Goal: Task Accomplishment & Management: Manage account settings

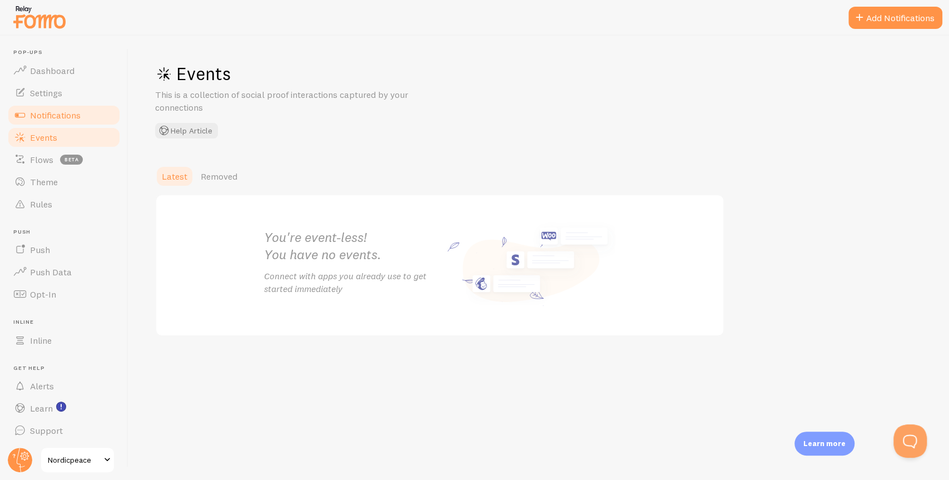
click at [81, 116] on link "Notifications" at bounding box center [64, 115] width 114 height 22
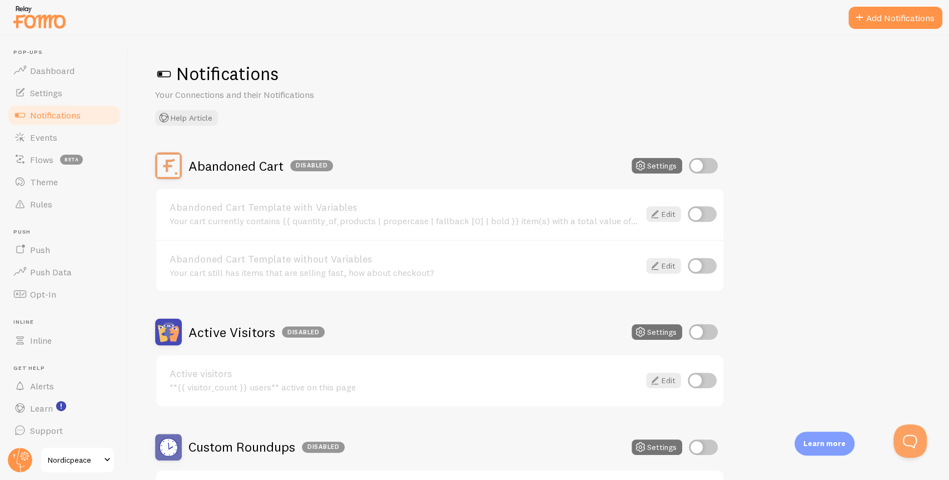
click at [708, 167] on input "checkbox" at bounding box center [703, 166] width 29 height 16
checkbox input "true"
click at [701, 210] on input "checkbox" at bounding box center [702, 214] width 29 height 16
checkbox input "true"
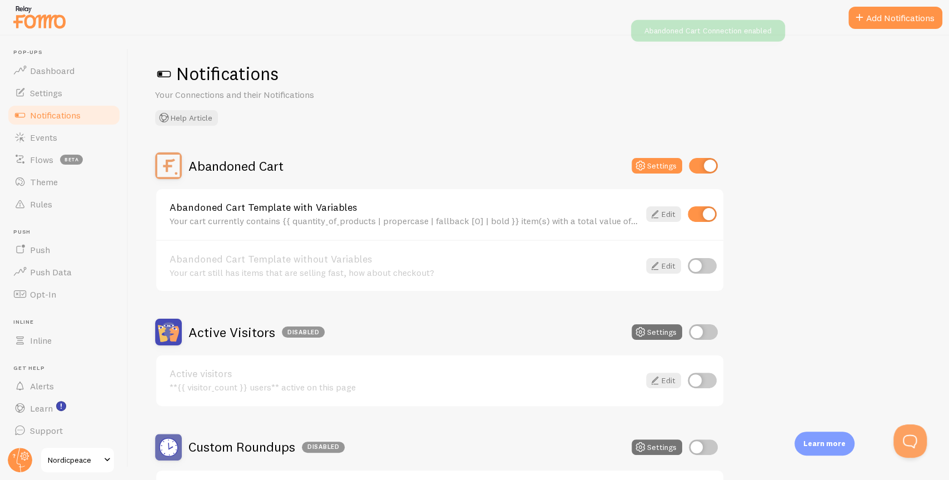
click at [708, 258] on input "checkbox" at bounding box center [702, 266] width 29 height 16
checkbox input "true"
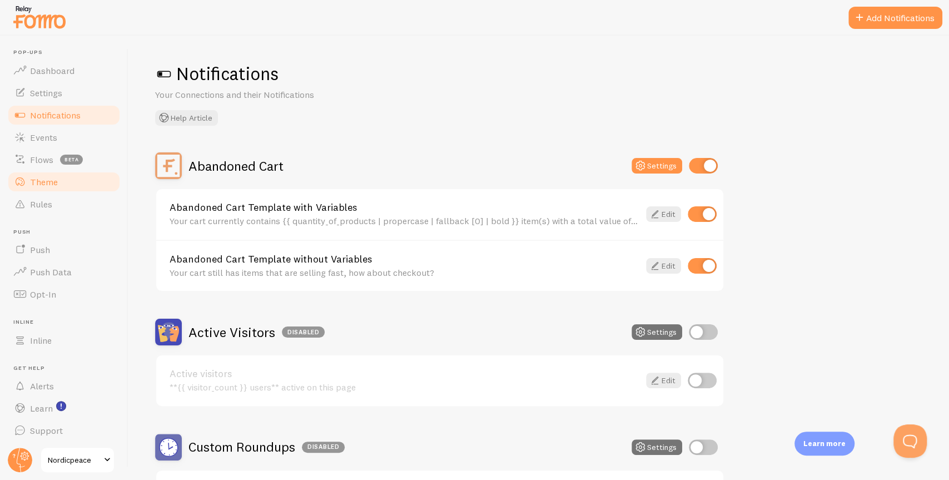
click at [50, 177] on span "Theme" at bounding box center [44, 181] width 28 height 11
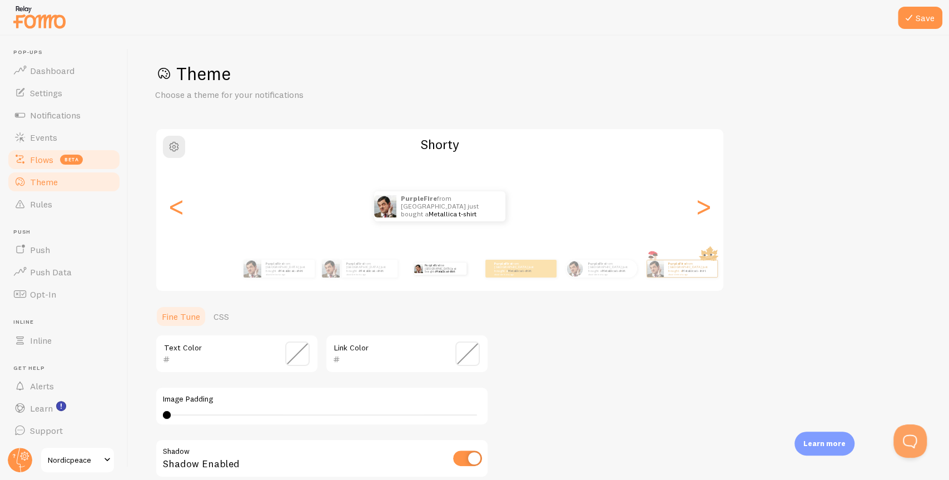
click at [51, 153] on link "Flows beta" at bounding box center [64, 159] width 114 height 22
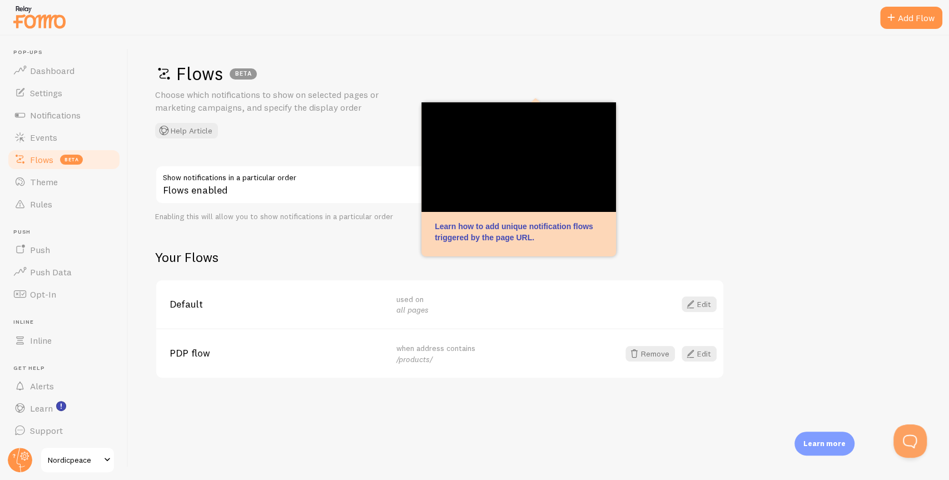
click at [678, 297] on div "Edit" at bounding box center [663, 304] width 107 height 16
click at [689, 300] on span at bounding box center [690, 303] width 13 height 13
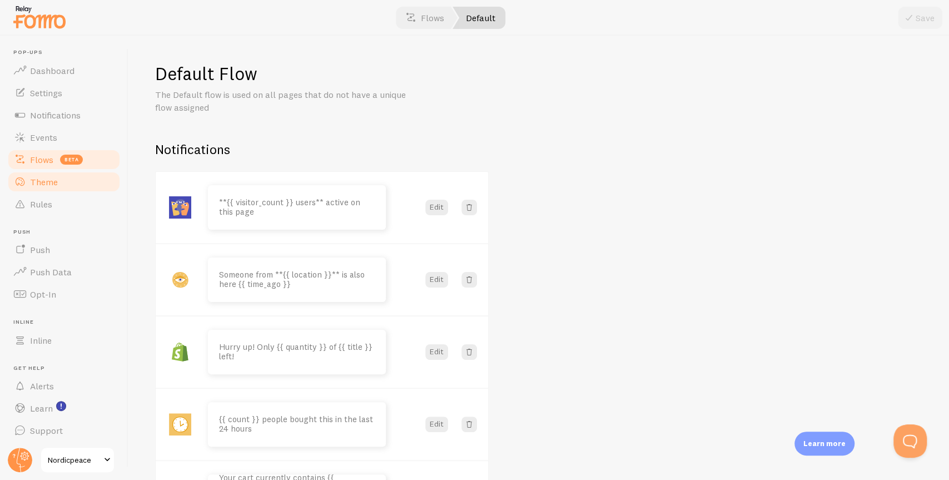
click at [62, 181] on link "Theme" at bounding box center [64, 182] width 114 height 22
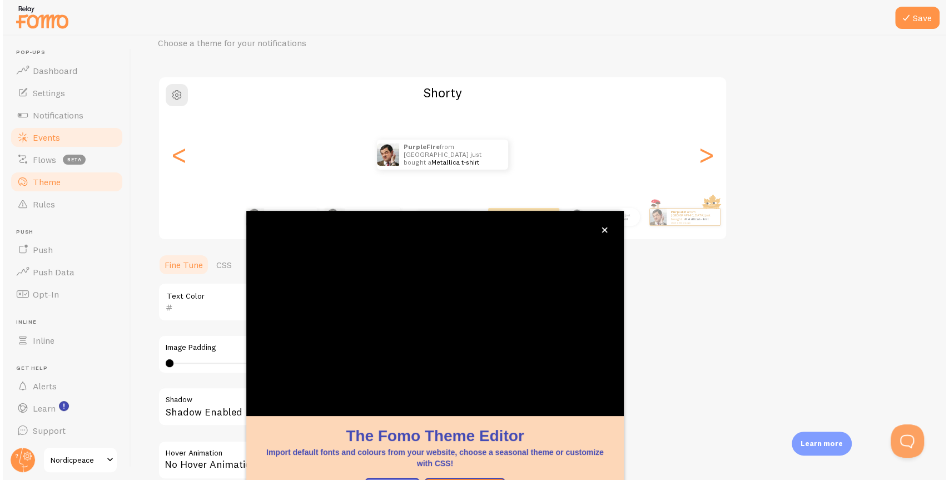
scroll to position [58, 0]
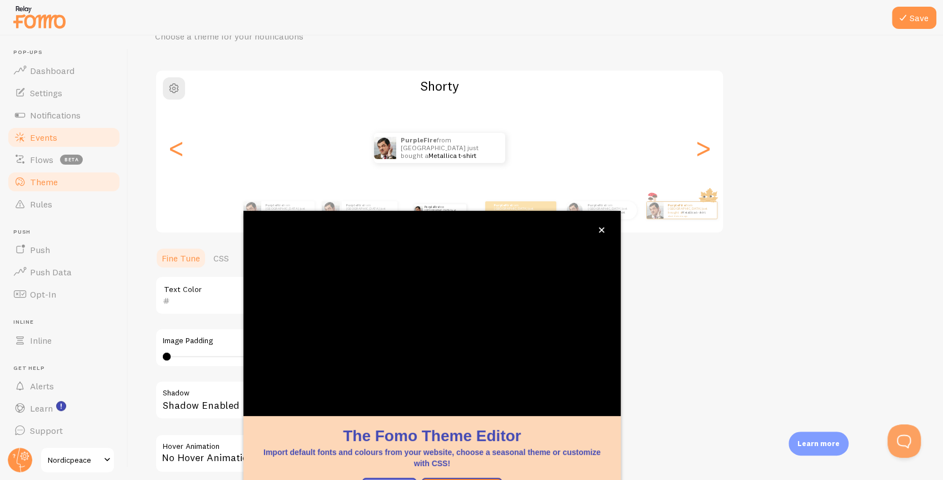
click at [42, 145] on link "Events" at bounding box center [64, 137] width 114 height 22
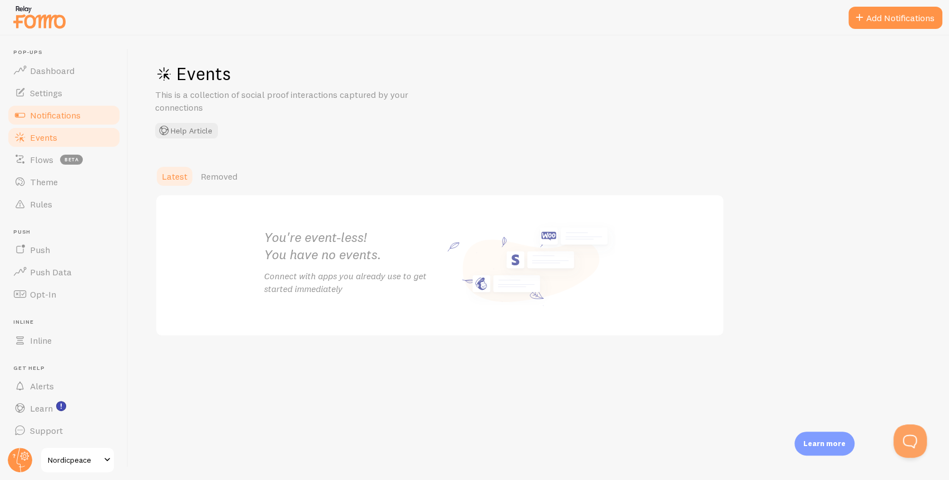
click at [41, 113] on span "Notifications" at bounding box center [55, 114] width 51 height 11
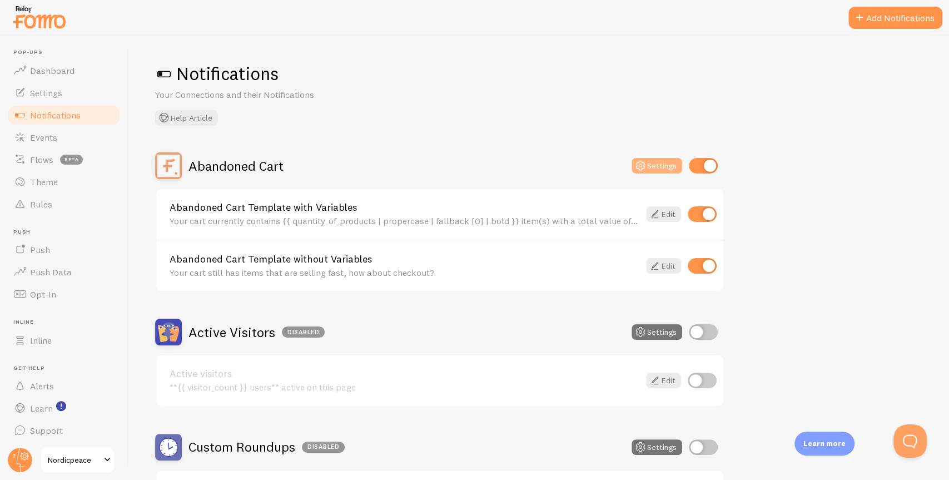
click at [650, 168] on button "Settings" at bounding box center [656, 166] width 51 height 16
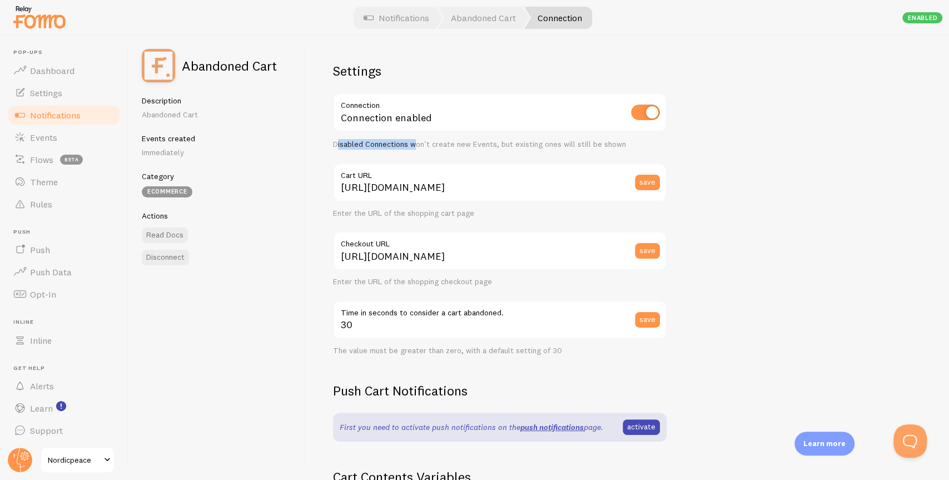
drag, startPoint x: 338, startPoint y: 145, endPoint x: 417, endPoint y: 143, distance: 78.9
click at [417, 143] on div "Disabled Connections won't create new Events, but existing ones will still be s…" at bounding box center [499, 145] width 333 height 10
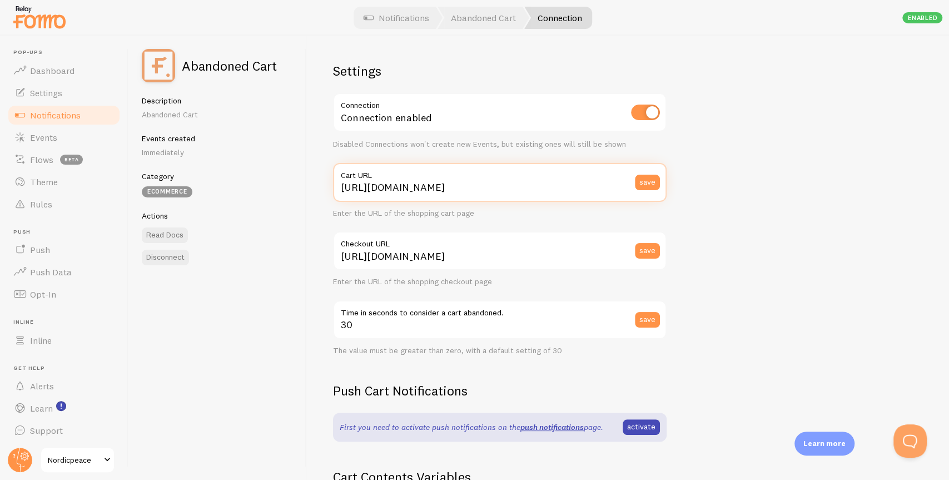
click at [475, 191] on input "[URL][DOMAIN_NAME]" at bounding box center [499, 182] width 333 height 39
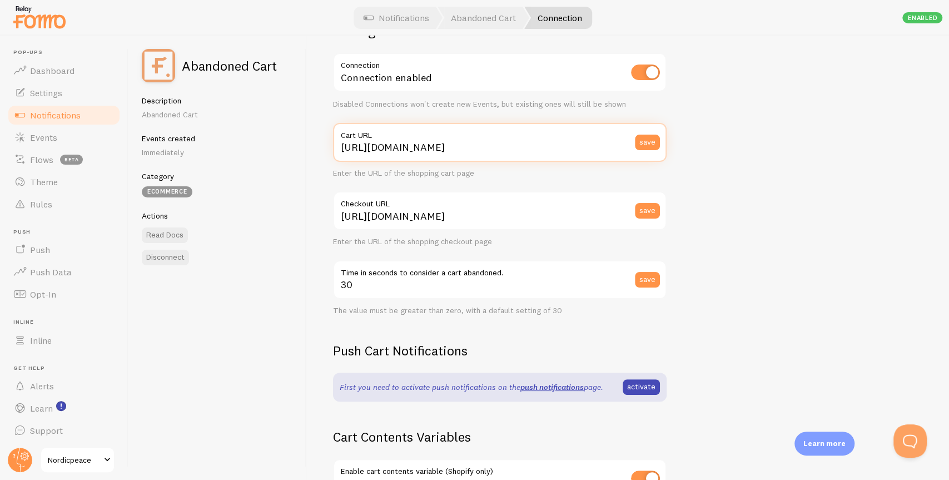
scroll to position [72, 0]
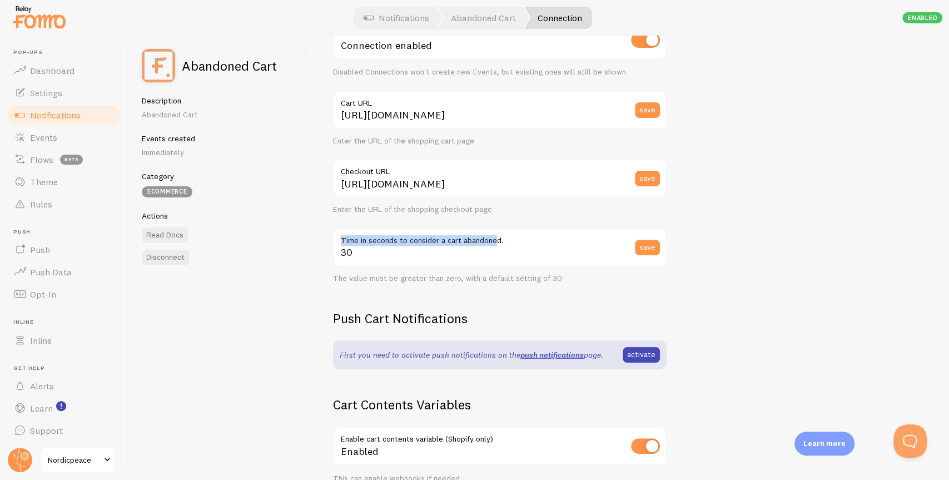
drag, startPoint x: 342, startPoint y: 239, endPoint x: 496, endPoint y: 245, distance: 154.1
click at [496, 245] on label "Time in seconds to consider a cart abandoned." at bounding box center [499, 237] width 333 height 19
click at [496, 245] on input "30" at bounding box center [499, 247] width 333 height 39
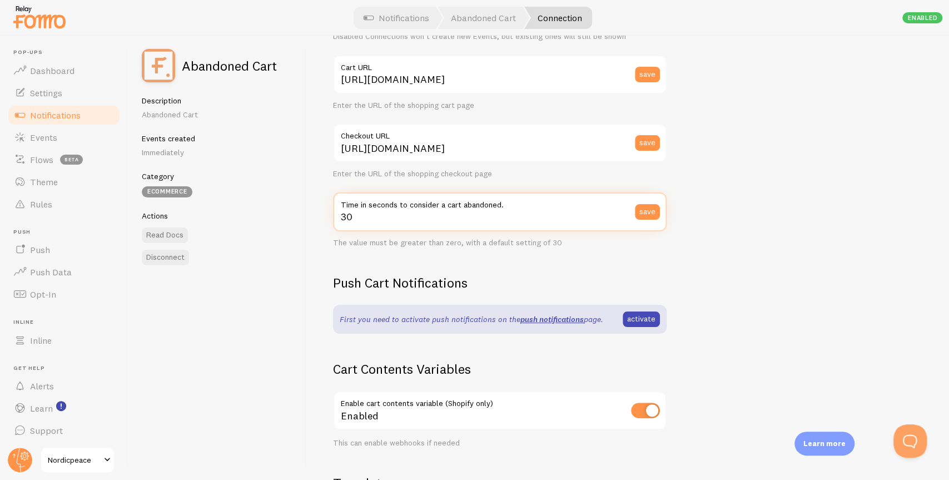
scroll to position [110, 0]
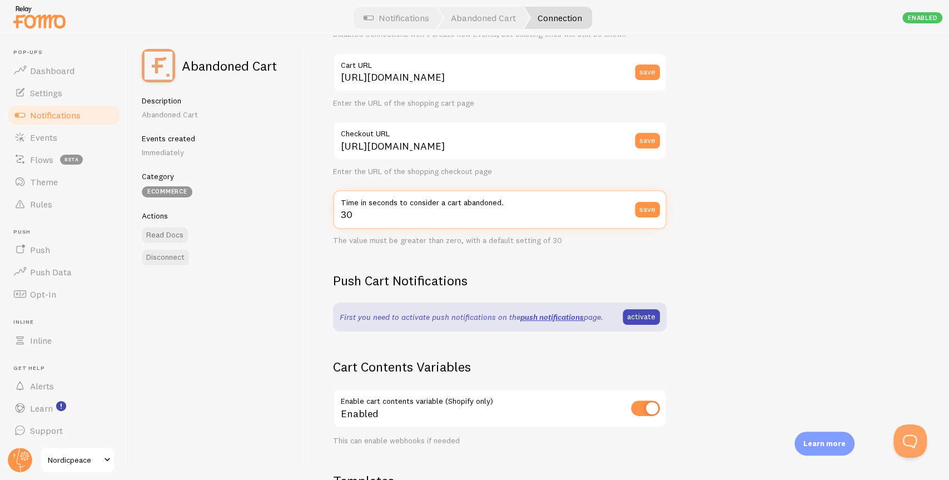
drag, startPoint x: 361, startPoint y: 216, endPoint x: 332, endPoint y: 215, distance: 28.9
click at [332, 215] on div "Settings Connection Connection enabled Disabled Connections won't create new Ev…" at bounding box center [627, 258] width 642 height 444
drag, startPoint x: 339, startPoint y: 217, endPoint x: 351, endPoint y: 217, distance: 11.7
click at [351, 217] on input "31" at bounding box center [499, 209] width 333 height 39
drag, startPoint x: 361, startPoint y: 215, endPoint x: 309, endPoint y: 215, distance: 51.7
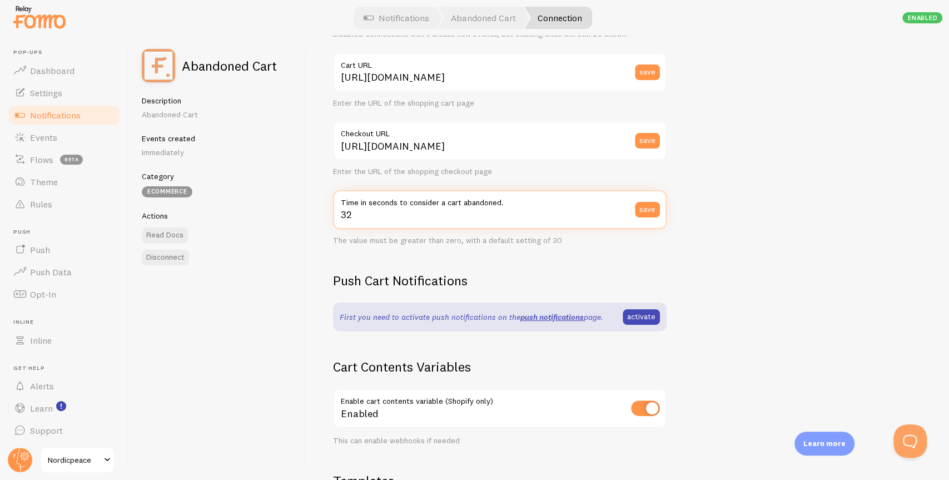
click at [309, 215] on div "Settings Connection Connection enabled Disabled Connections won't create new Ev…" at bounding box center [627, 258] width 642 height 444
type input "1"
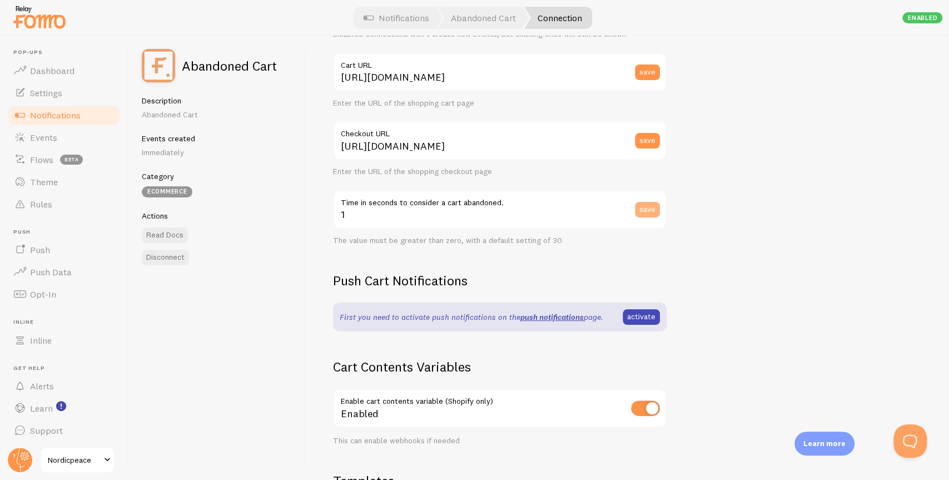
click at [654, 205] on button "save" at bounding box center [647, 210] width 25 height 16
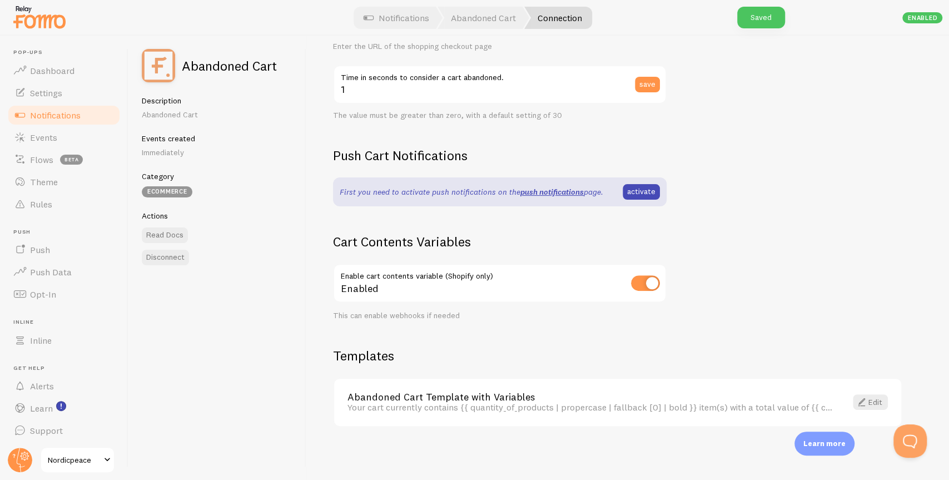
scroll to position [236, 0]
click at [840, 395] on span at bounding box center [861, 401] width 13 height 13
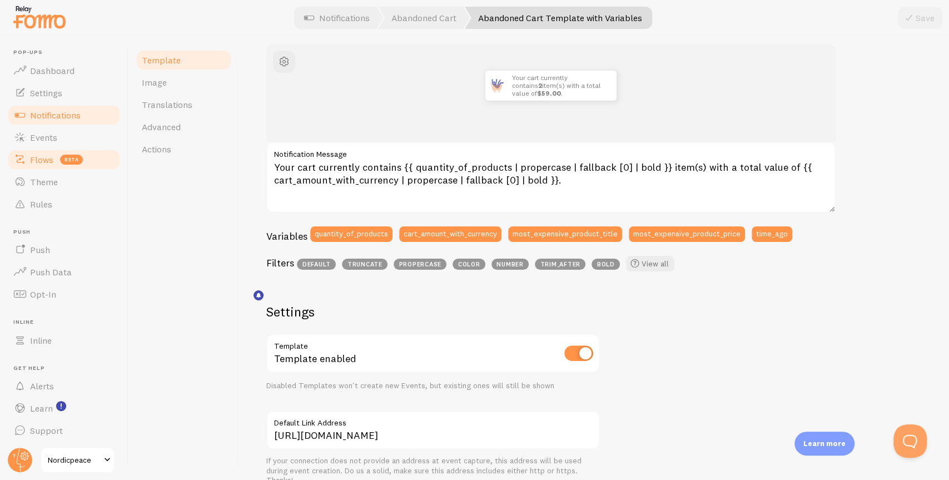
scroll to position [62, 0]
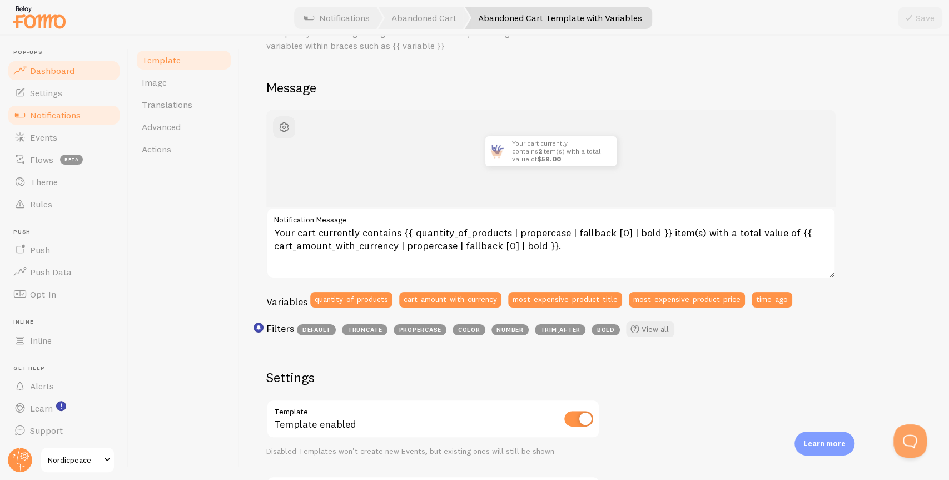
click at [58, 62] on link "Dashboard" at bounding box center [64, 70] width 114 height 22
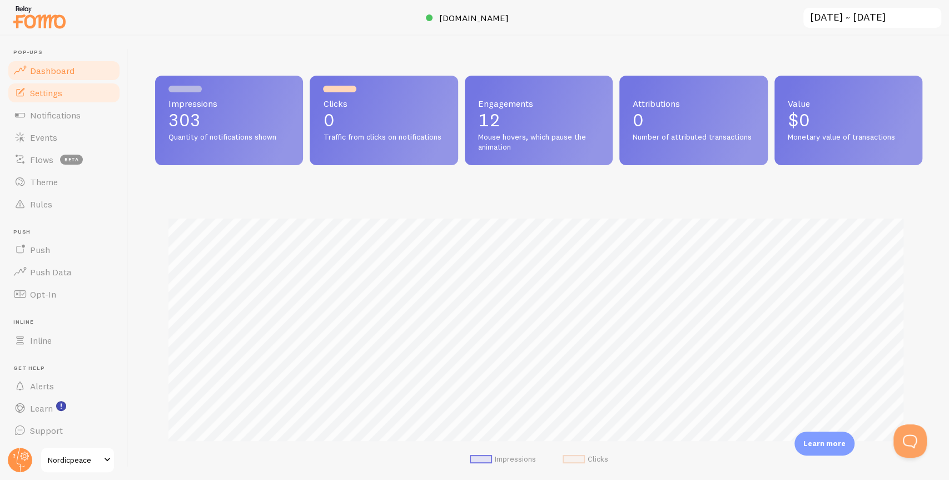
scroll to position [292, 761]
click at [84, 96] on link "Settings" at bounding box center [64, 93] width 114 height 22
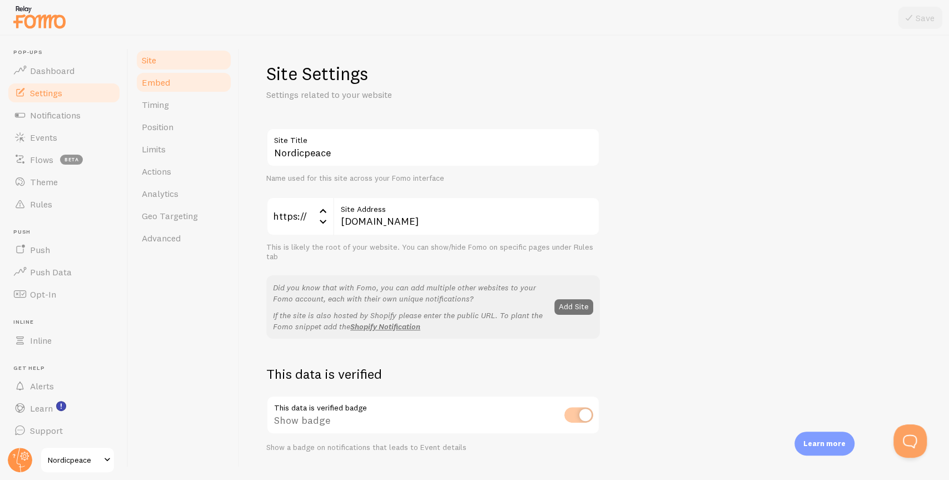
click at [184, 89] on link "Embed" at bounding box center [183, 82] width 97 height 22
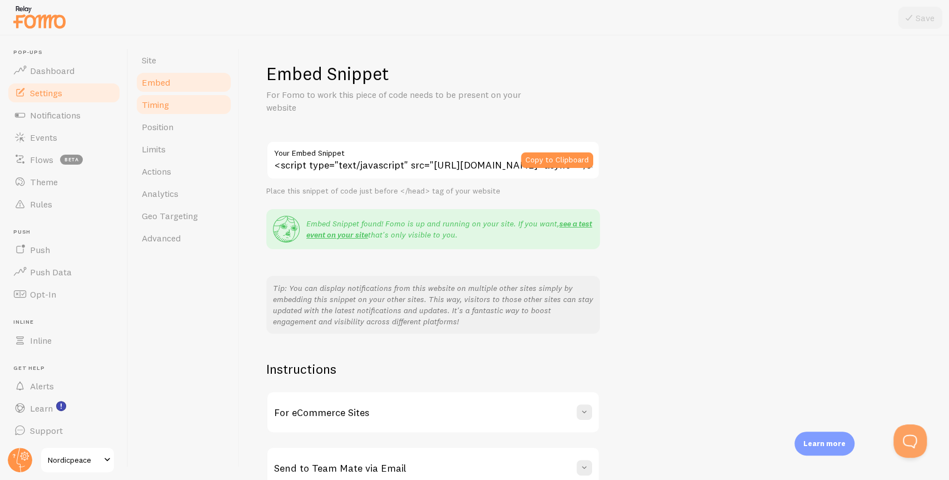
click at [183, 99] on link "Timing" at bounding box center [183, 104] width 97 height 22
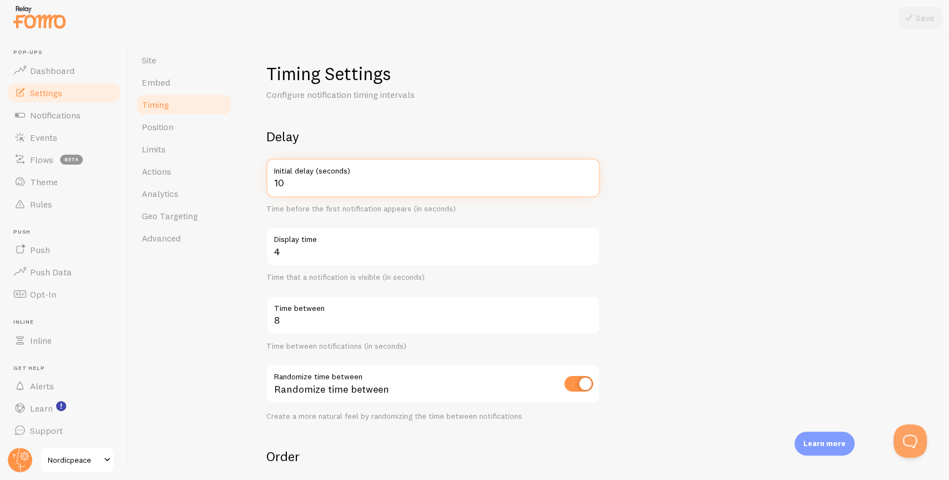
drag, startPoint x: 287, startPoint y: 183, endPoint x: 269, endPoint y: 182, distance: 18.4
click at [268, 182] on input "10" at bounding box center [432, 177] width 333 height 39
type input "5"
click at [840, 22] on icon at bounding box center [908, 17] width 13 height 13
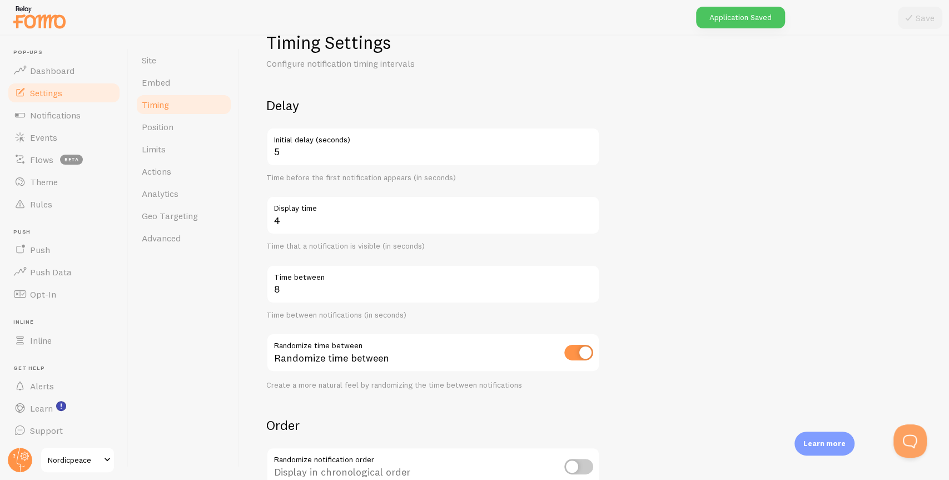
scroll to position [96, 0]
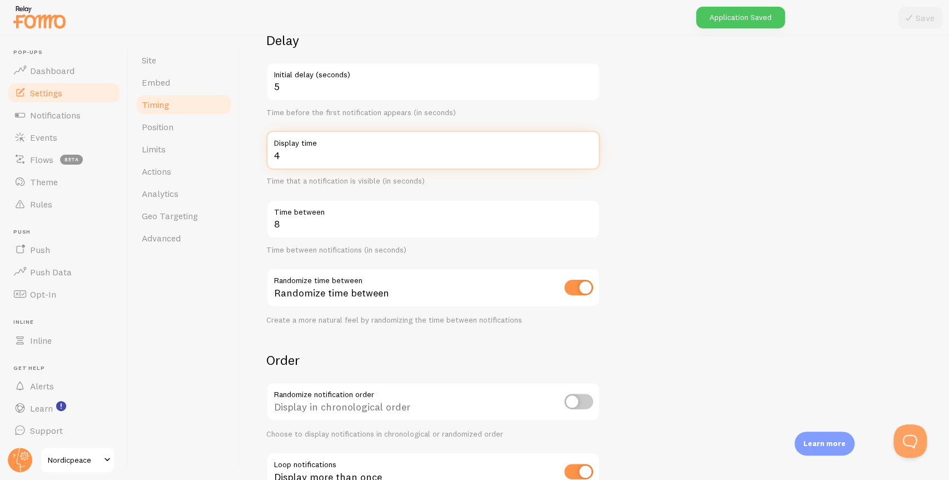
drag, startPoint x: 286, startPoint y: 156, endPoint x: 275, endPoint y: 155, distance: 11.7
click at [268, 153] on input "4" at bounding box center [432, 150] width 333 height 39
type input "10"
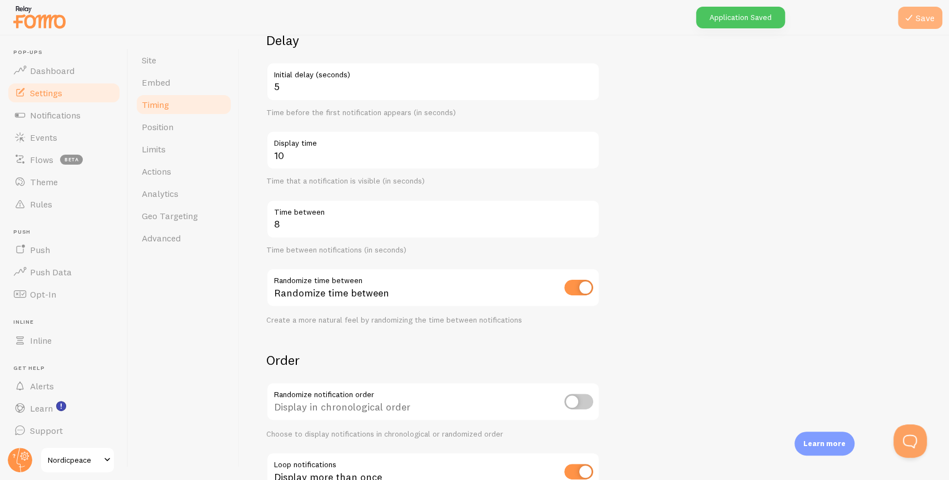
click at [840, 14] on button "Save" at bounding box center [920, 18] width 44 height 22
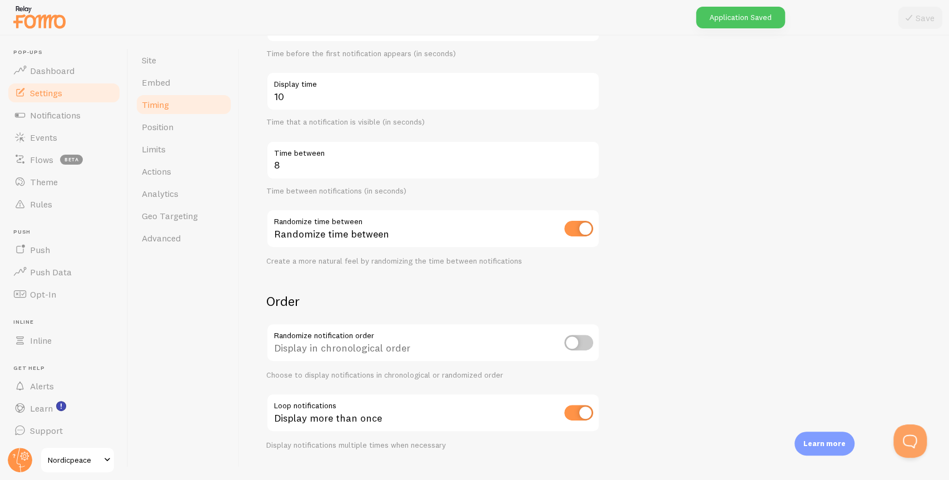
scroll to position [178, 0]
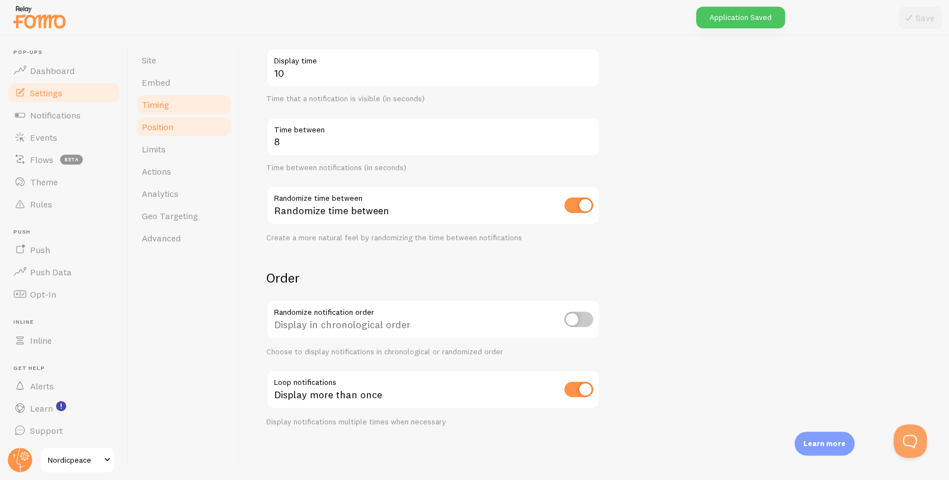
click at [170, 124] on span "Position" at bounding box center [158, 126] width 32 height 11
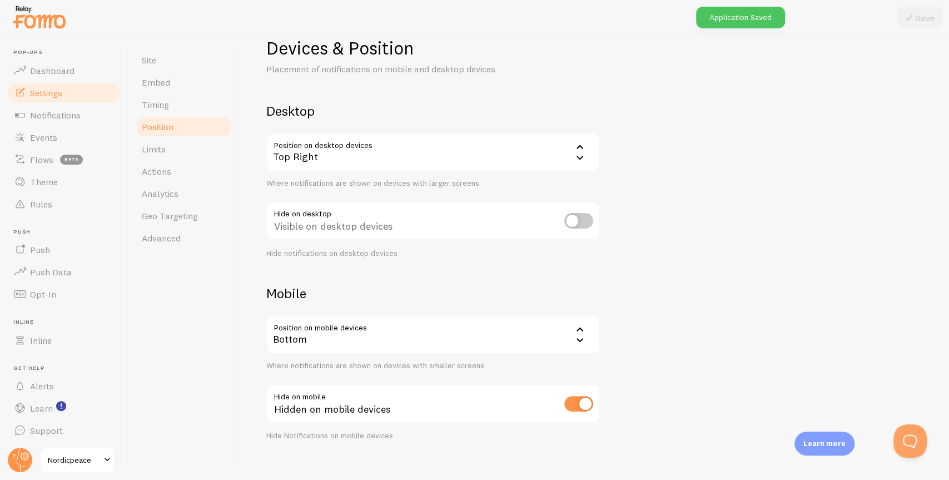
scroll to position [40, 0]
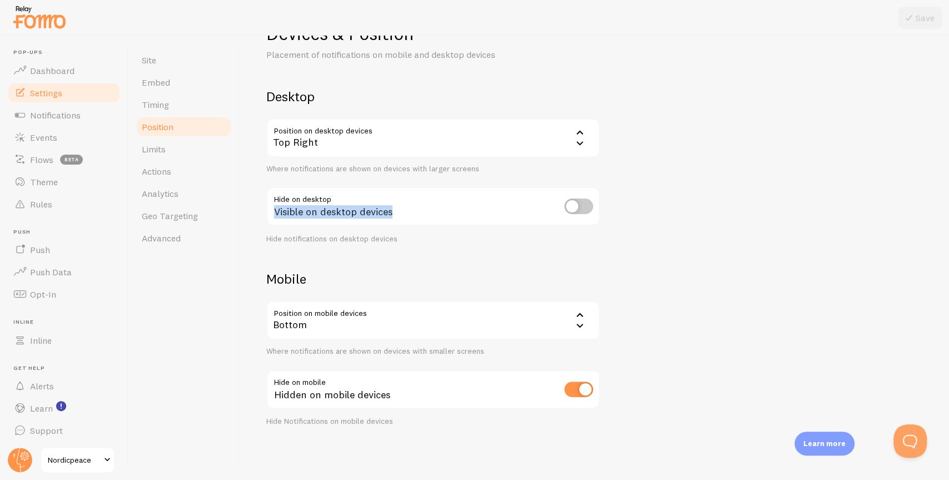
drag, startPoint x: 273, startPoint y: 214, endPoint x: 395, endPoint y: 215, distance: 121.7
click at [395, 215] on div "Visible on desktop devices" at bounding box center [432, 207] width 333 height 41
click at [390, 214] on div "Visible on desktop devices" at bounding box center [432, 207] width 333 height 41
click at [364, 129] on div "Top Right" at bounding box center [432, 137] width 333 height 39
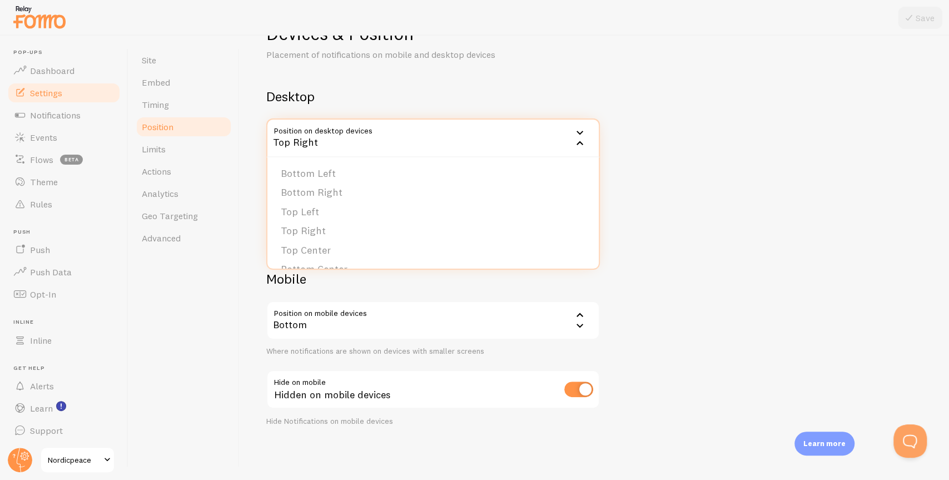
click at [472, 144] on div "Top Right" at bounding box center [432, 137] width 333 height 39
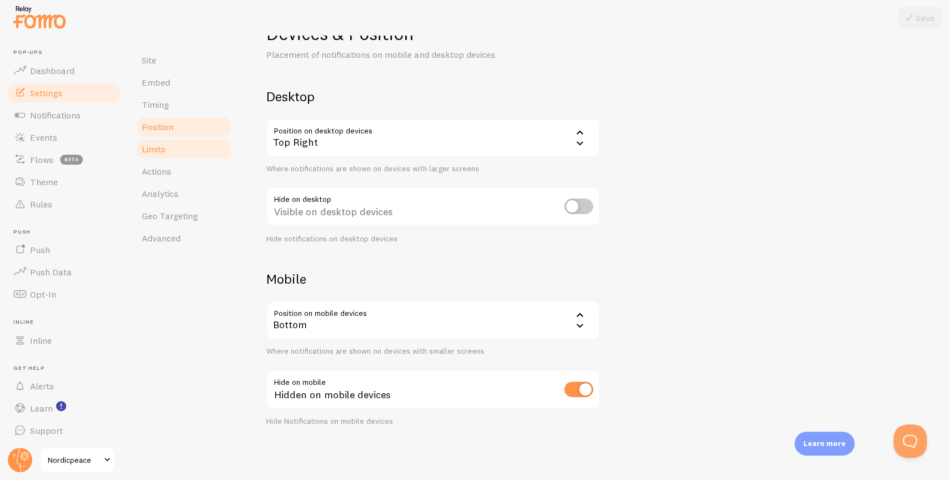
click at [172, 156] on link "Limits" at bounding box center [183, 149] width 97 height 22
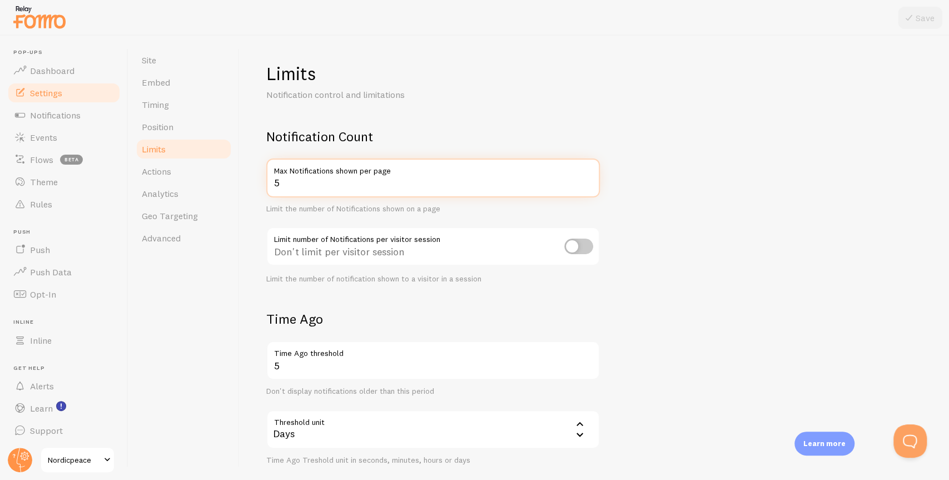
drag, startPoint x: 273, startPoint y: 182, endPoint x: 297, endPoint y: 183, distance: 23.3
click at [297, 183] on input "5" at bounding box center [432, 177] width 333 height 39
type input "10"
click at [840, 24] on button "Save" at bounding box center [920, 18] width 44 height 22
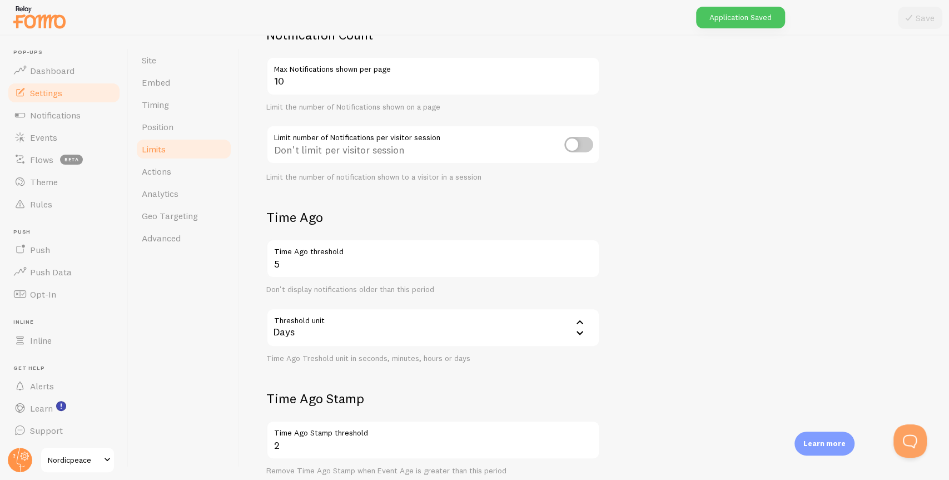
scroll to position [118, 0]
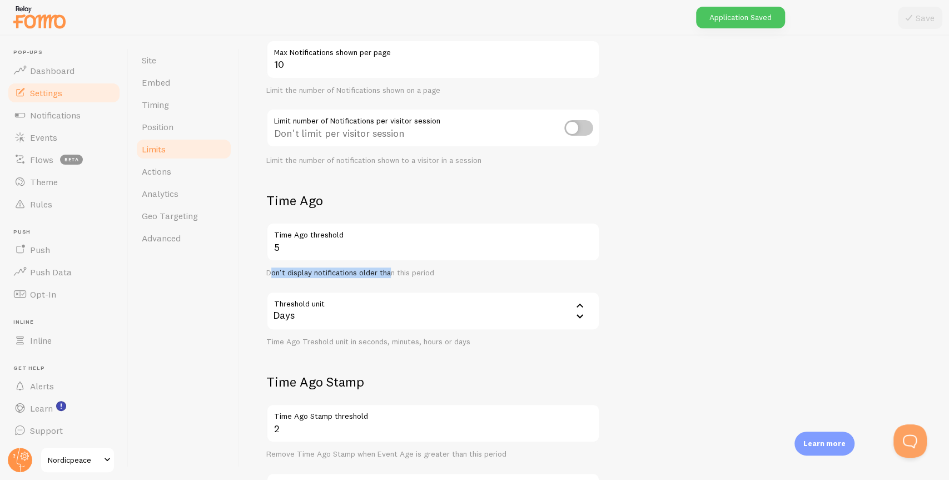
drag, startPoint x: 277, startPoint y: 273, endPoint x: 394, endPoint y: 270, distance: 117.3
click at [392, 271] on div "Don't display notifications older than this period" at bounding box center [432, 273] width 333 height 10
click at [394, 270] on div "Don't display notifications older than this period" at bounding box center [432, 273] width 333 height 10
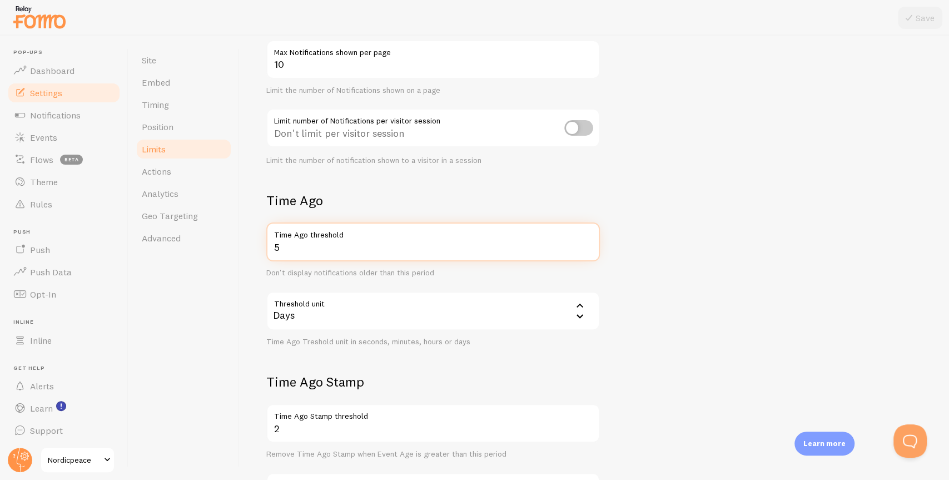
drag, startPoint x: 273, startPoint y: 249, endPoint x: 298, endPoint y: 248, distance: 25.0
click at [300, 247] on input "5" at bounding box center [432, 241] width 333 height 39
click at [295, 270] on div "Don't display notifications older than this period" at bounding box center [432, 273] width 333 height 10
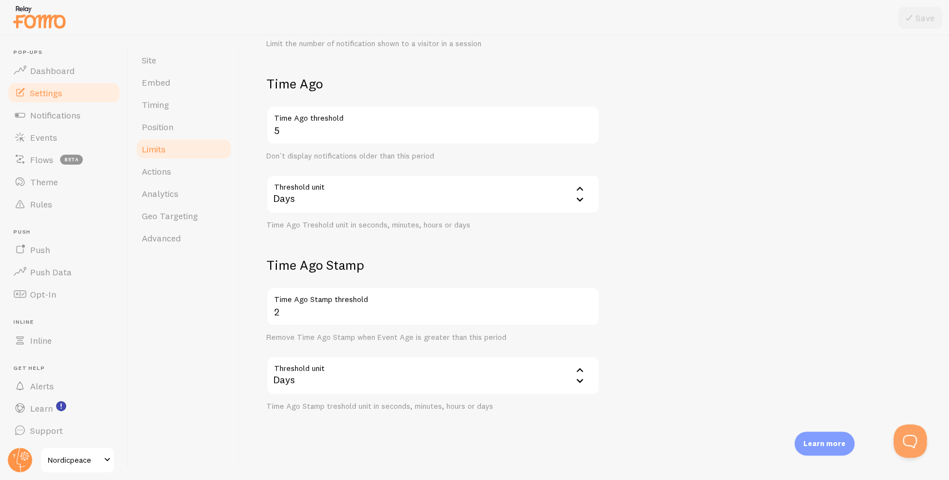
scroll to position [241, 0]
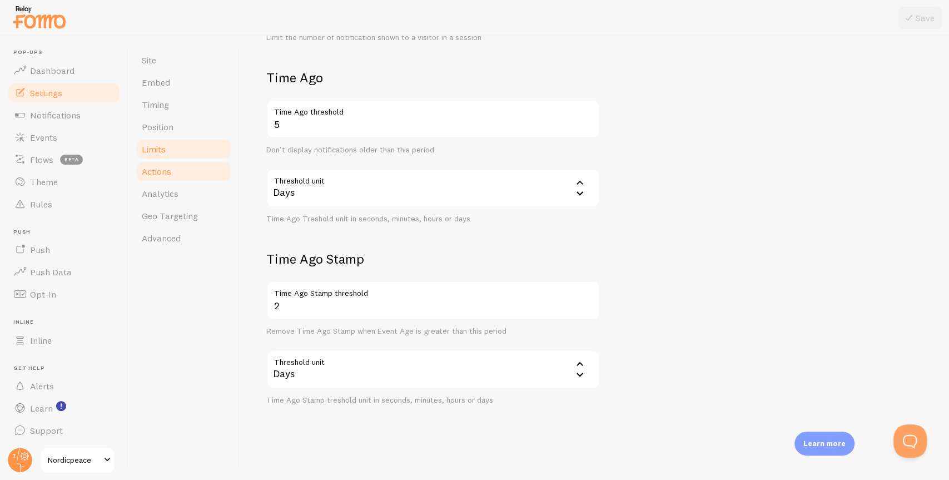
click at [180, 175] on link "Actions" at bounding box center [183, 171] width 97 height 22
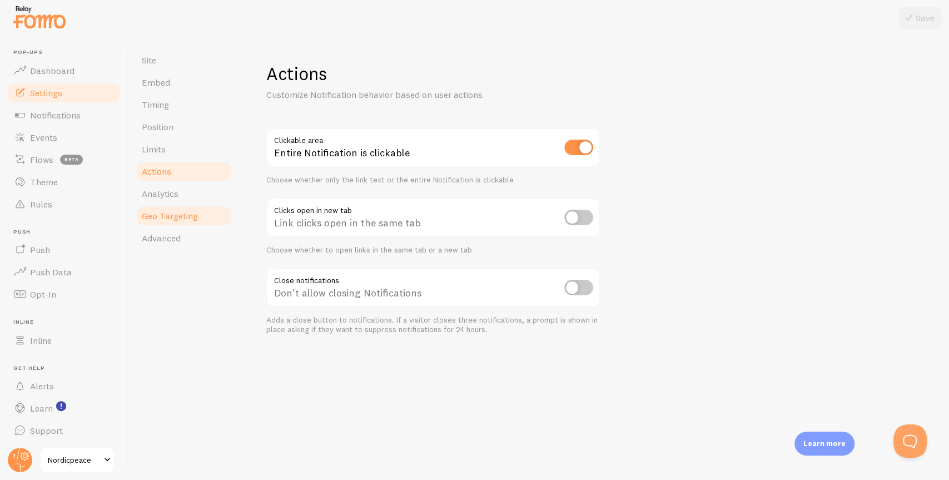
click at [180, 211] on span "Geo Targeting" at bounding box center [170, 215] width 56 height 11
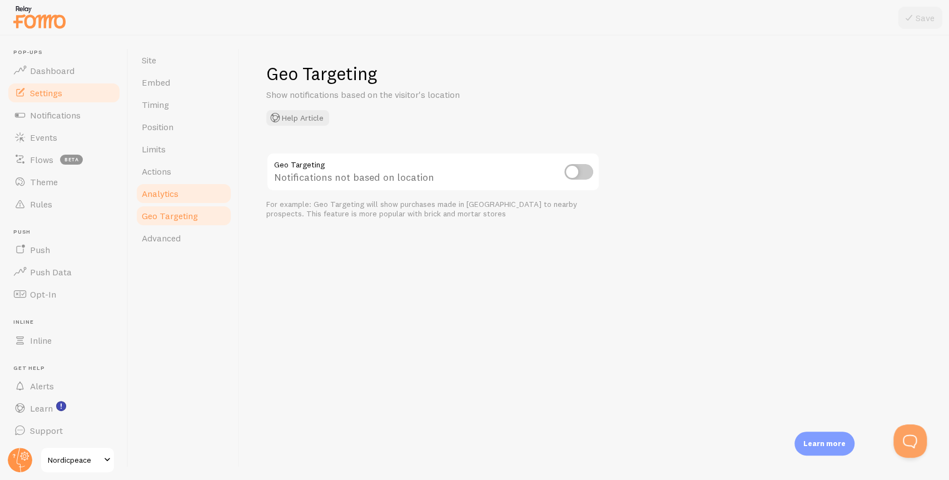
click at [185, 200] on link "Analytics" at bounding box center [183, 193] width 97 height 22
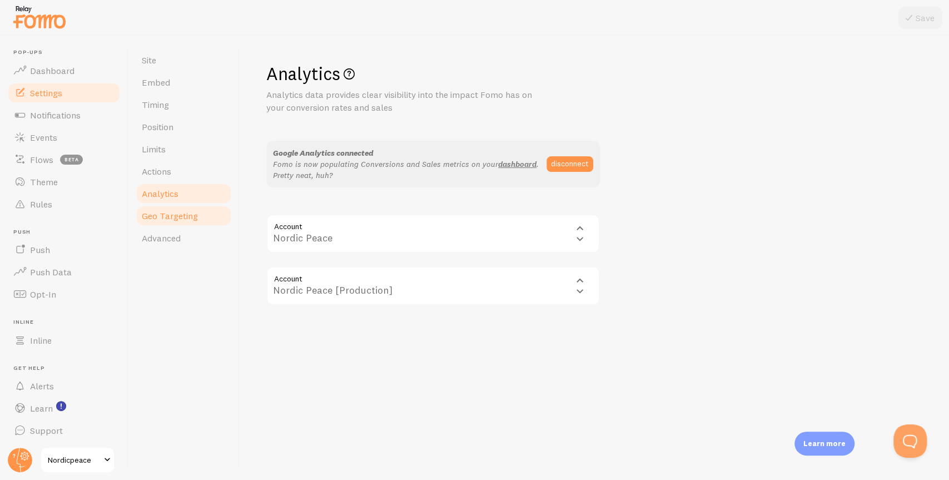
click at [184, 221] on span "Geo Targeting" at bounding box center [170, 215] width 56 height 11
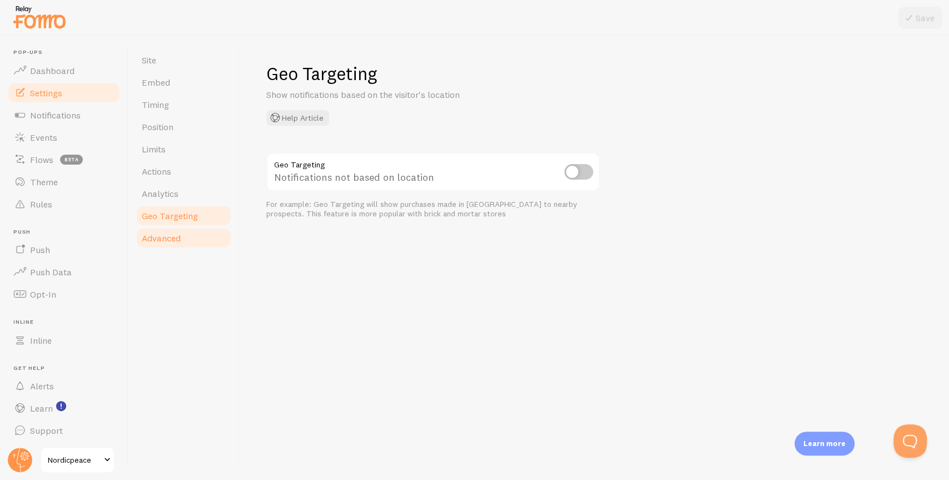
click at [186, 235] on link "Advanced" at bounding box center [183, 238] width 97 height 22
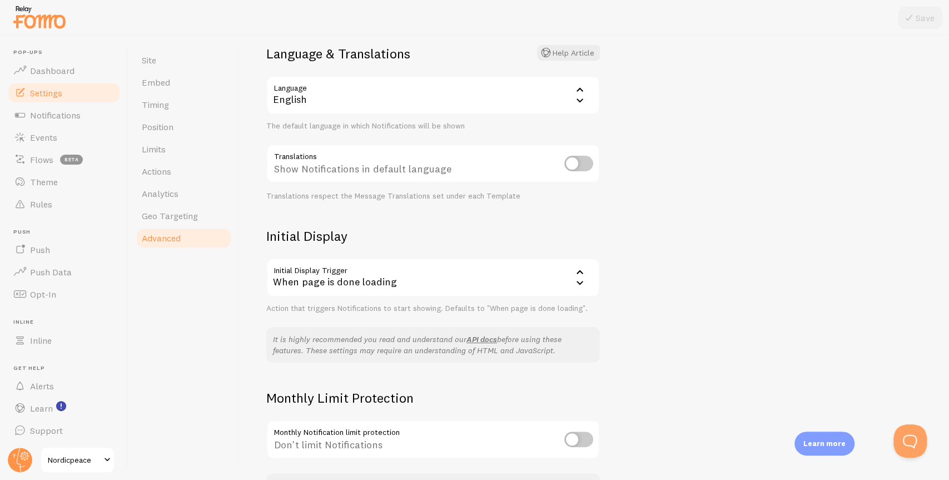
scroll to position [165, 0]
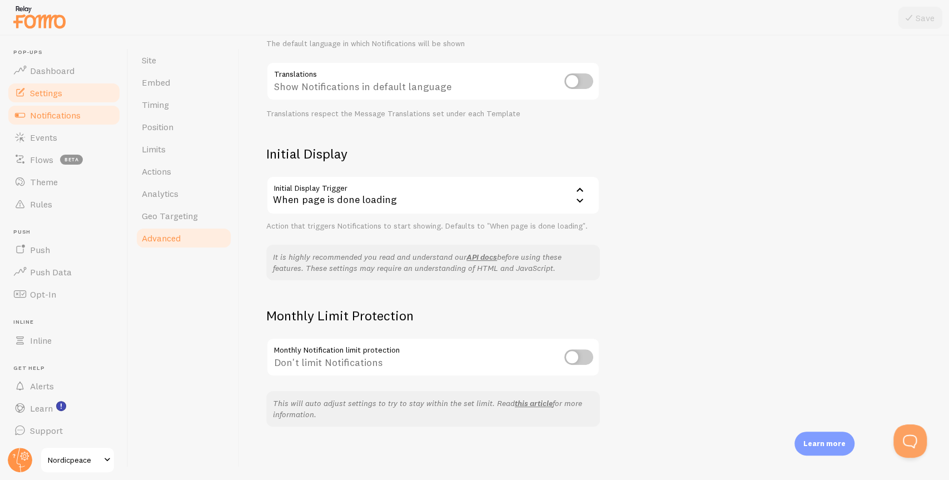
click at [56, 116] on span "Notifications" at bounding box center [55, 114] width 51 height 11
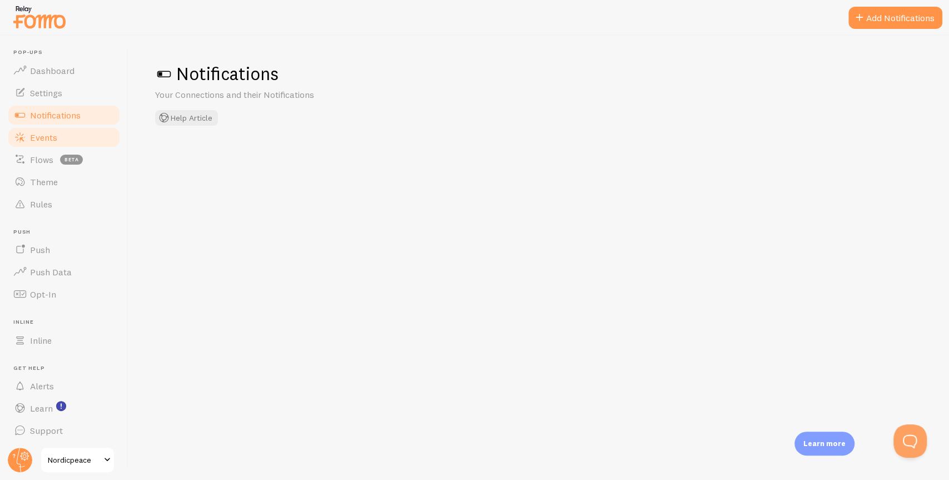
click at [52, 135] on span "Events" at bounding box center [43, 137] width 27 height 11
click at [59, 119] on span "Notifications" at bounding box center [55, 114] width 51 height 11
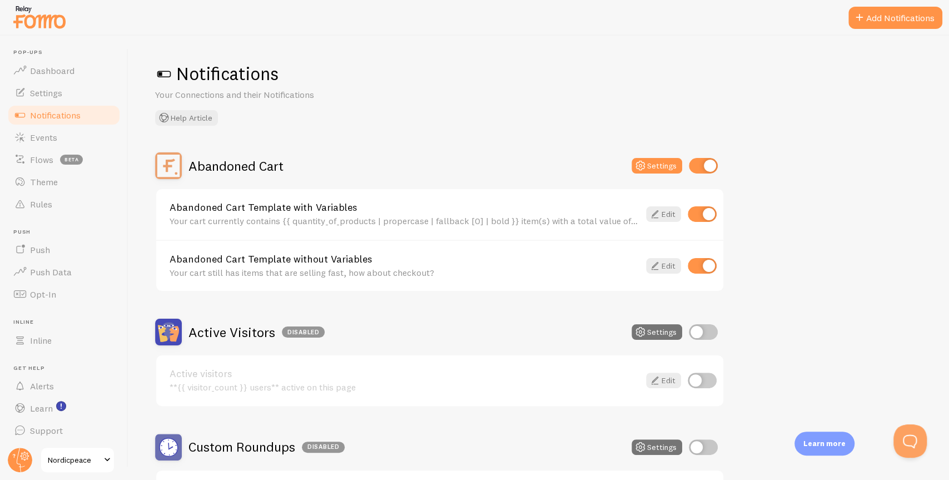
drag, startPoint x: 188, startPoint y: 170, endPoint x: 271, endPoint y: 167, distance: 83.4
click at [271, 167] on h2 "Abandoned Cart" at bounding box center [235, 165] width 95 height 17
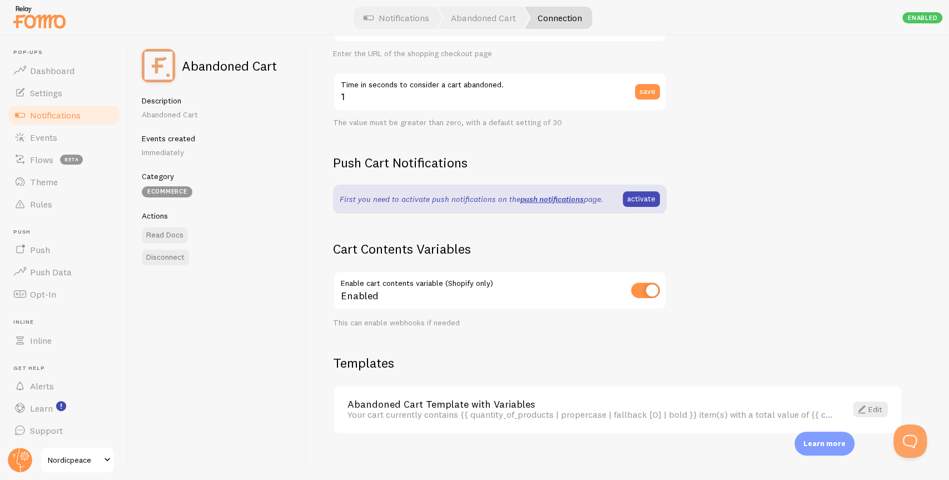
scroll to position [236, 0]
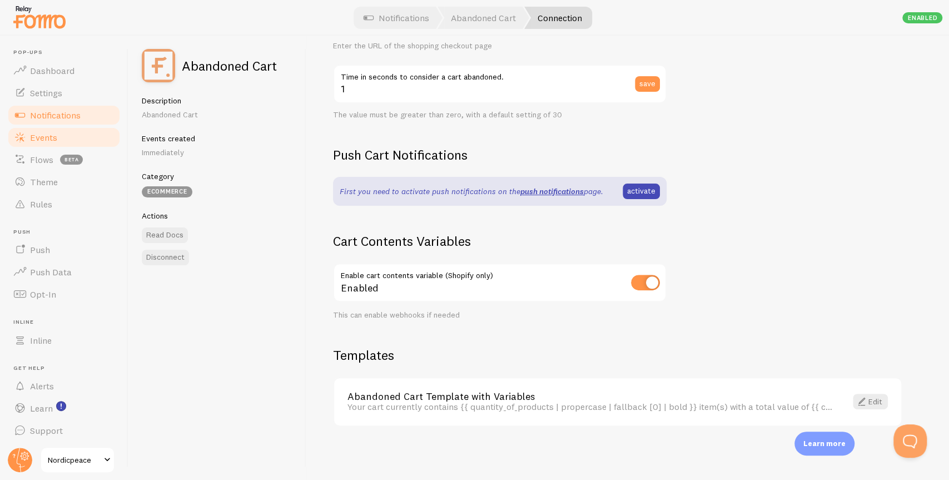
click at [63, 135] on link "Events" at bounding box center [64, 137] width 114 height 22
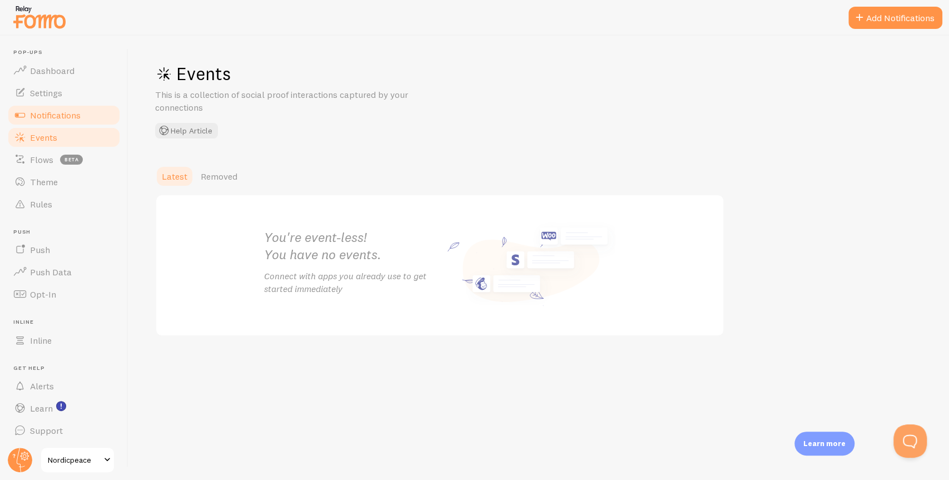
click at [63, 113] on span "Notifications" at bounding box center [55, 114] width 51 height 11
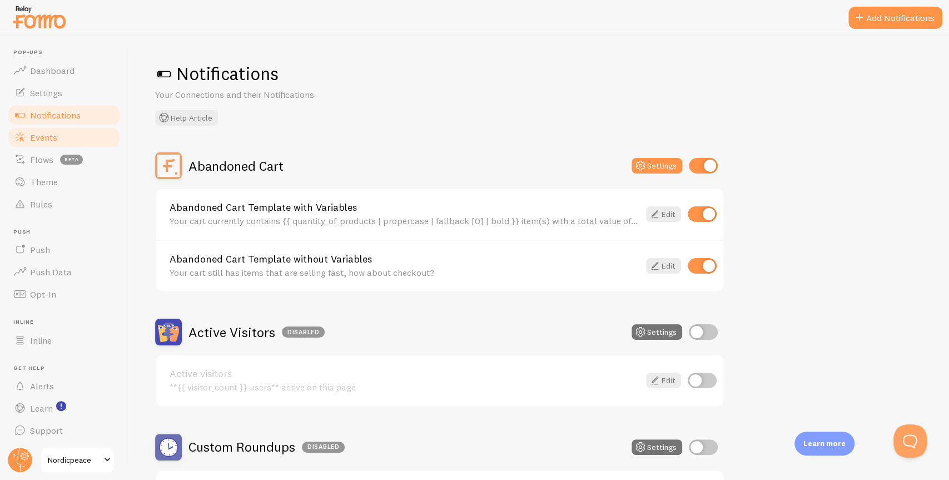
click at [52, 140] on span "Events" at bounding box center [43, 137] width 27 height 11
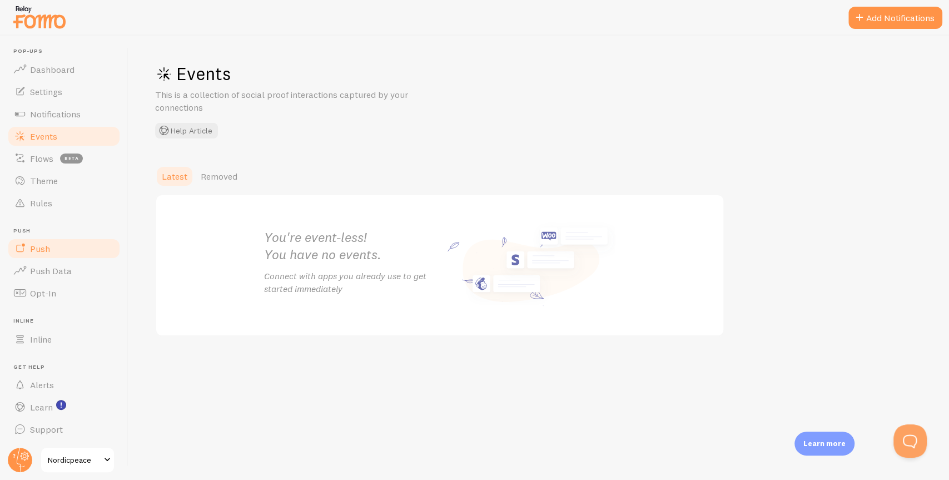
scroll to position [2, 0]
click at [64, 118] on span "Notifications" at bounding box center [55, 113] width 51 height 11
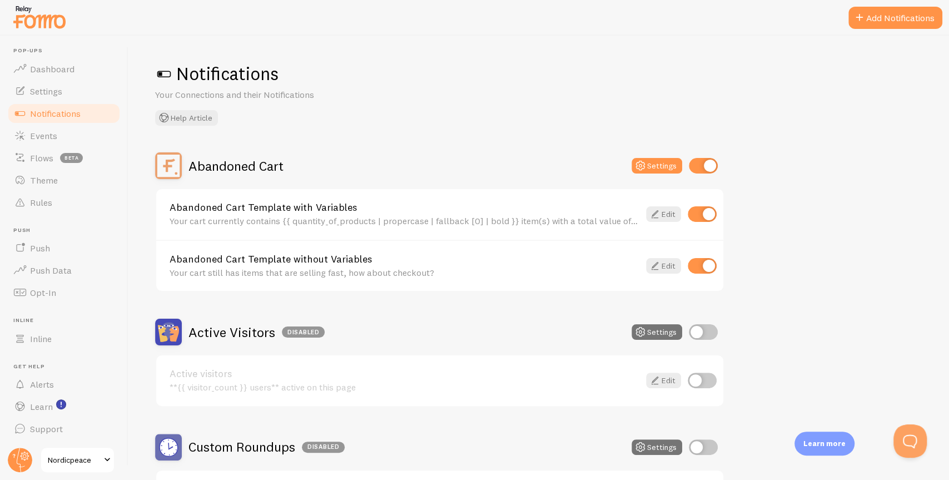
click at [708, 211] on input "checkbox" at bounding box center [702, 214] width 29 height 16
checkbox input "false"
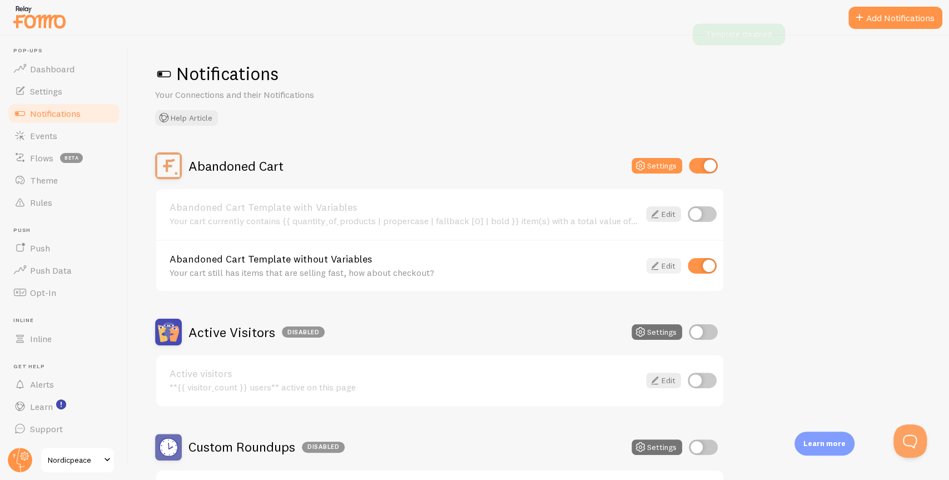
click at [663, 265] on link "Edit" at bounding box center [663, 266] width 35 height 16
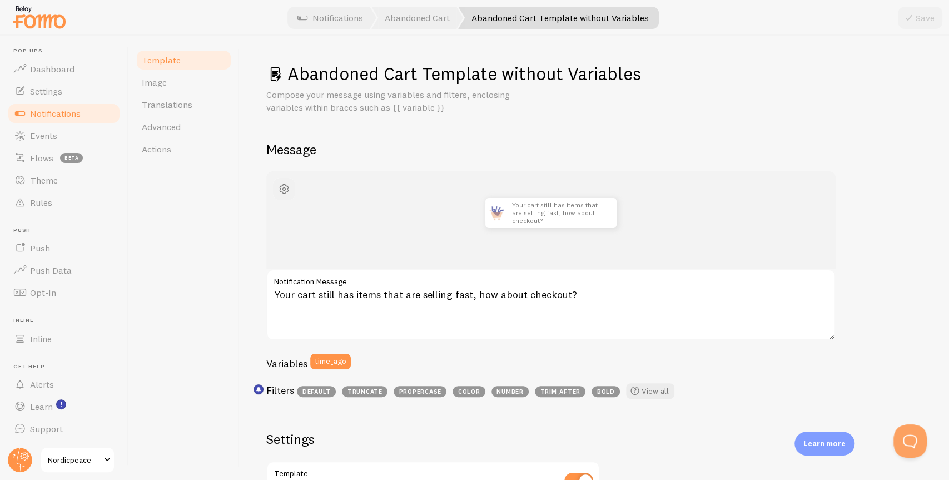
click at [287, 187] on span "button" at bounding box center [283, 188] width 13 height 13
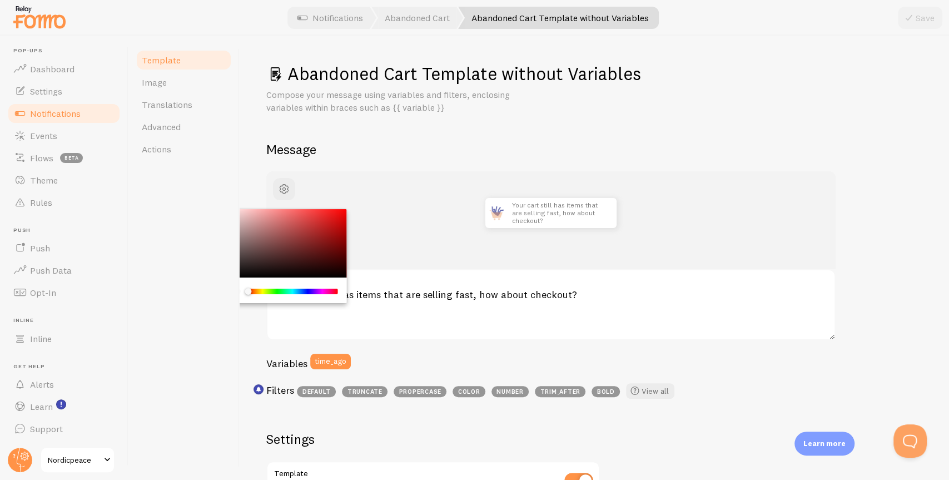
click at [353, 145] on h2 "Message" at bounding box center [594, 149] width 656 height 17
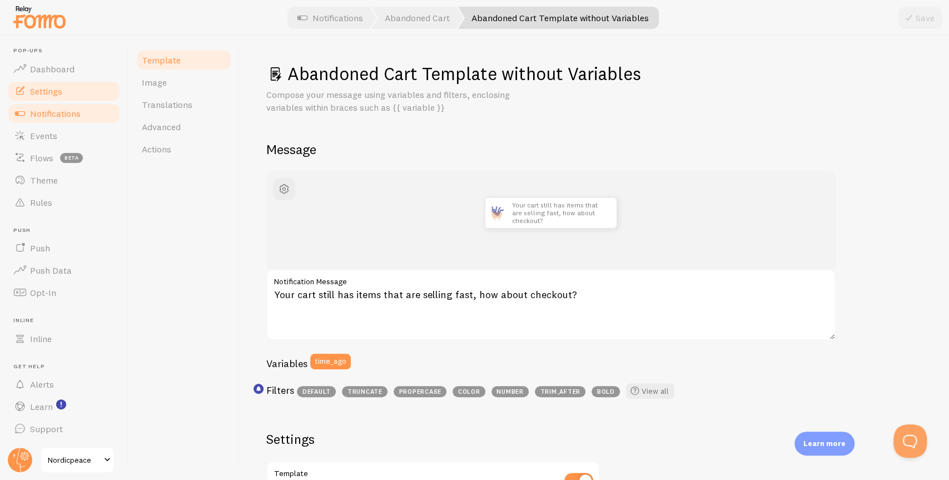
click at [76, 92] on link "Settings" at bounding box center [64, 91] width 114 height 22
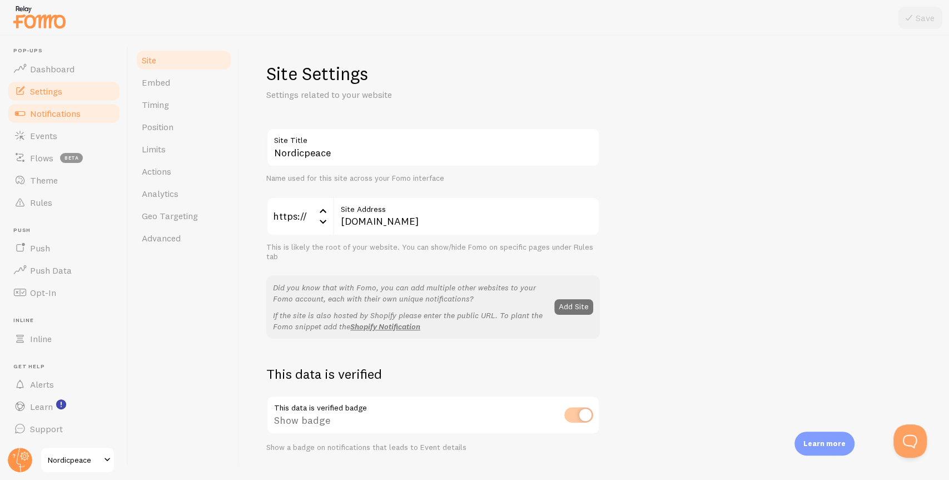
click at [81, 106] on link "Notifications" at bounding box center [64, 113] width 114 height 22
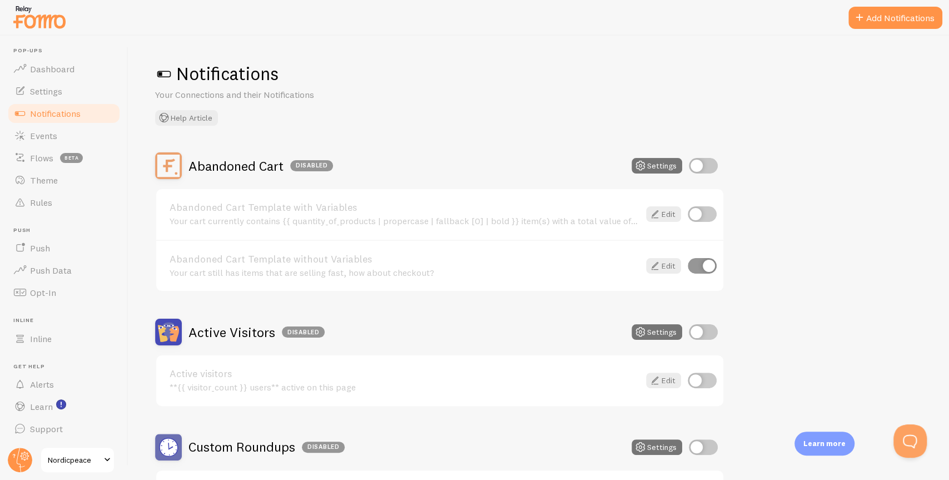
click at [696, 168] on input "checkbox" at bounding box center [703, 166] width 29 height 16
checkbox input "true"
click at [700, 210] on input "checkbox" at bounding box center [702, 214] width 29 height 16
checkbox input "true"
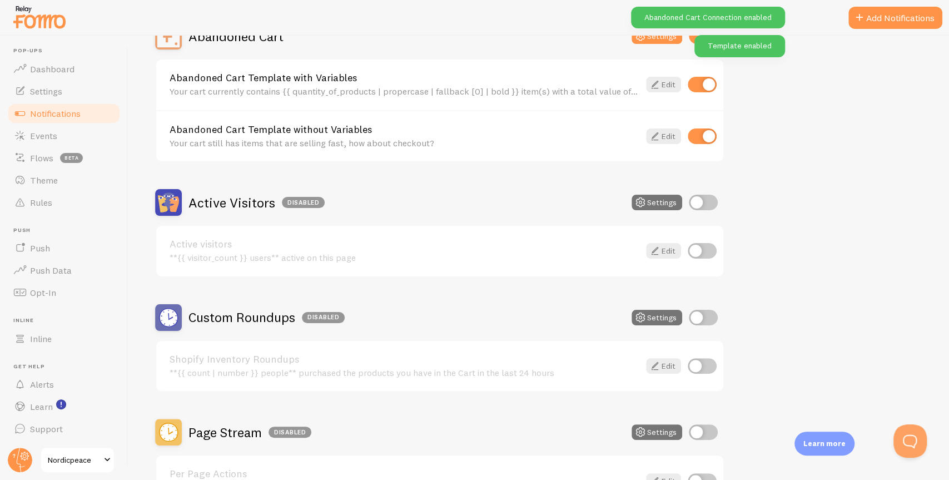
scroll to position [136, 0]
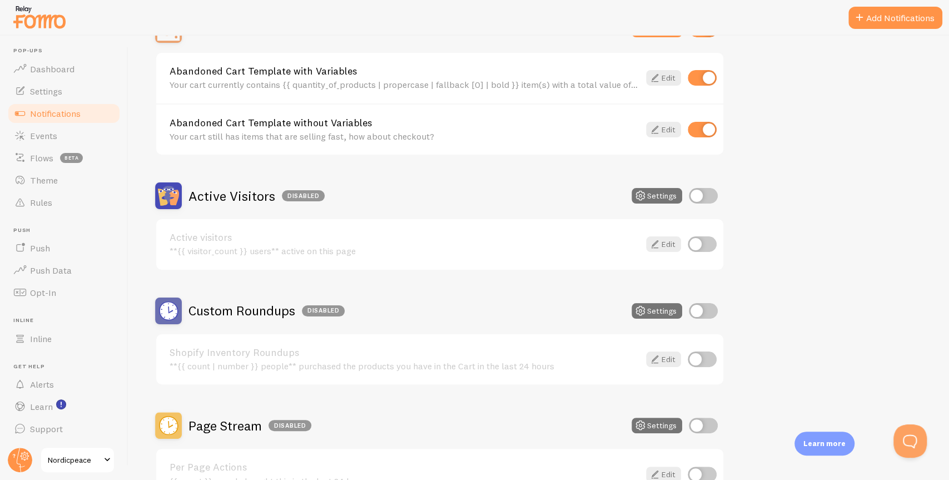
click at [703, 197] on input "checkbox" at bounding box center [703, 196] width 29 height 16
checkbox input "true"
click at [696, 241] on input "checkbox" at bounding box center [702, 244] width 29 height 16
checkbox input "true"
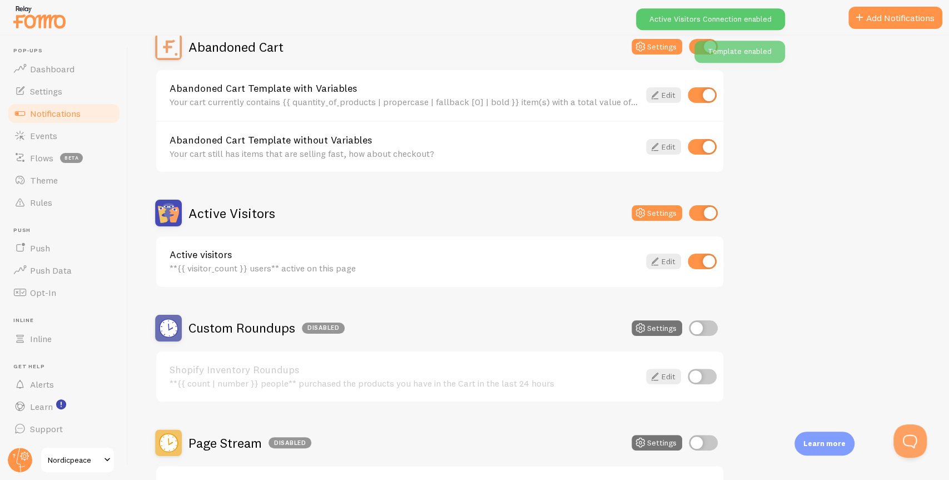
scroll to position [0, 0]
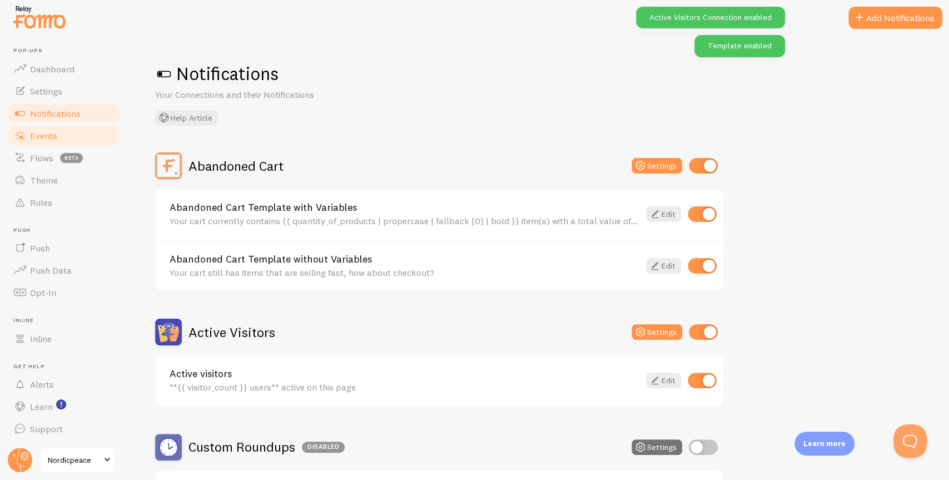
click at [73, 135] on link "Events" at bounding box center [64, 135] width 114 height 22
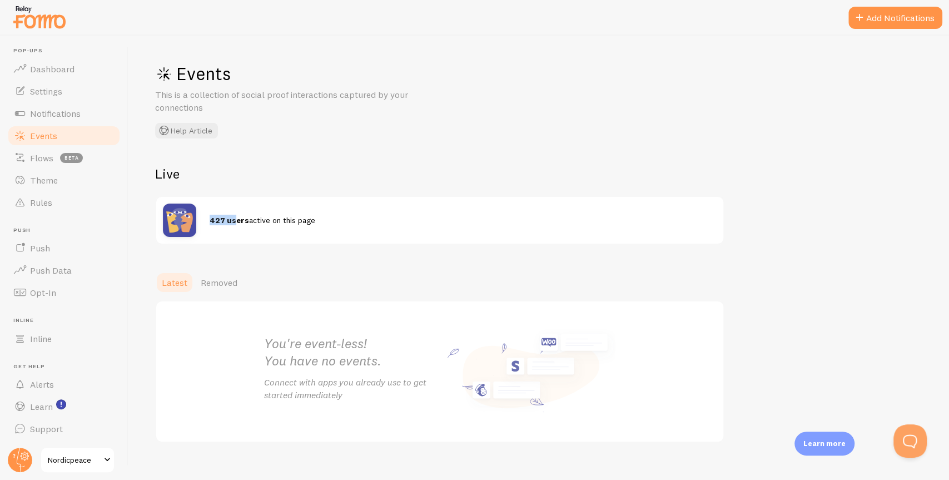
drag, startPoint x: 210, startPoint y: 217, endPoint x: 232, endPoint y: 218, distance: 21.7
click at [232, 218] on strong "427 users" at bounding box center [229, 220] width 39 height 10
click at [238, 223] on strong "427 users" at bounding box center [229, 220] width 39 height 10
drag, startPoint x: 242, startPoint y: 222, endPoint x: 198, endPoint y: 220, distance: 44.0
click at [199, 220] on div "427 users active on this page" at bounding box center [439, 220] width 567 height 47
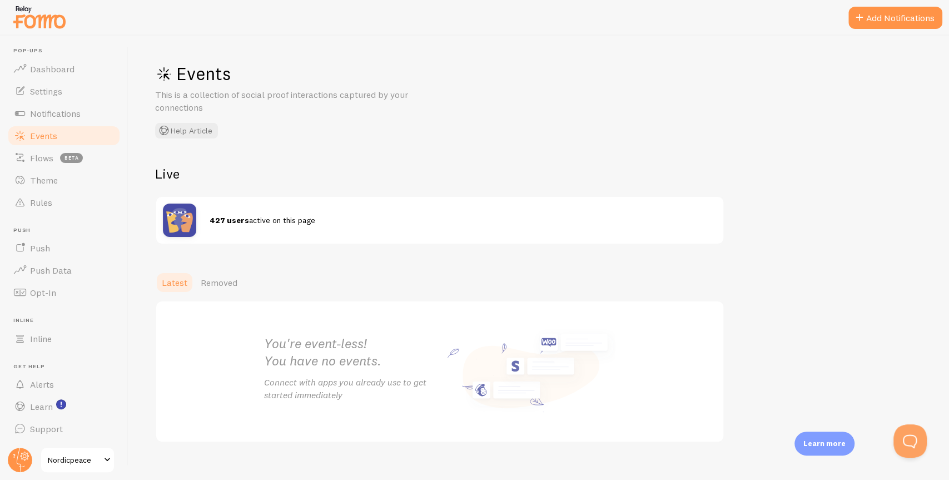
click at [247, 223] on span "427 users active on this page" at bounding box center [263, 220] width 106 height 10
drag, startPoint x: 188, startPoint y: 79, endPoint x: 201, endPoint y: 80, distance: 12.8
click at [199, 79] on h1 "Events" at bounding box center [321, 73] width 333 height 23
drag, startPoint x: 156, startPoint y: 166, endPoint x: 184, endPoint y: 172, distance: 28.9
click at [184, 171] on h2 "Live" at bounding box center [439, 173] width 569 height 17
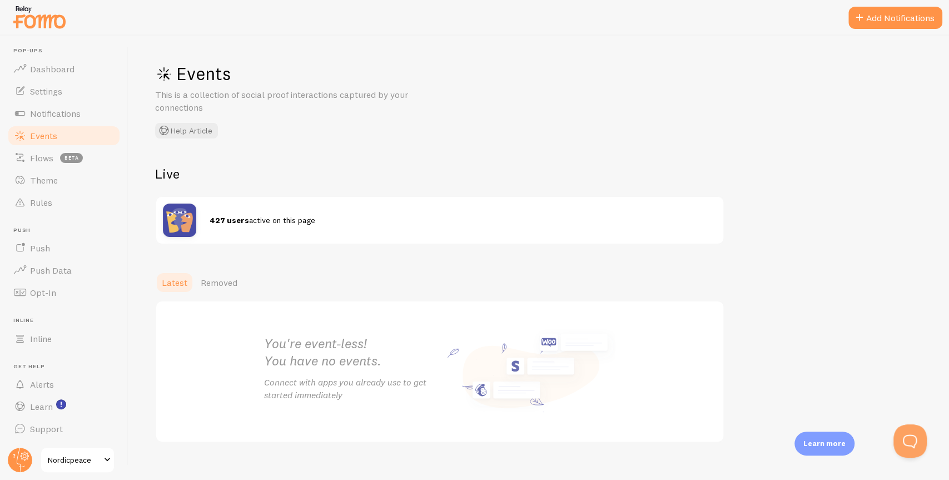
click at [183, 172] on h2 "Live" at bounding box center [439, 173] width 569 height 17
click at [57, 72] on span "Dashboard" at bounding box center [52, 68] width 44 height 11
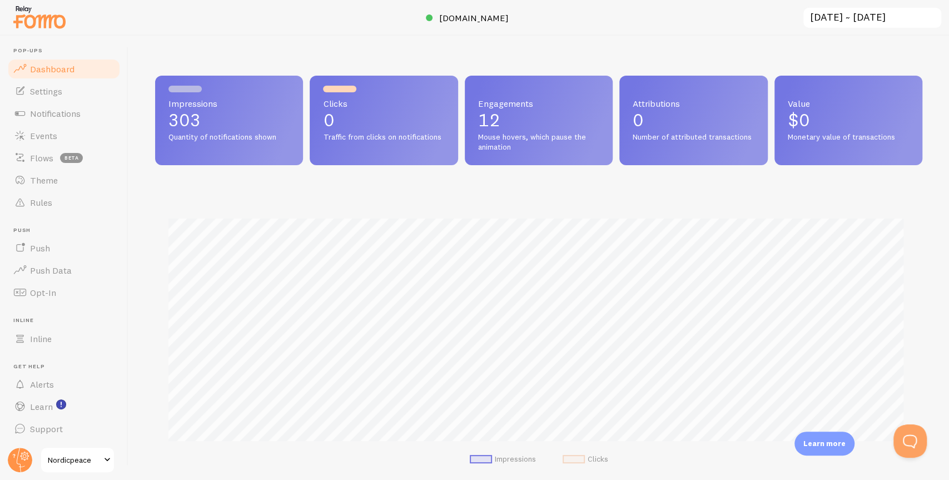
scroll to position [292, 761]
drag, startPoint x: 168, startPoint y: 102, endPoint x: 206, endPoint y: 121, distance: 42.5
click at [206, 121] on div "Impressions 303 Quantity of notifications shown" at bounding box center [229, 120] width 148 height 89
click at [206, 121] on p "303" at bounding box center [228, 120] width 121 height 18
click at [83, 113] on link "Notifications" at bounding box center [64, 113] width 114 height 22
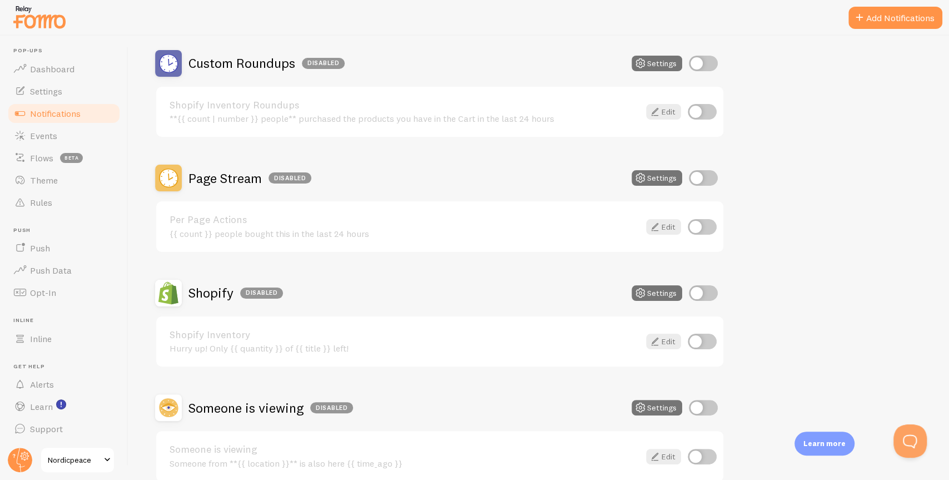
scroll to position [241, 0]
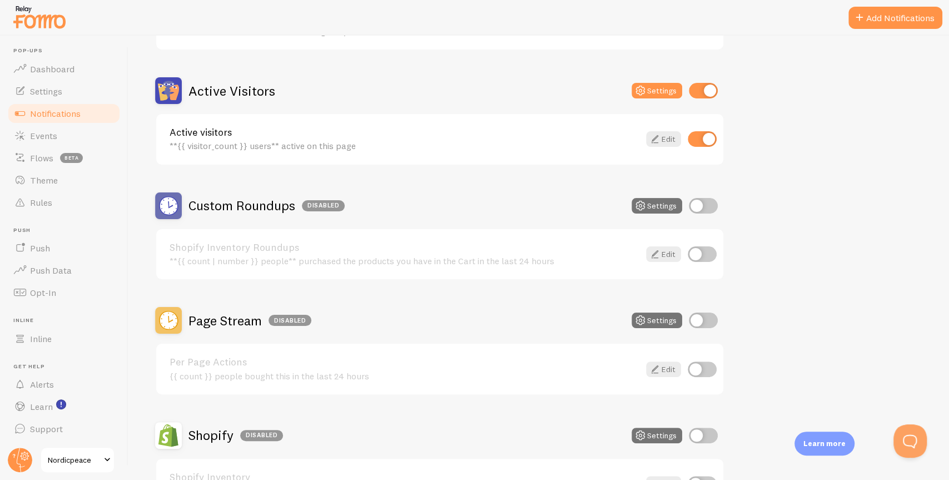
drag, startPoint x: 171, startPoint y: 132, endPoint x: 353, endPoint y: 145, distance: 182.8
click at [353, 145] on div "Active visitors **{{ visitor_count }} users** active on this page" at bounding box center [405, 139] width 470 height 24
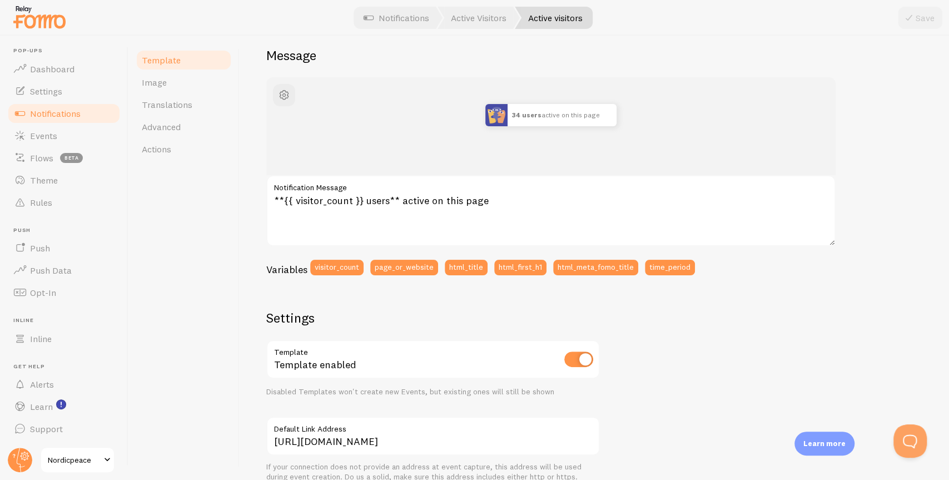
scroll to position [83, 0]
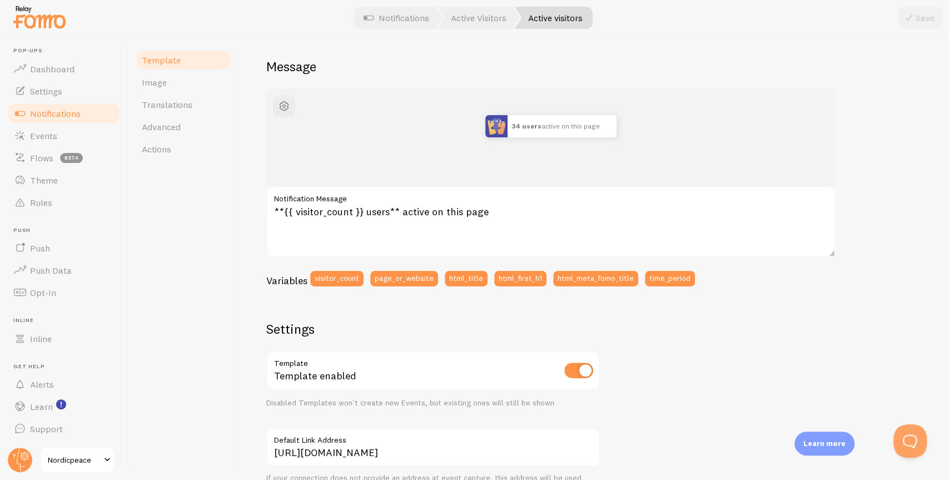
click at [566, 376] on input "checkbox" at bounding box center [578, 370] width 29 height 16
checkbox input "false"
click at [840, 23] on button "Save" at bounding box center [920, 18] width 44 height 22
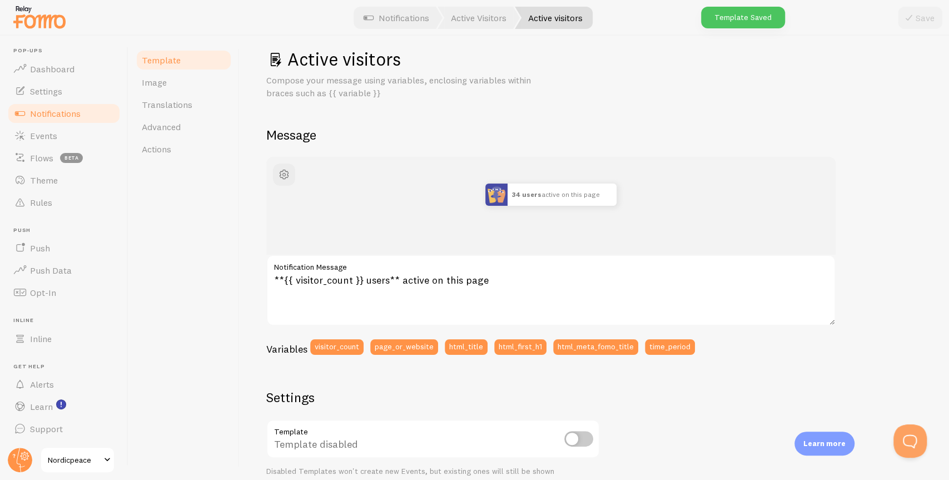
scroll to position [0, 0]
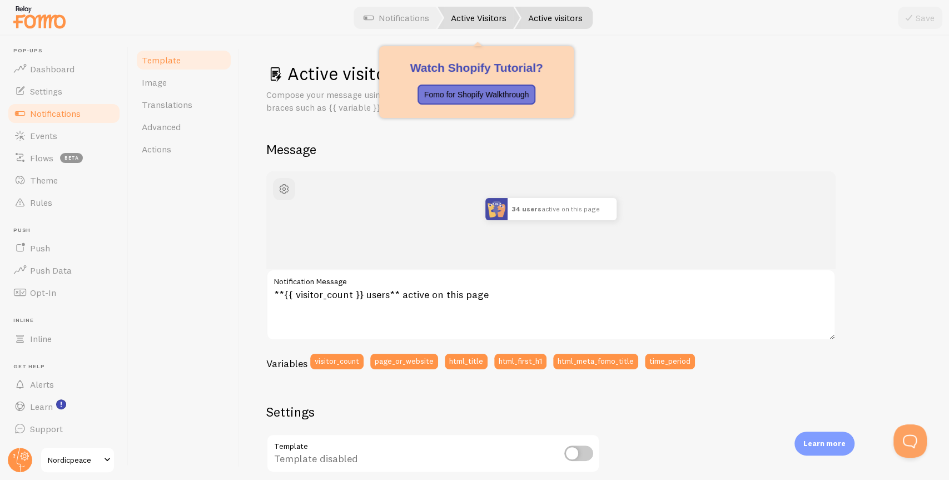
click at [475, 24] on link "Active Visitors" at bounding box center [478, 18] width 82 height 22
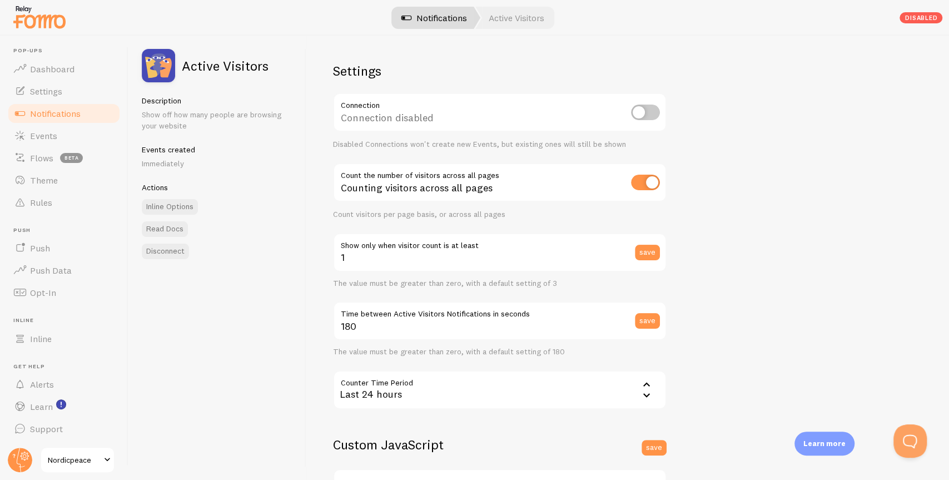
click at [449, 21] on link "Notifications" at bounding box center [434, 18] width 92 height 22
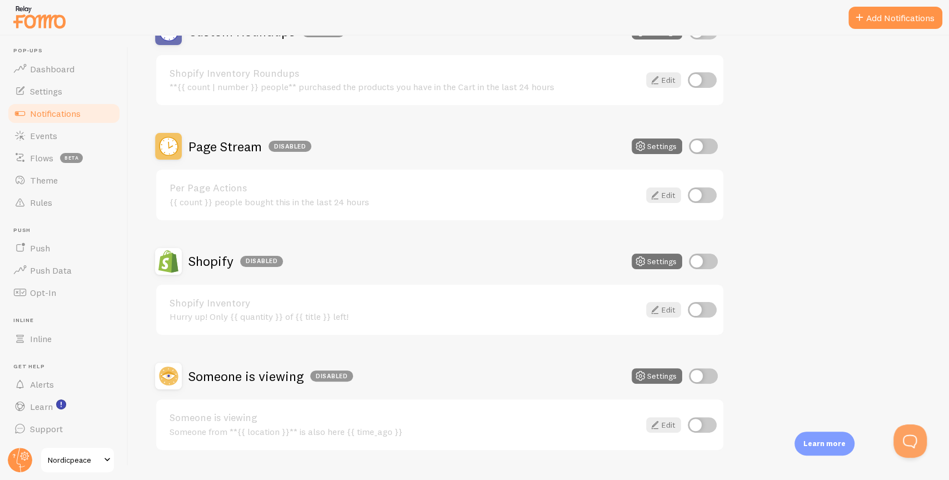
scroll to position [440, 0]
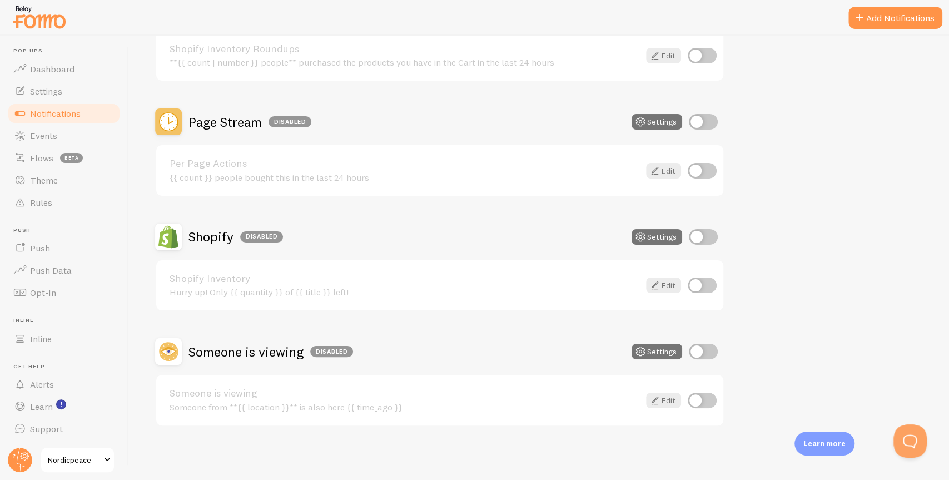
click at [703, 122] on input "checkbox" at bounding box center [703, 122] width 29 height 16
checkbox input "true"
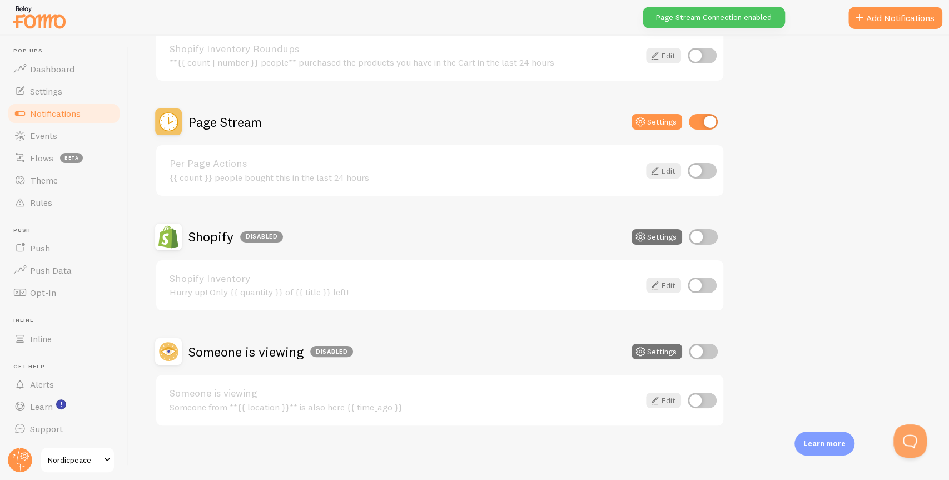
click at [700, 170] on input "checkbox" at bounding box center [702, 171] width 29 height 16
checkbox input "true"
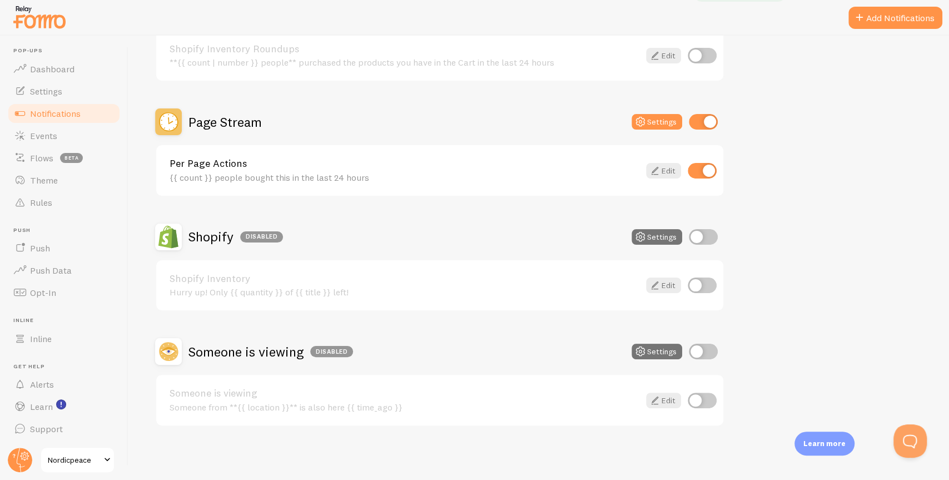
click at [535, 181] on div "{{ count }} people bought this in the last 24 hours" at bounding box center [405, 177] width 470 height 10
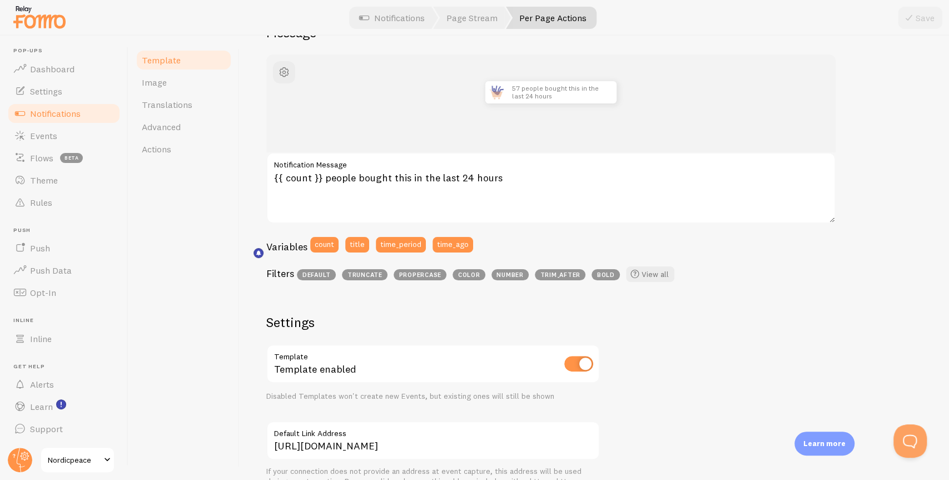
scroll to position [91, 0]
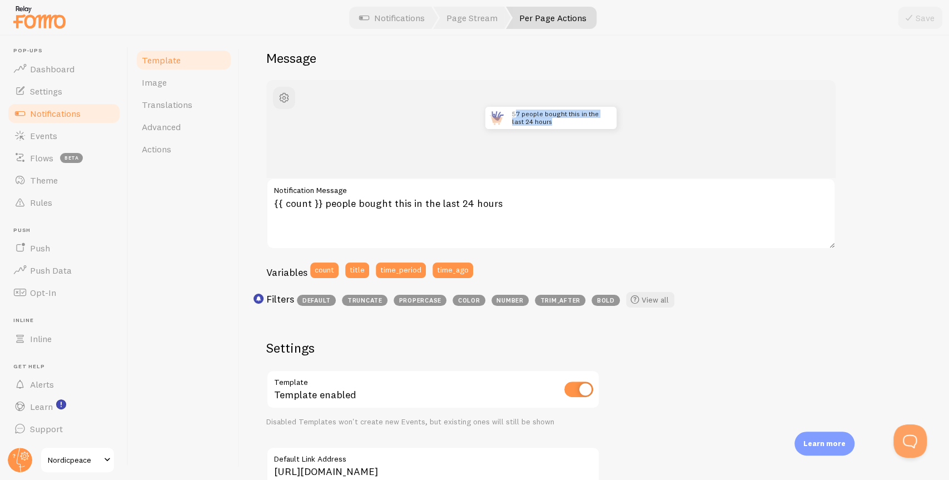
drag, startPoint x: 514, startPoint y: 113, endPoint x: 601, endPoint y: 123, distance: 87.8
click at [601, 123] on p "57 people bought this in the last 24 hours" at bounding box center [558, 118] width 93 height 22
click at [572, 126] on p "57 people bought this in the last 24 hours" at bounding box center [558, 118] width 93 height 22
drag, startPoint x: 178, startPoint y: 140, endPoint x: 180, endPoint y: 134, distance: 6.0
click at [178, 139] on link "Actions" at bounding box center [183, 149] width 97 height 22
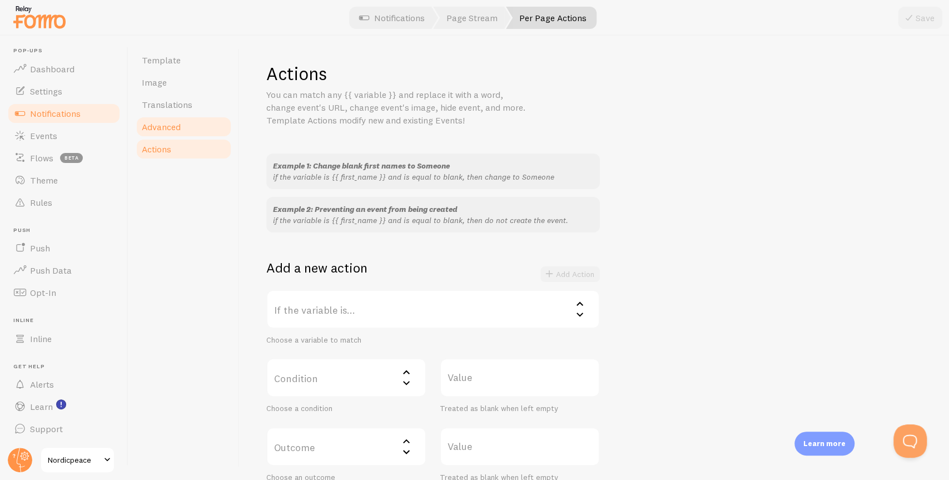
click at [182, 128] on link "Advanced" at bounding box center [183, 127] width 97 height 22
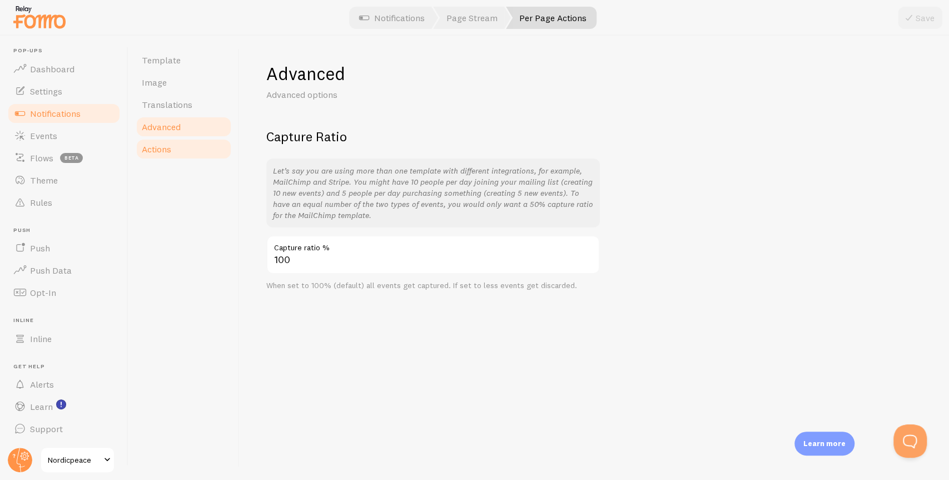
click at [182, 147] on link "Actions" at bounding box center [183, 149] width 97 height 22
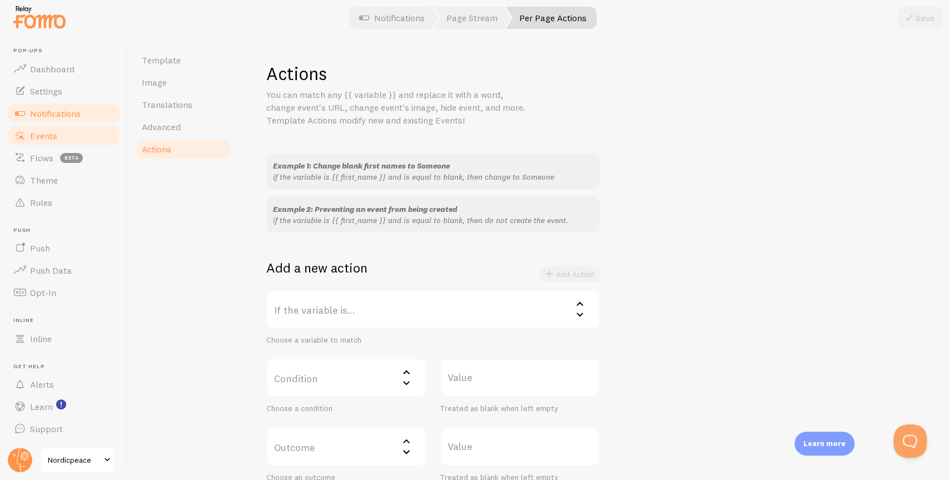
click at [41, 138] on span "Events" at bounding box center [43, 135] width 27 height 11
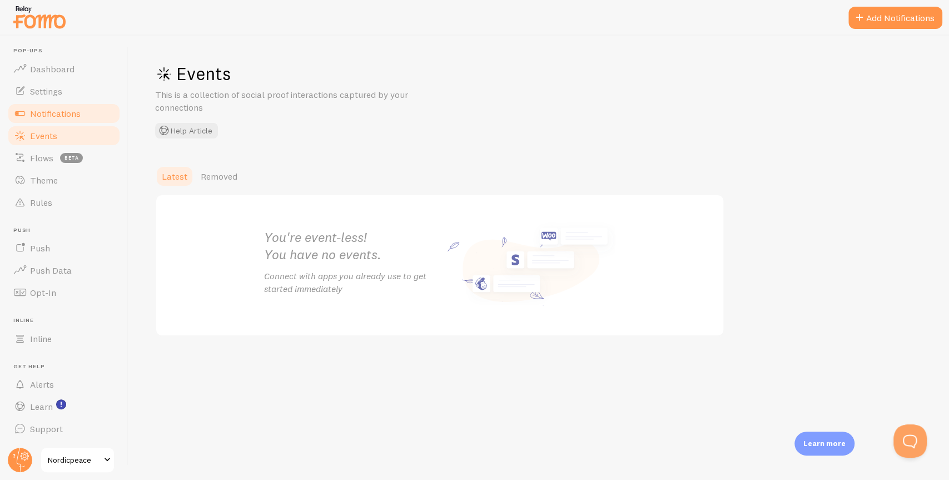
click at [76, 118] on link "Notifications" at bounding box center [64, 113] width 114 height 22
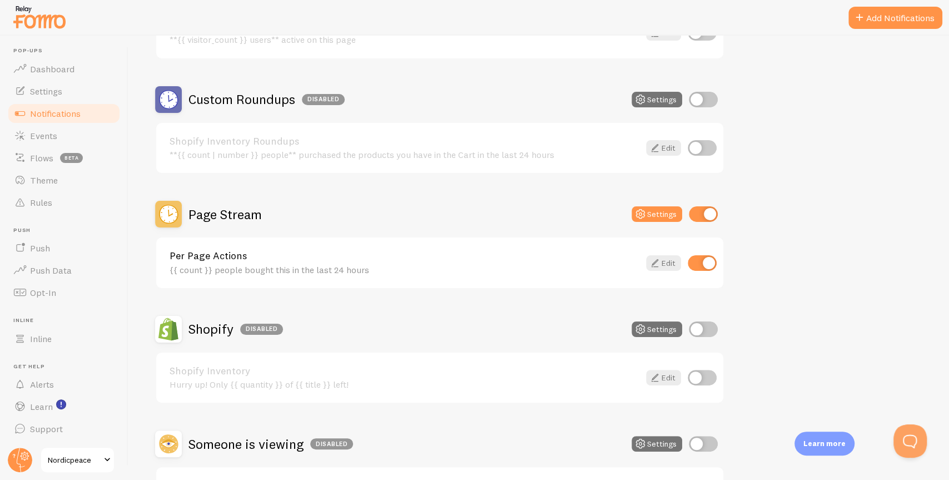
scroll to position [356, 0]
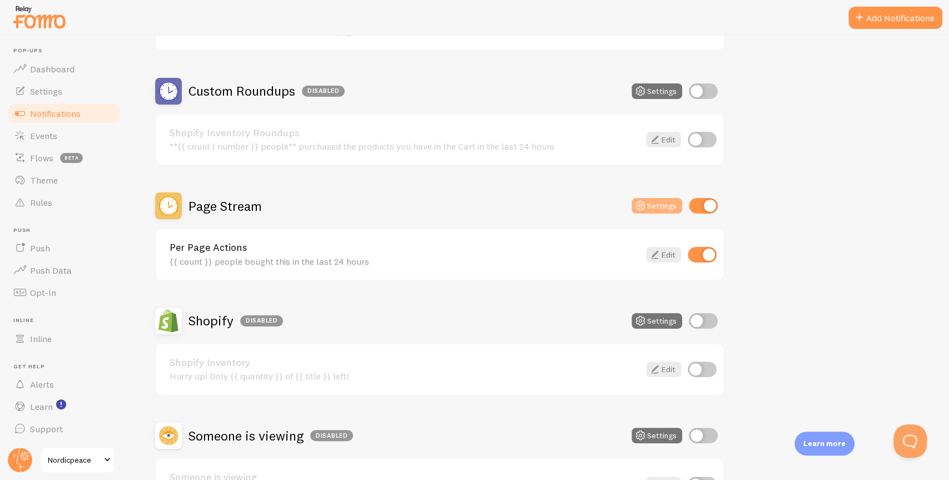
click at [666, 207] on button "Settings" at bounding box center [656, 206] width 51 height 16
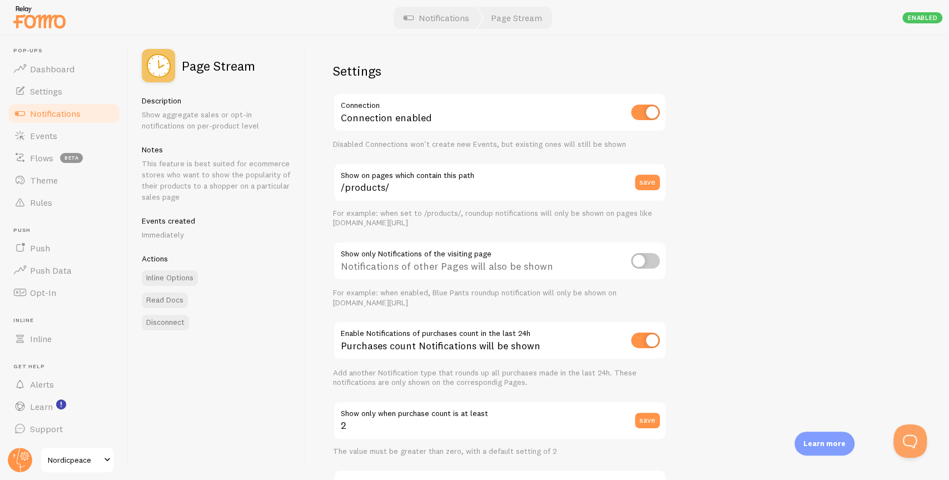
click at [654, 258] on input "checkbox" at bounding box center [645, 261] width 29 height 16
checkbox input "true"
click at [443, 304] on div "For example: when enabled, Blue Pants roundup notification will only be shown o…" at bounding box center [499, 297] width 333 height 19
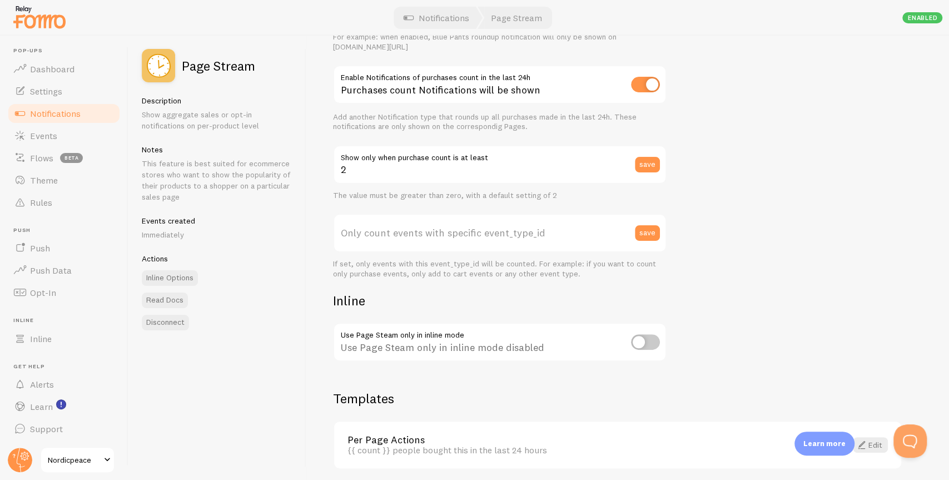
scroll to position [298, 0]
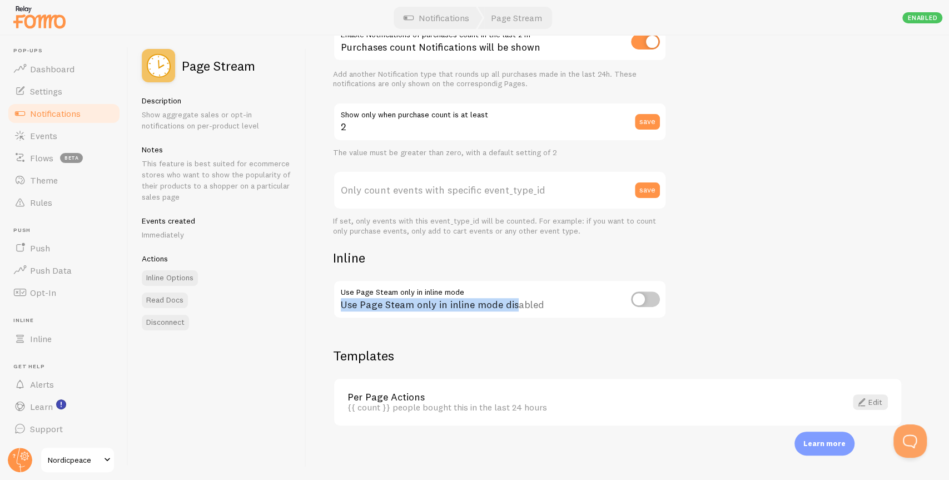
drag, startPoint x: 340, startPoint y: 290, endPoint x: 529, endPoint y: 310, distance: 189.5
click at [517, 308] on div "Use Page Steam only in inline mode disabled" at bounding box center [499, 300] width 333 height 41
drag, startPoint x: 540, startPoint y: 308, endPoint x: 338, endPoint y: 290, distance: 202.0
click at [338, 290] on div "Use Page Steam only in inline mode disabled" at bounding box center [499, 300] width 333 height 41
click at [673, 240] on div "Settings Connection Connection enabled Disabled Connections won't create new Ev…" at bounding box center [627, 258] width 642 height 444
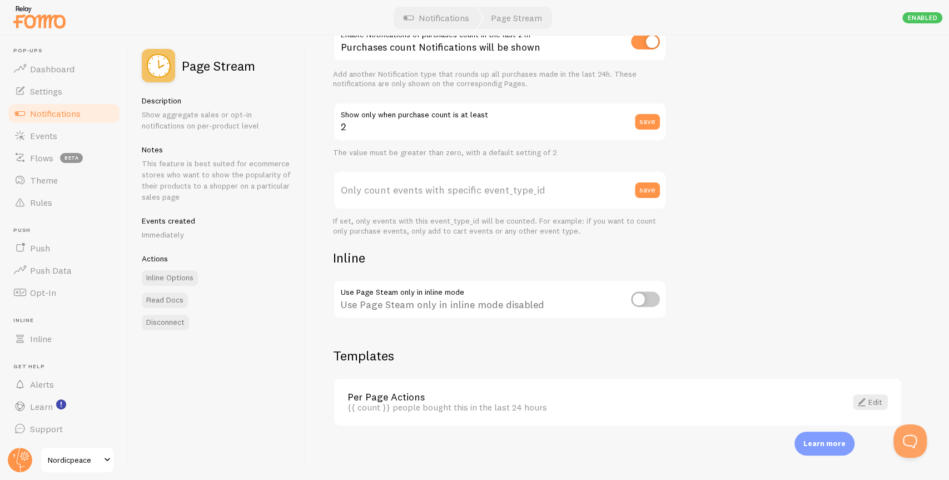
click at [686, 412] on div "Per Page Actions {{ count }} people bought this in the last 24 hours Edit" at bounding box center [617, 401] width 567 height 47
click at [684, 403] on div "{{ count }} people bought this in the last 24 hours" at bounding box center [589, 407] width 485 height 10
click at [840, 405] on span at bounding box center [861, 401] width 13 height 13
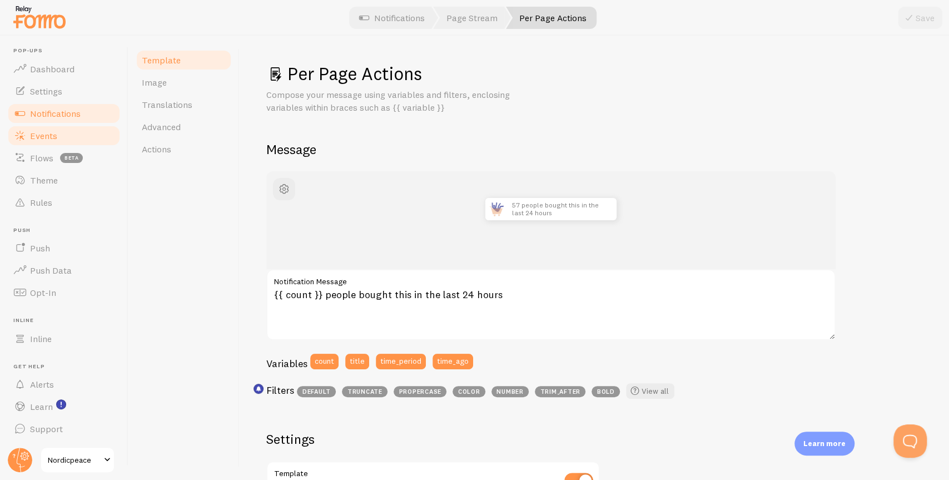
click at [61, 129] on link "Events" at bounding box center [64, 135] width 114 height 22
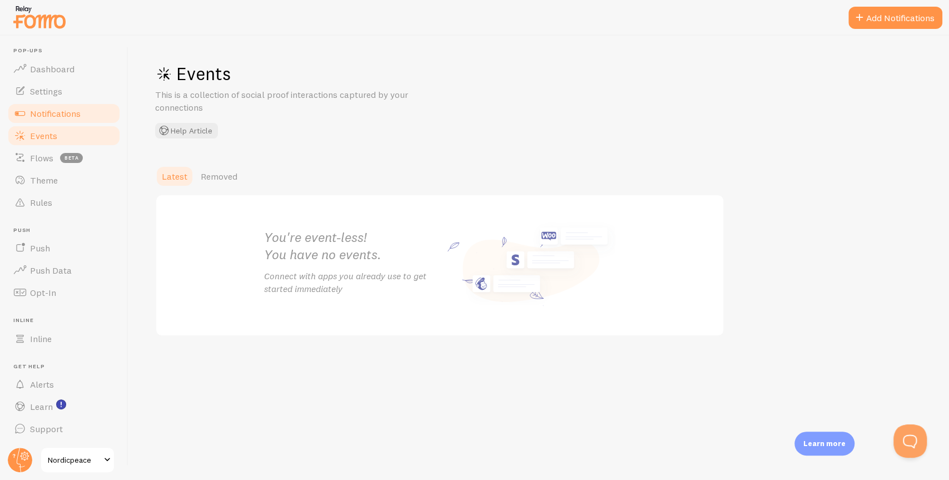
click at [66, 118] on link "Notifications" at bounding box center [64, 113] width 114 height 22
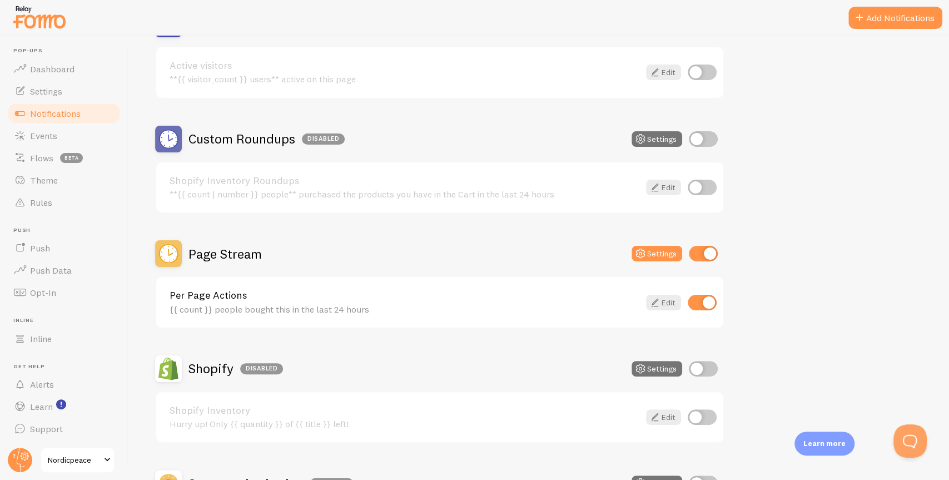
scroll to position [328, 0]
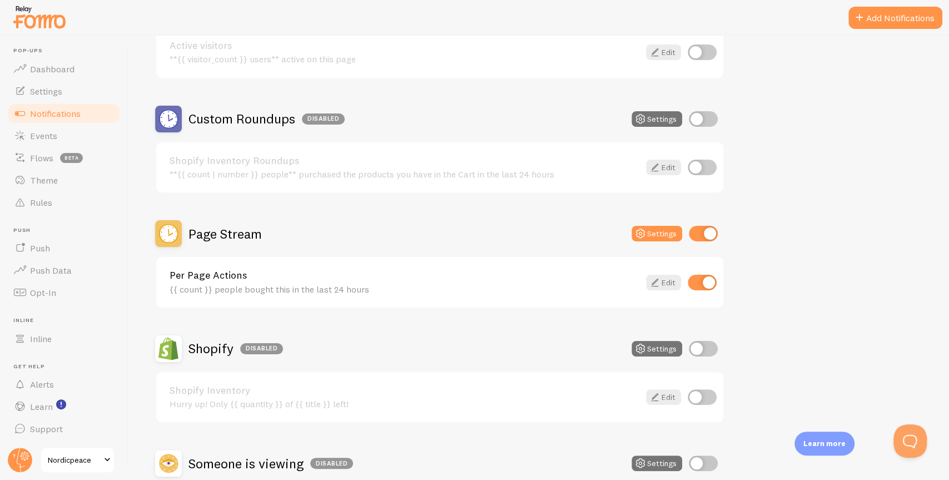
click at [243, 233] on h2 "Page Stream" at bounding box center [224, 233] width 73 height 17
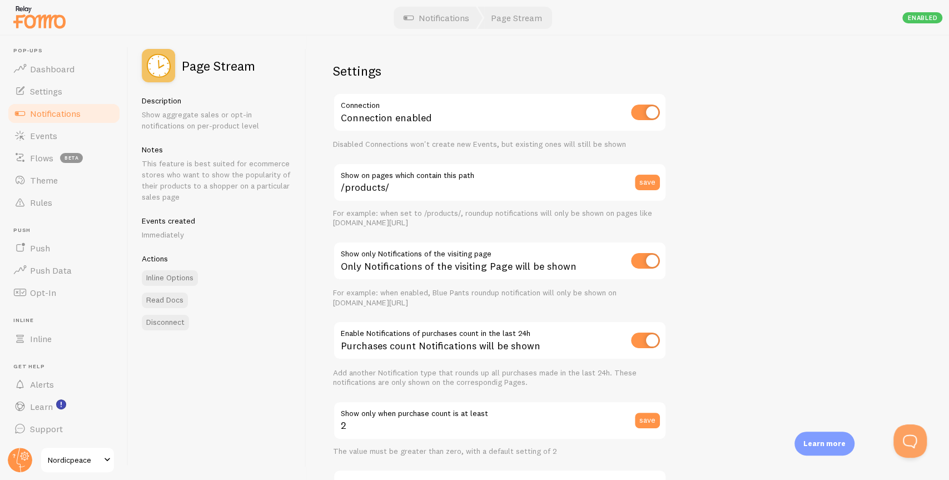
click at [77, 113] on span "Notifications" at bounding box center [55, 113] width 51 height 11
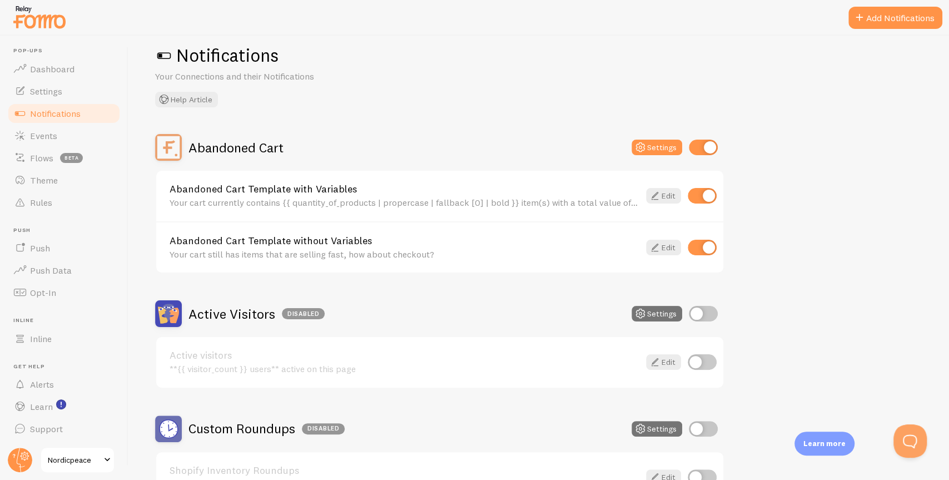
scroll to position [1, 0]
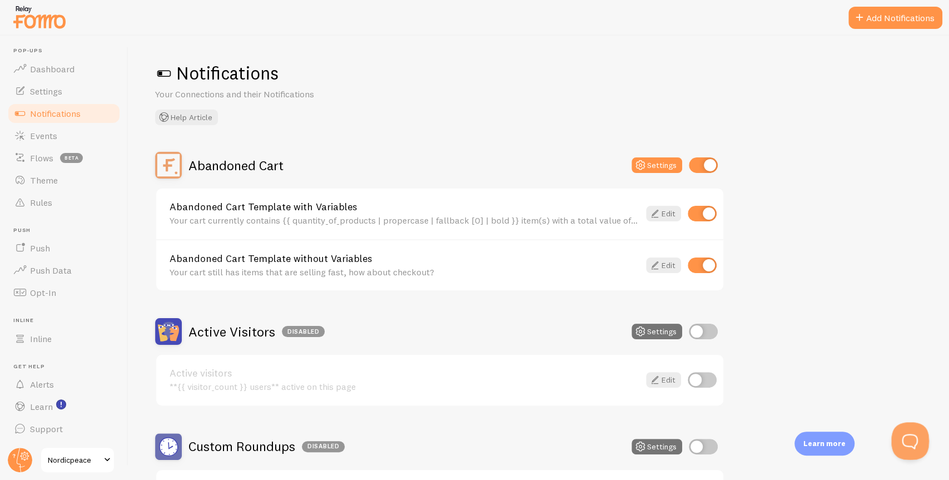
click at [840, 412] on button "Open Beacon popover" at bounding box center [907, 438] width 33 height 33
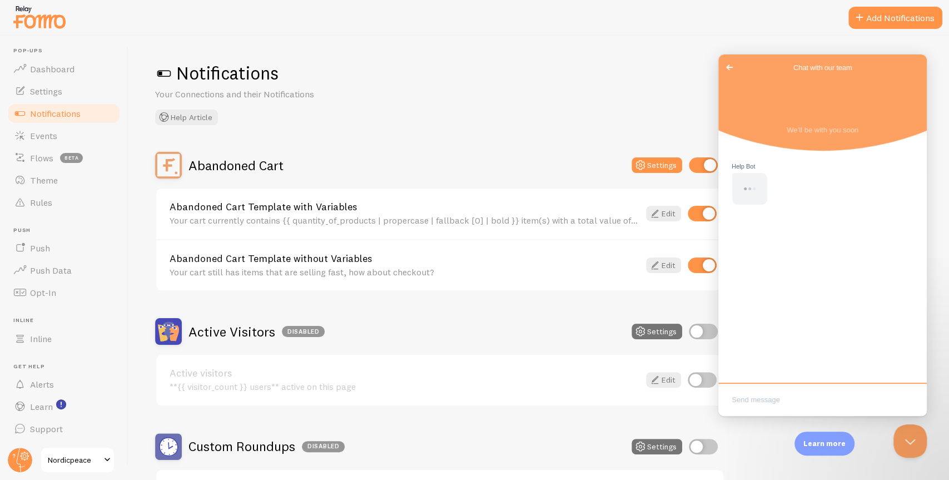
scroll to position [0, 0]
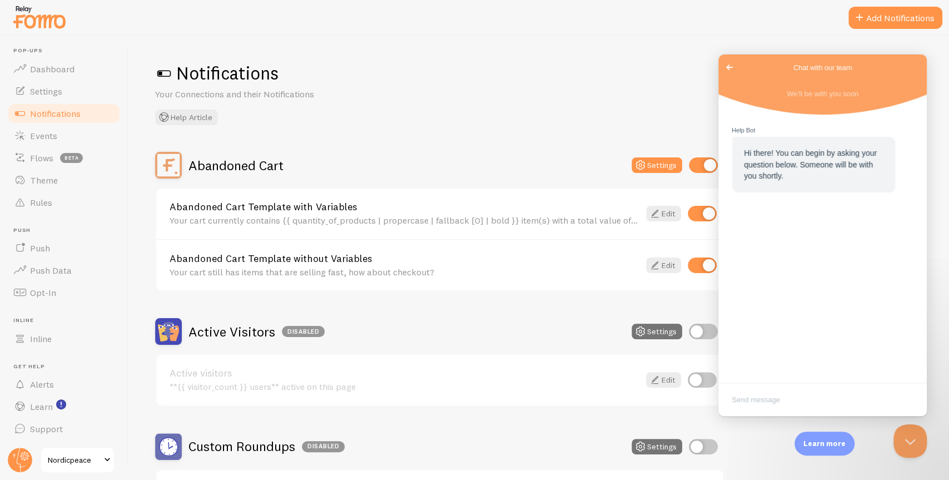
click at [729, 66] on span "Go back" at bounding box center [729, 67] width 13 height 13
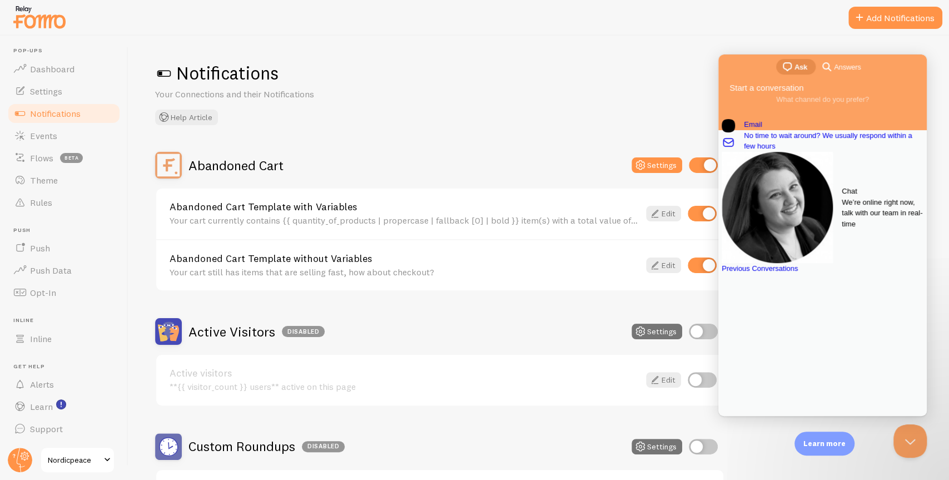
click at [840, 207] on span "We’re online right now, talk with our team in real-time" at bounding box center [882, 213] width 82 height 33
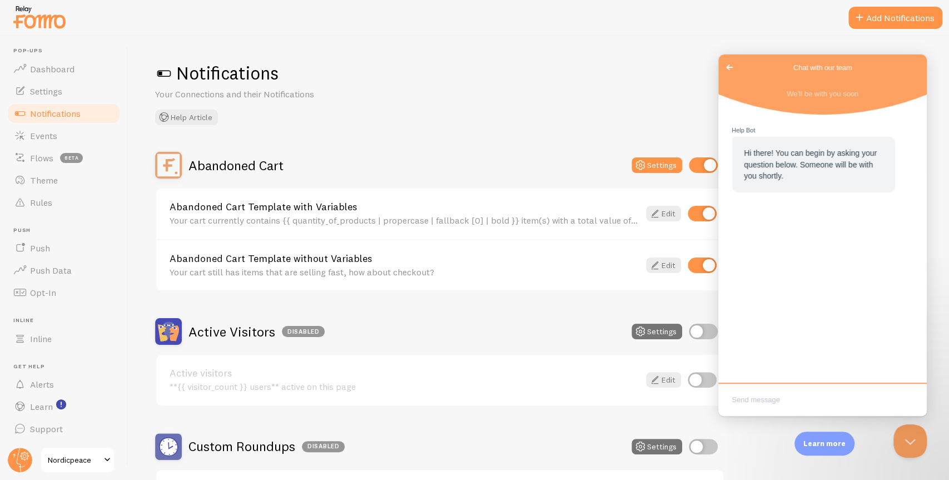
click at [726, 66] on span "Go back" at bounding box center [729, 67] width 13 height 13
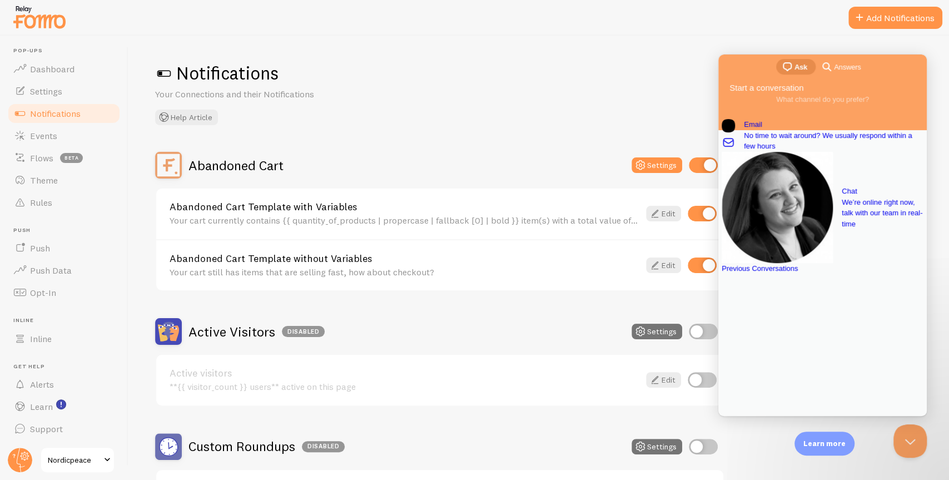
click at [577, 85] on div "Notifications Your Connections and their Notifications Help Article" at bounding box center [538, 93] width 767 height 63
click at [192, 120] on button "Help Article" at bounding box center [186, 117] width 63 height 16
click at [645, 162] on icon at bounding box center [640, 164] width 13 height 13
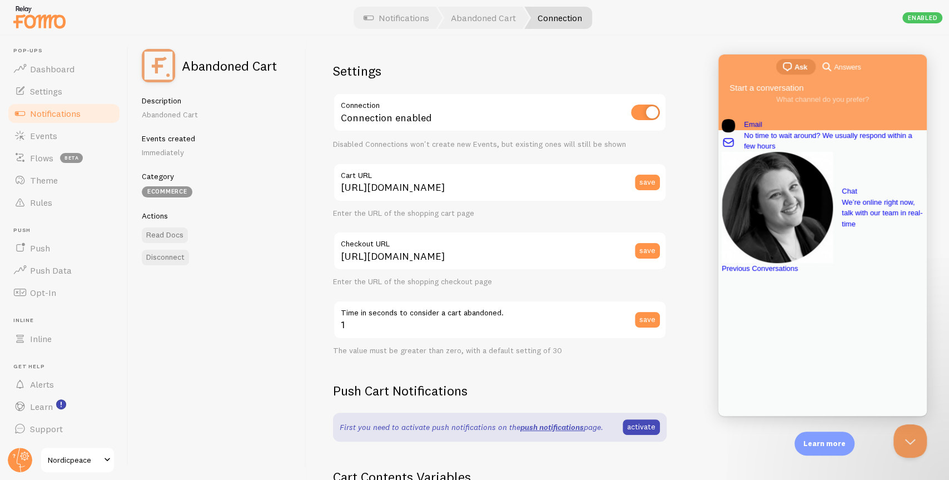
click at [758, 26] on div at bounding box center [474, 18] width 949 height 36
drag, startPoint x: 898, startPoint y: 441, endPoint x: 1765, endPoint y: 842, distance: 955.7
click at [840, 412] on button "Close Beacon popover" at bounding box center [907, 438] width 33 height 33
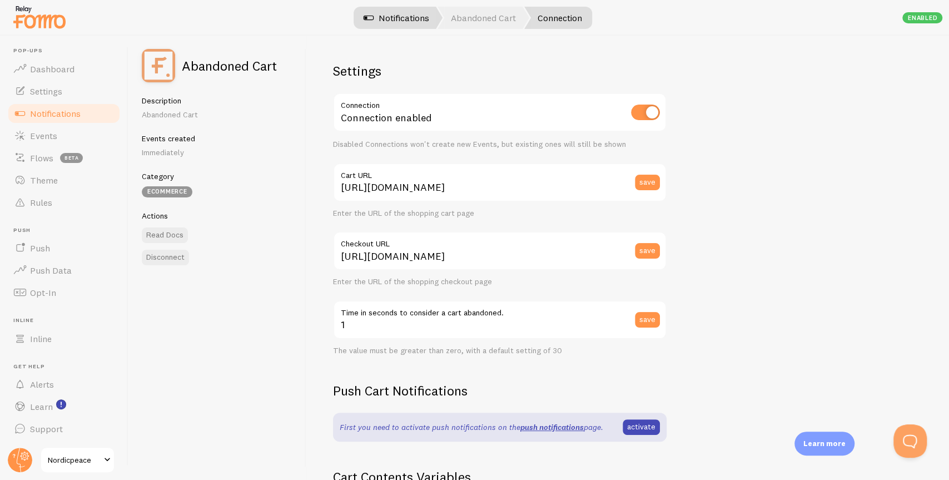
click at [409, 21] on link "Notifications" at bounding box center [396, 18] width 92 height 22
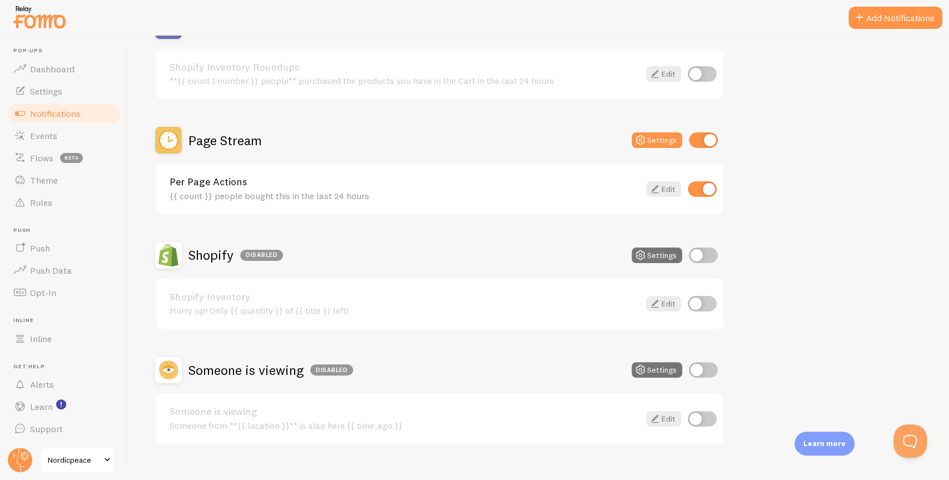
scroll to position [440, 0]
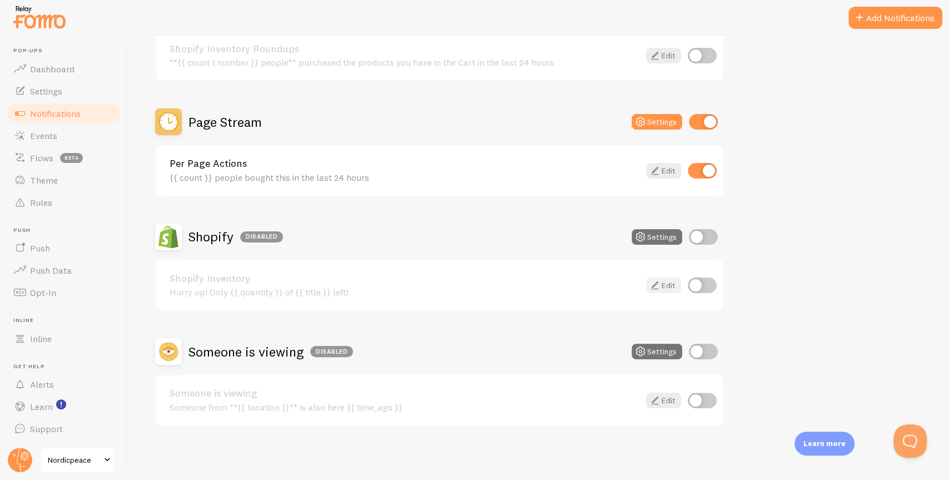
click at [668, 290] on link "Edit" at bounding box center [663, 285] width 35 height 16
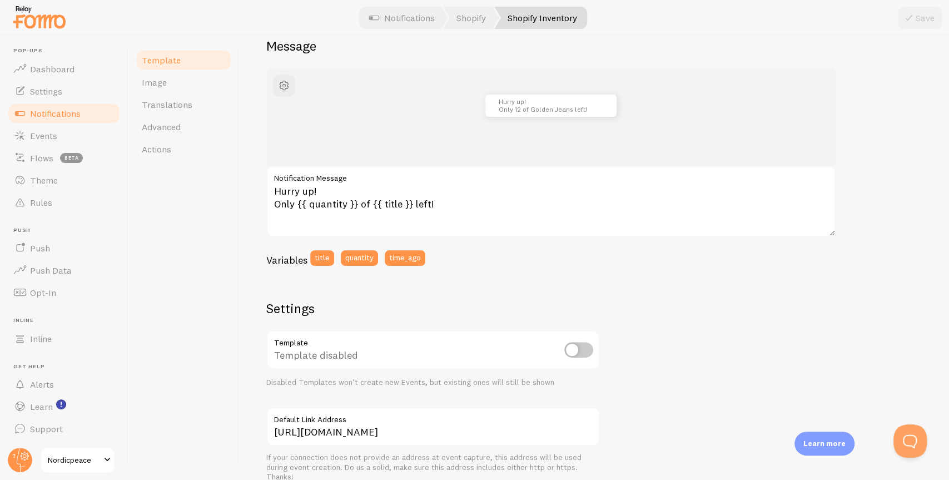
scroll to position [110, 0]
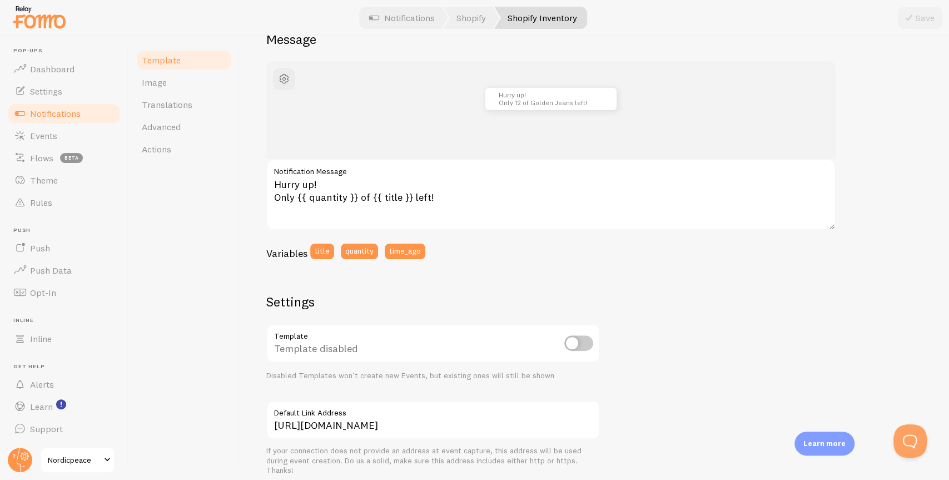
click at [480, 252] on div "Variables title quantity time_ago" at bounding box center [550, 254] width 569 height 23
click at [405, 19] on link "Notifications" at bounding box center [402, 18] width 92 height 22
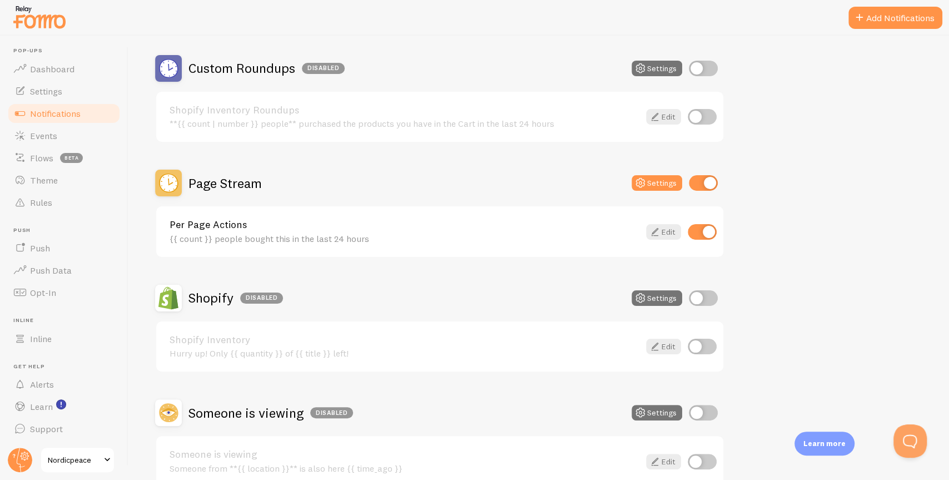
scroll to position [387, 0]
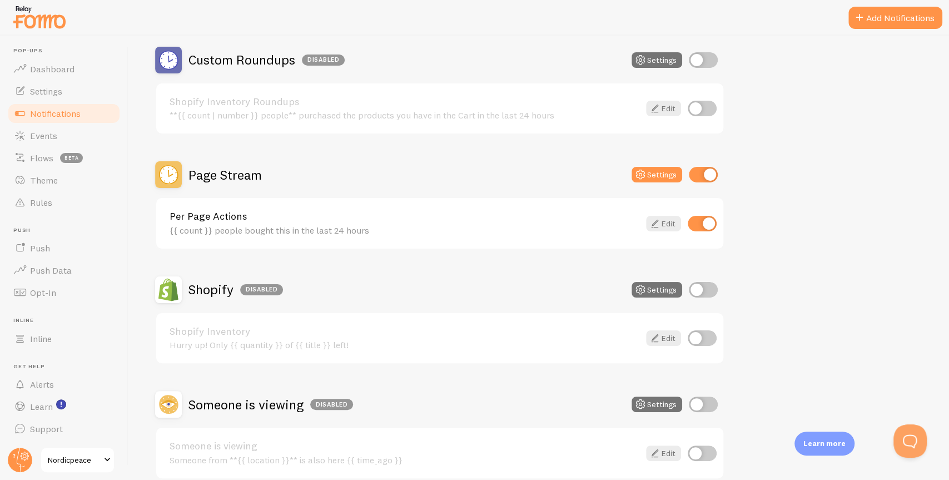
click at [242, 173] on h2 "Page Stream" at bounding box center [224, 174] width 73 height 17
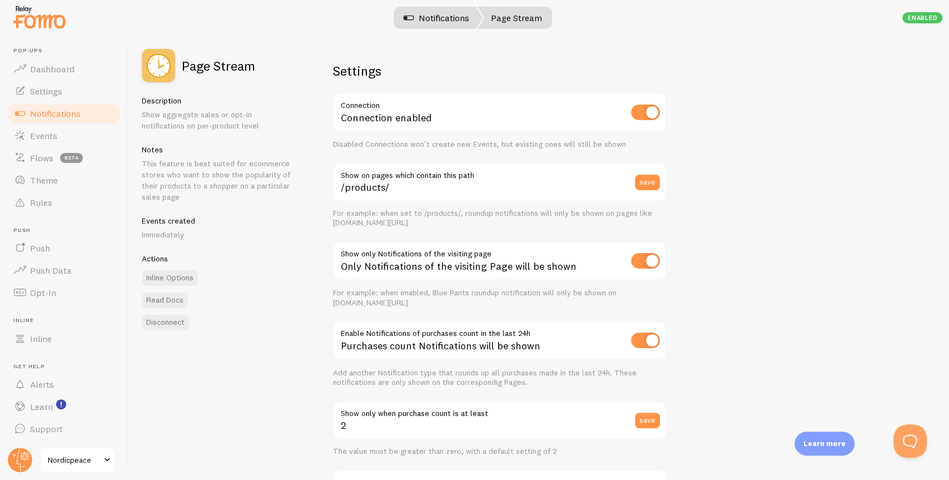
click at [441, 17] on link "Notifications" at bounding box center [436, 18] width 92 height 22
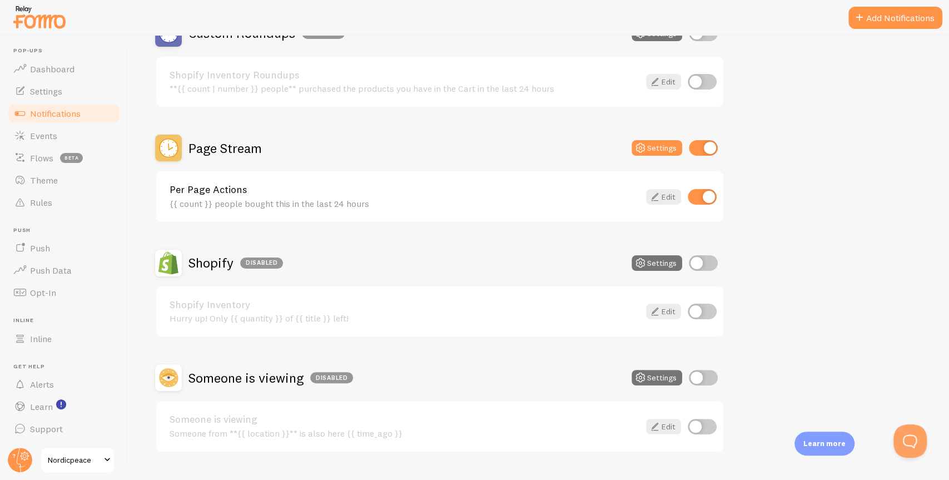
scroll to position [440, 0]
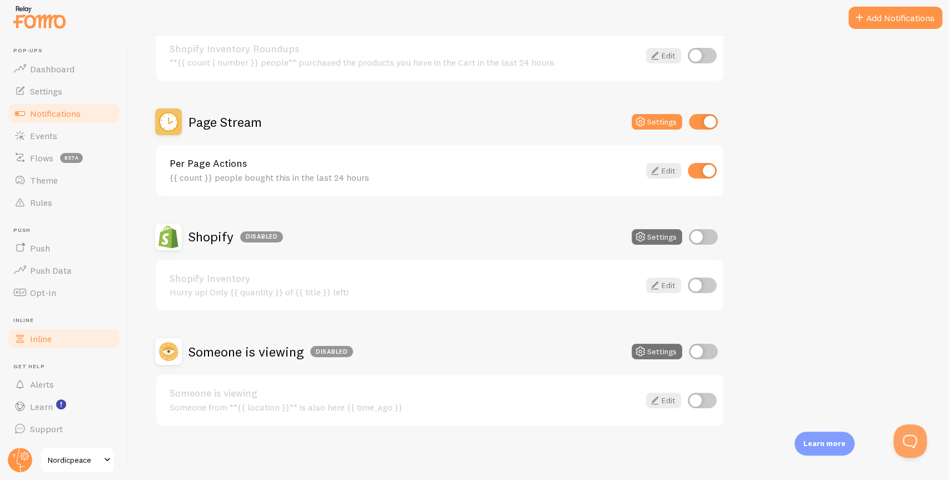
click at [67, 336] on link "Inline" at bounding box center [64, 338] width 114 height 22
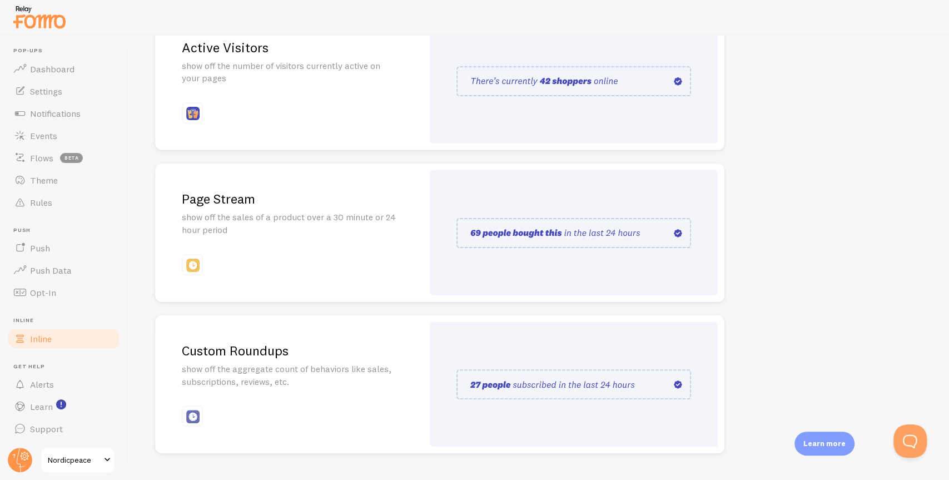
scroll to position [159, 0]
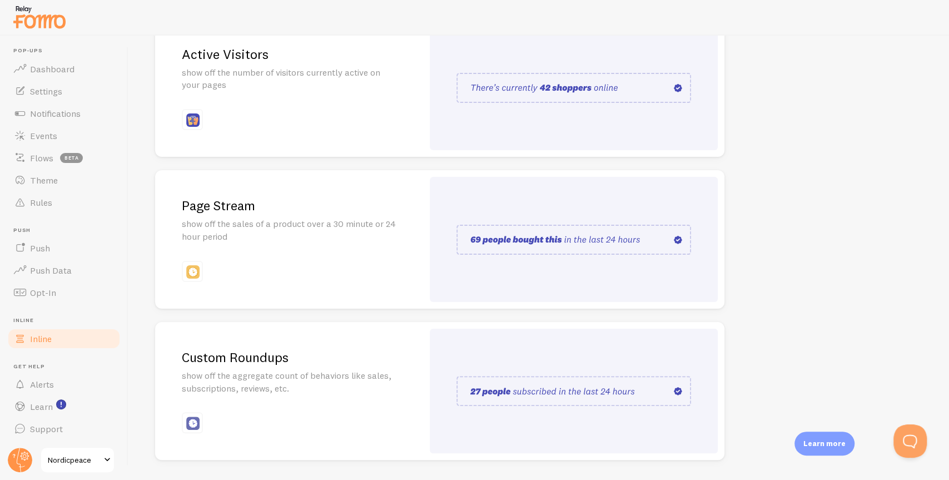
click at [275, 223] on p "show off the sales of a product over a 30 minute or 24 hour period" at bounding box center [289, 230] width 215 height 26
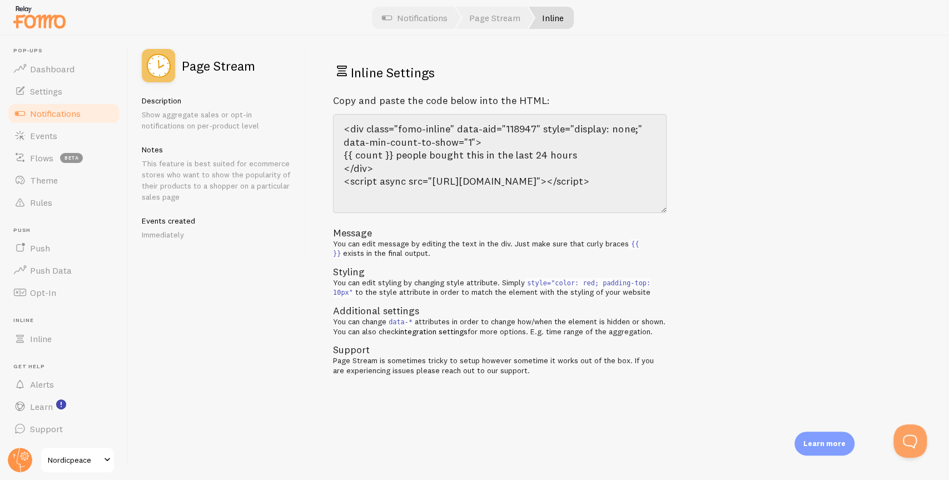
drag, startPoint x: 664, startPoint y: 182, endPoint x: 660, endPoint y: 215, distance: 33.5
click at [660, 213] on textarea "<div class="fomo-inline" data-aid="118947" style="display: none;" data-min-coun…" at bounding box center [499, 163] width 333 height 99
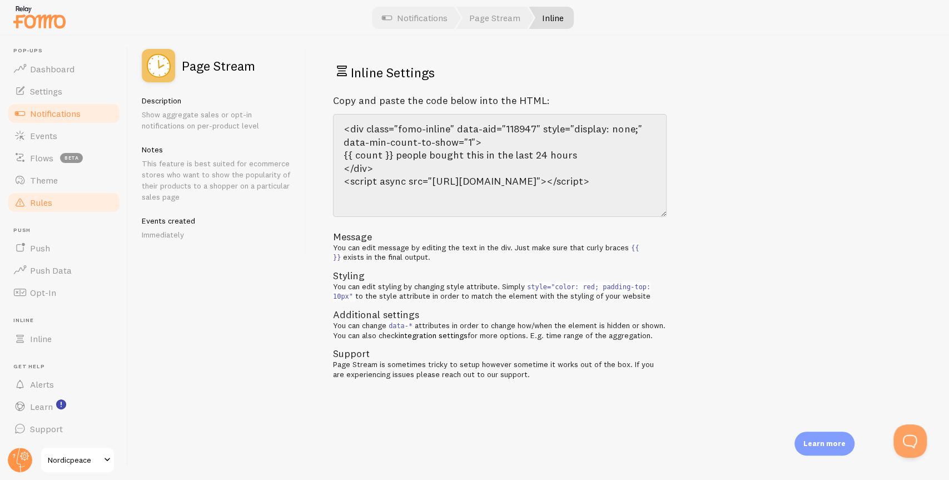
click at [69, 202] on link "Rules" at bounding box center [64, 202] width 114 height 22
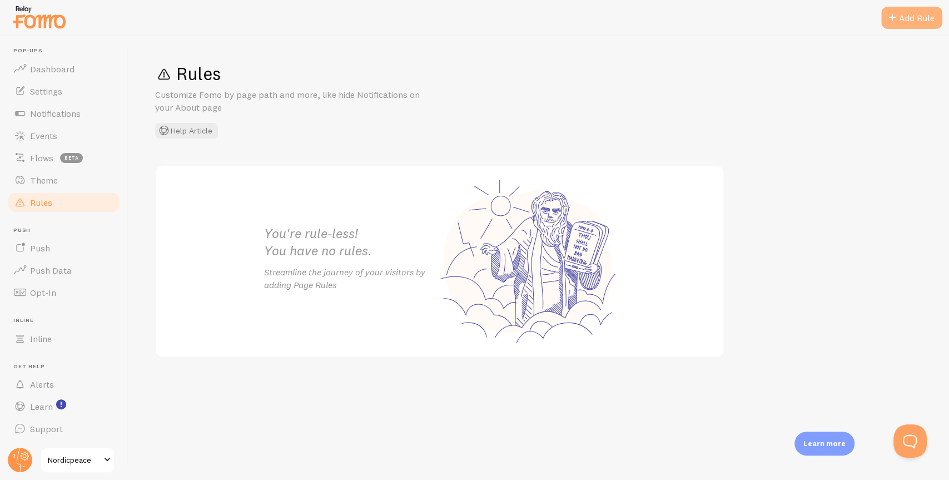
click at [840, 28] on div "Add Rule" at bounding box center [911, 18] width 61 height 22
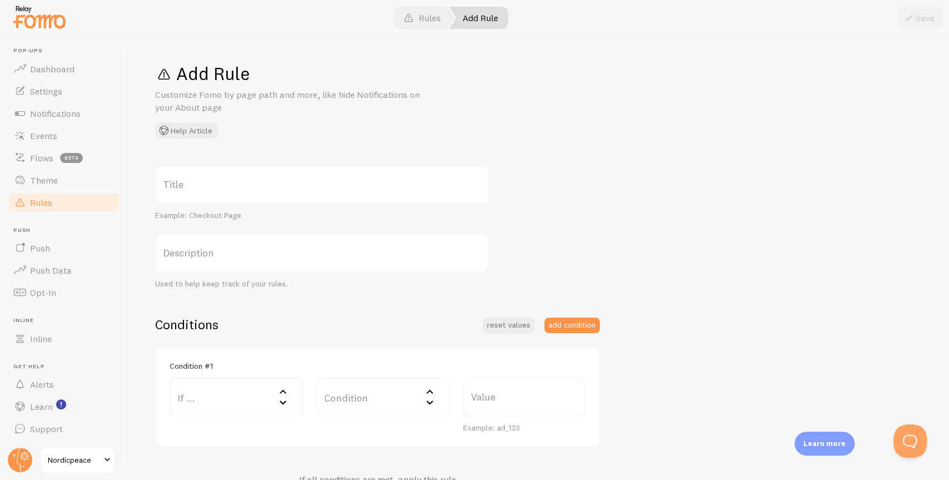
click at [272, 180] on label "Title" at bounding box center [321, 184] width 333 height 39
click at [272, 180] on input "Title" at bounding box center [321, 184] width 333 height 39
click at [363, 122] on div "Add Rule Customize Fomo by page path and more, like hide Notifications on your …" at bounding box center [538, 100] width 767 height 76
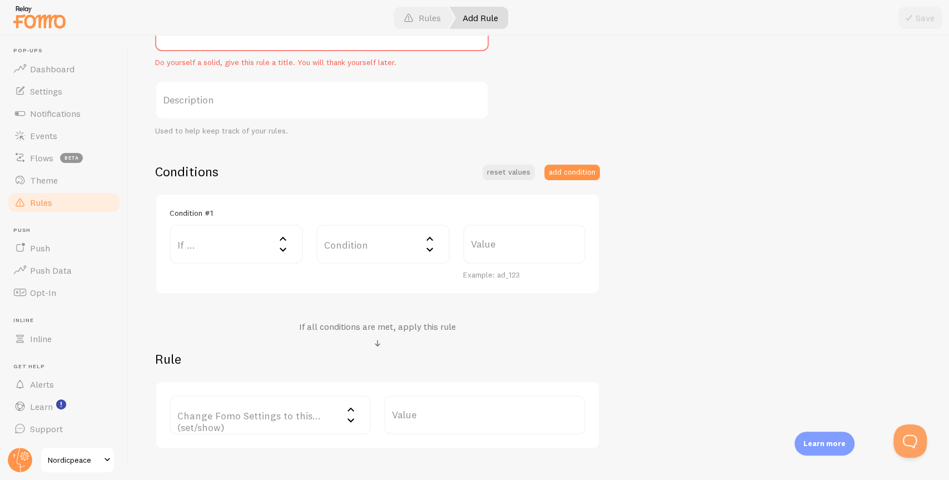
scroll to position [153, 0]
click at [221, 253] on label "If ..." at bounding box center [236, 243] width 133 height 39
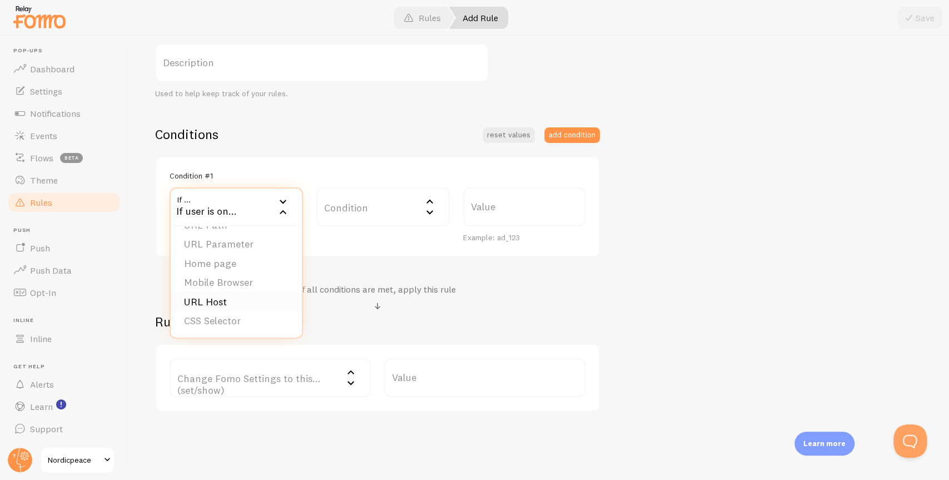
scroll to position [191, 0]
click at [322, 264] on div "Conditions reset values add condition Condition #1 If ... If user is on... URL …" at bounding box center [377, 267] width 445 height 286
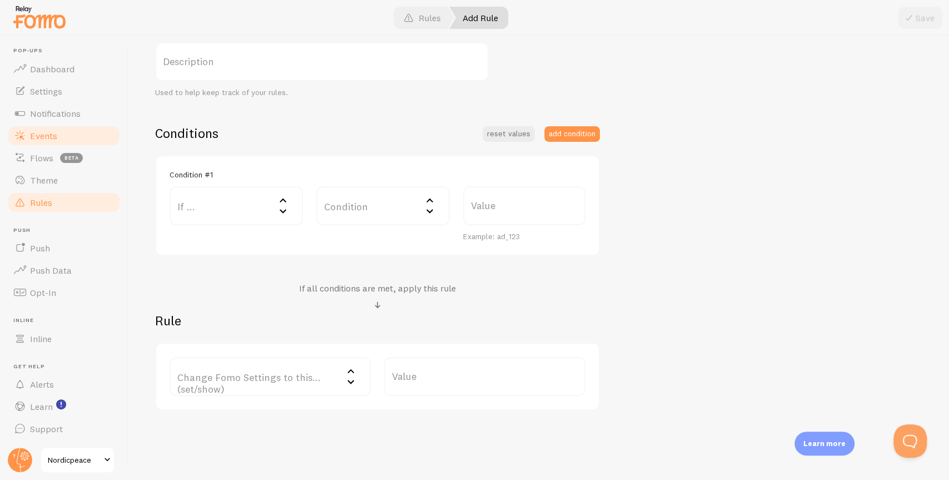
click at [52, 135] on span "Events" at bounding box center [43, 135] width 27 height 11
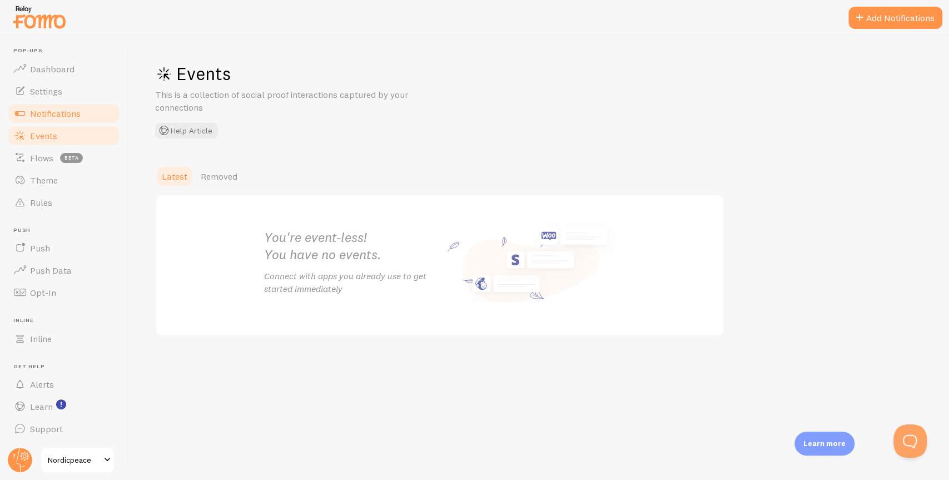
click at [71, 118] on link "Notifications" at bounding box center [64, 113] width 114 height 22
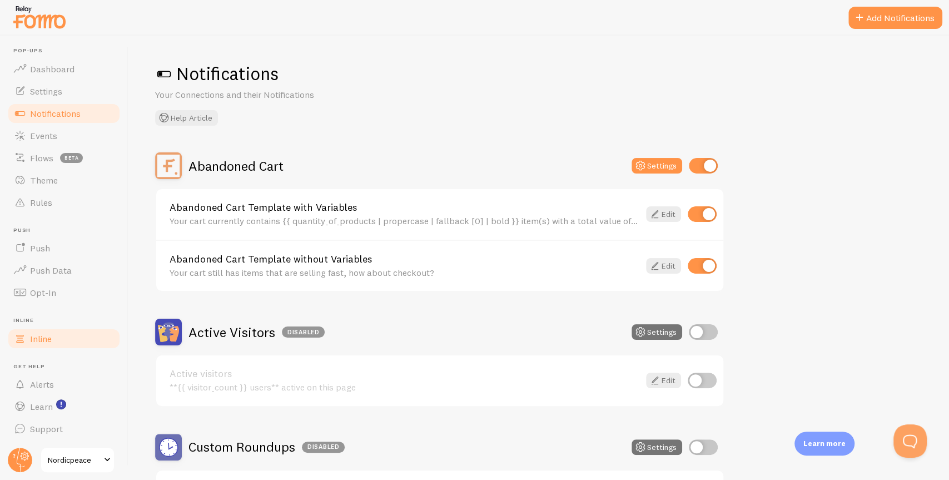
click at [66, 337] on link "Inline" at bounding box center [64, 338] width 114 height 22
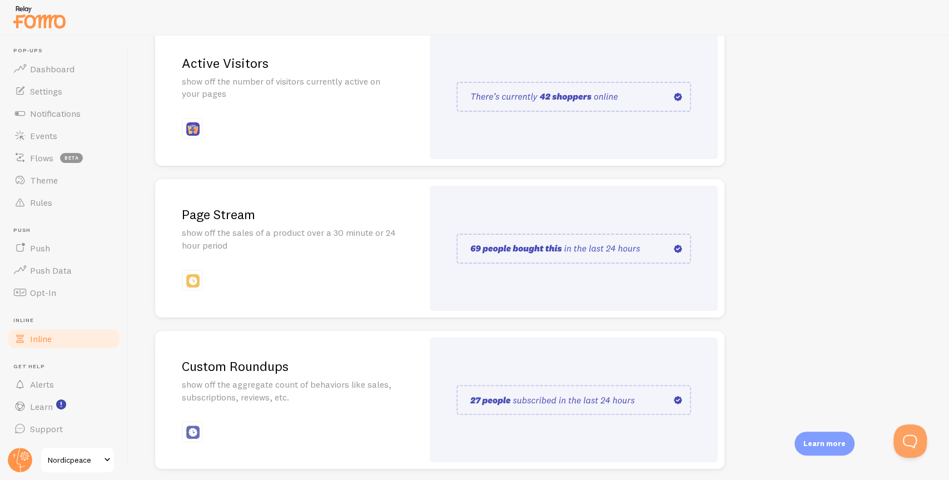
scroll to position [153, 0]
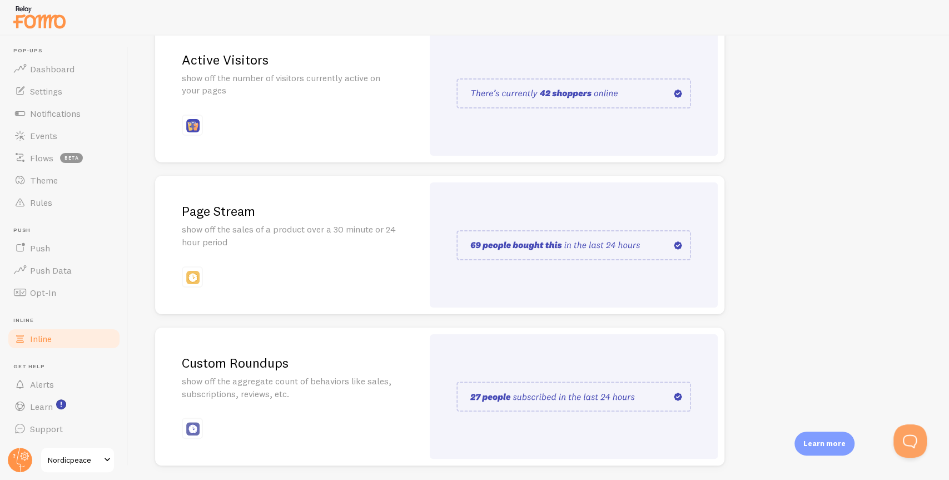
click at [392, 251] on div "Page Stream show off the sales of a product over a 30 minute or 24 hour period" at bounding box center [289, 245] width 268 height 138
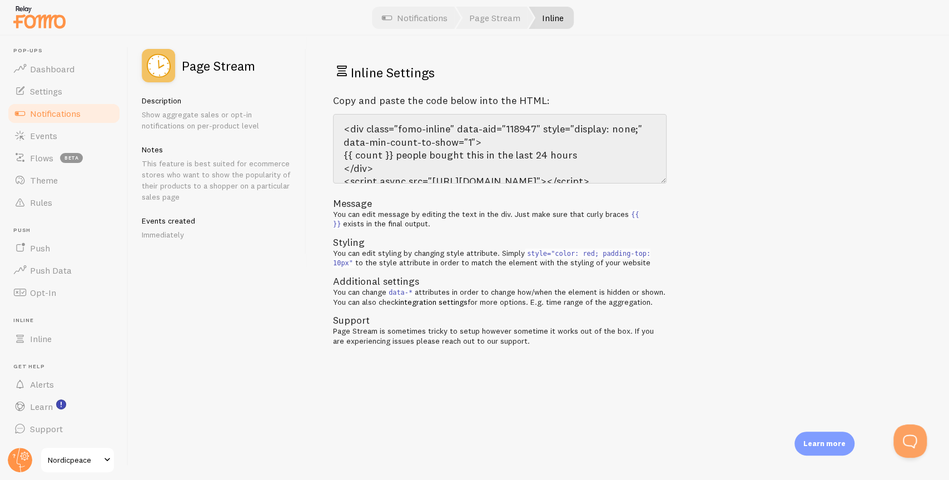
click at [74, 109] on span "Notifications" at bounding box center [55, 113] width 51 height 11
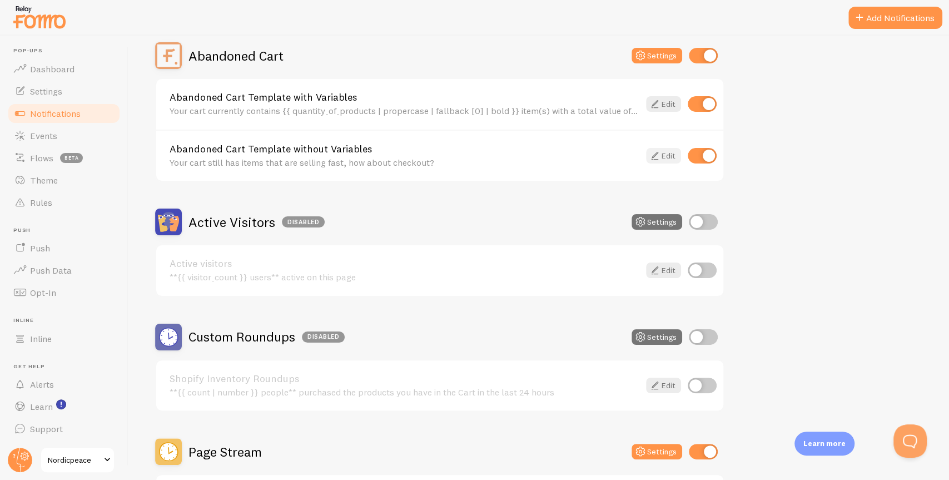
scroll to position [47, 0]
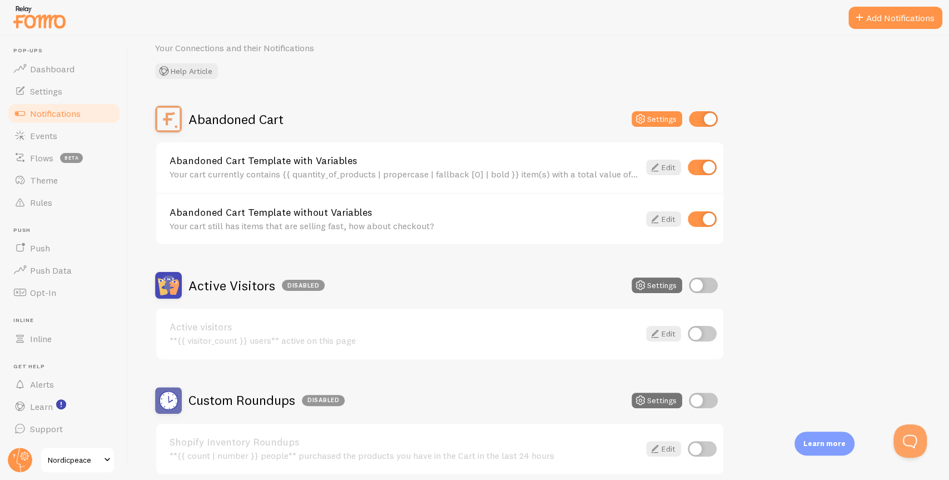
drag, startPoint x: 693, startPoint y: 218, endPoint x: 695, endPoint y: 188, distance: 30.1
click at [693, 218] on input "checkbox" at bounding box center [702, 219] width 29 height 16
checkbox input "false"
click at [694, 171] on input "checkbox" at bounding box center [702, 168] width 29 height 16
checkbox input "false"
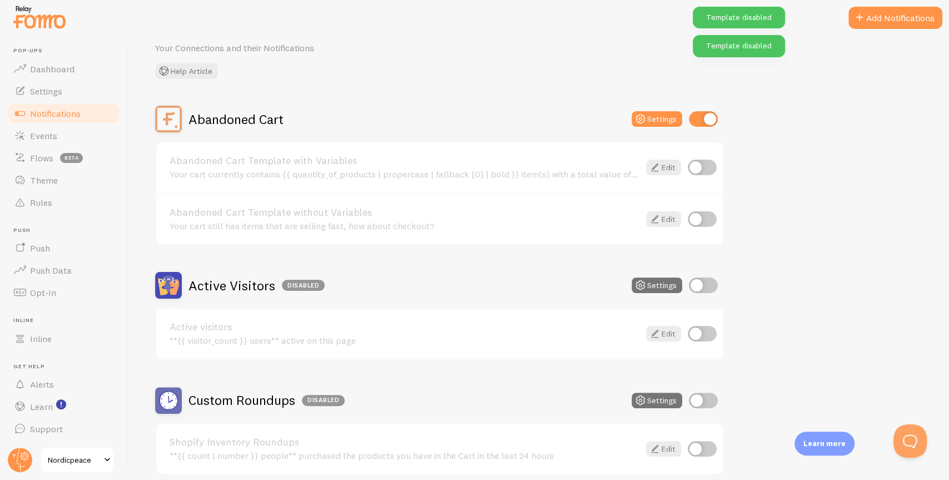
click at [696, 131] on div "Abandoned Cart Settings" at bounding box center [439, 119] width 569 height 27
click at [704, 121] on input "checkbox" at bounding box center [703, 119] width 29 height 16
checkbox input "false"
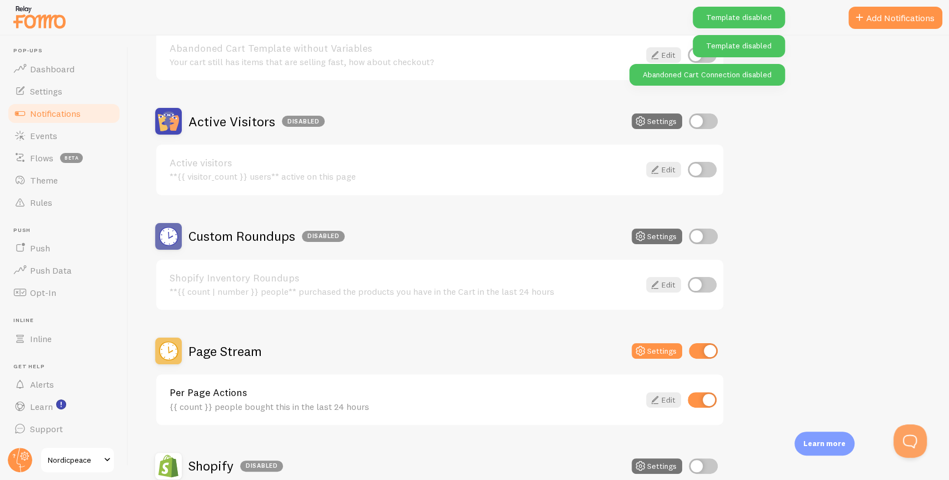
scroll to position [227, 0]
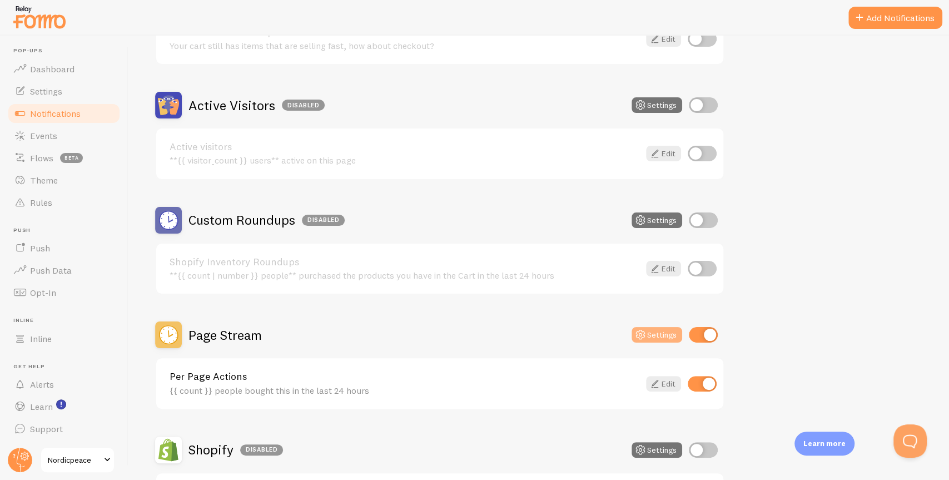
click at [661, 335] on button "Settings" at bounding box center [656, 335] width 51 height 16
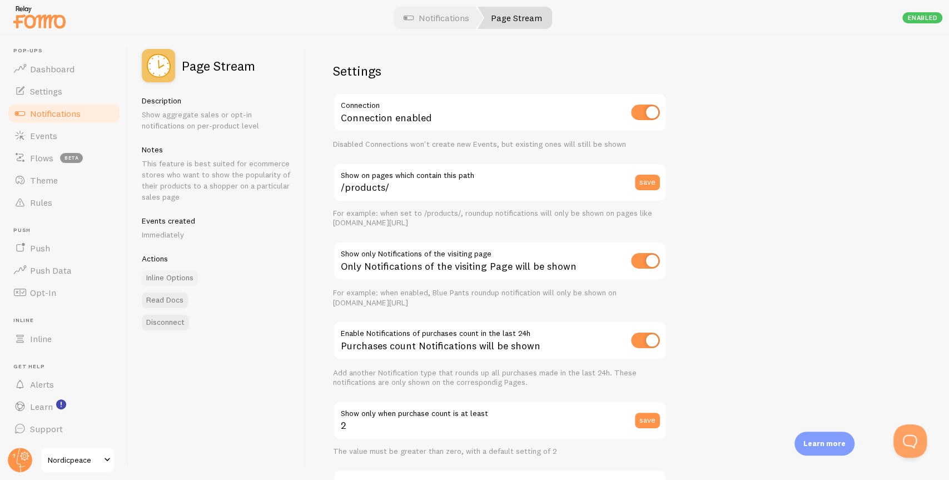
click at [178, 275] on link "Inline Options" at bounding box center [170, 278] width 56 height 16
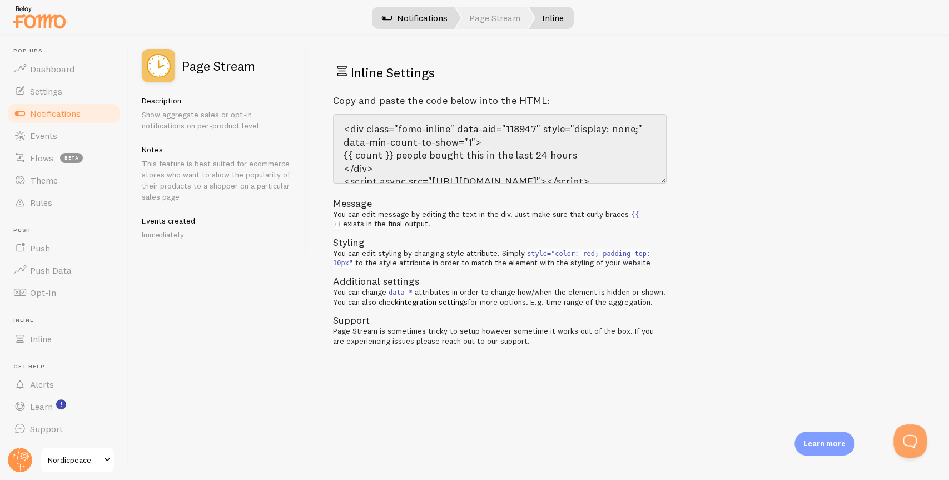
click at [445, 24] on link "Notifications" at bounding box center [414, 18] width 92 height 22
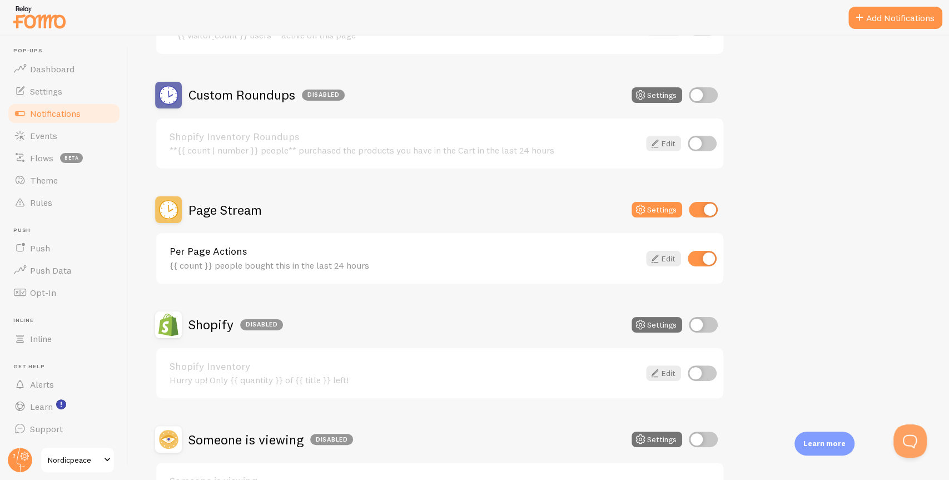
scroll to position [393, 0]
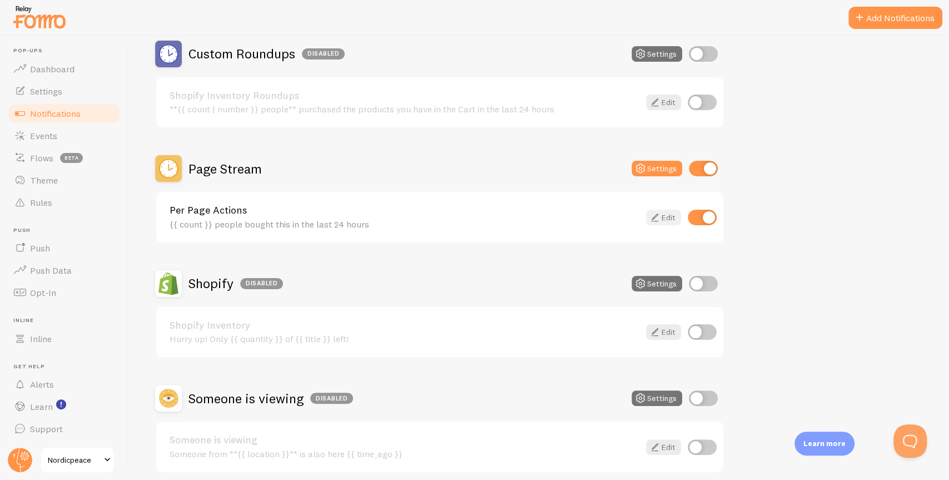
click at [668, 218] on link "Edit" at bounding box center [663, 218] width 35 height 16
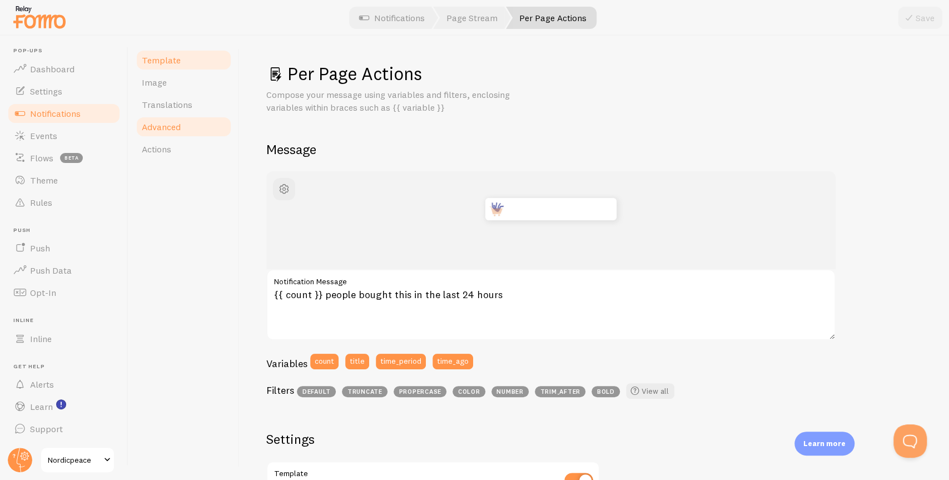
click at [177, 131] on span "Advanced" at bounding box center [161, 126] width 39 height 11
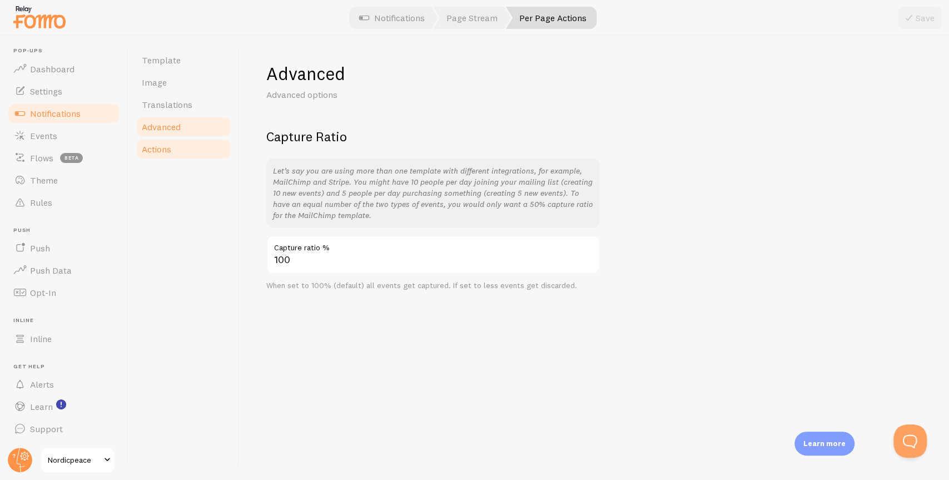
click at [188, 155] on link "Actions" at bounding box center [183, 149] width 97 height 22
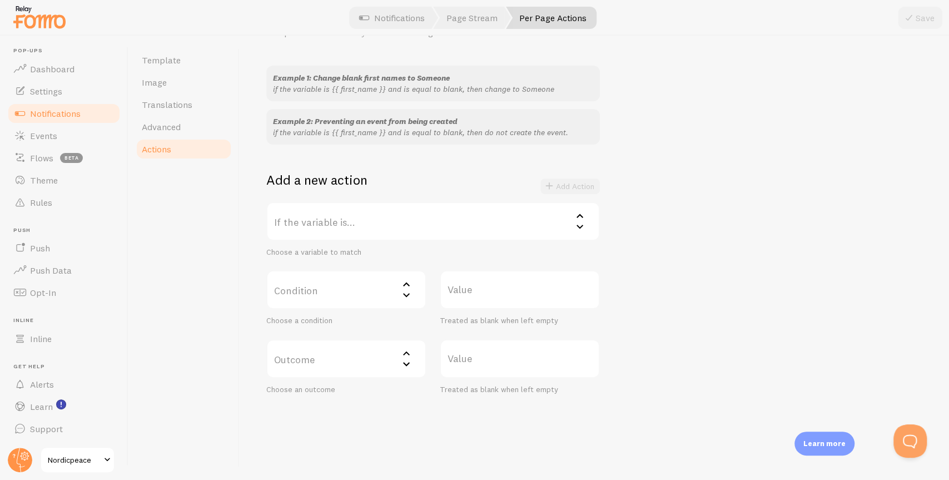
scroll to position [98, 0]
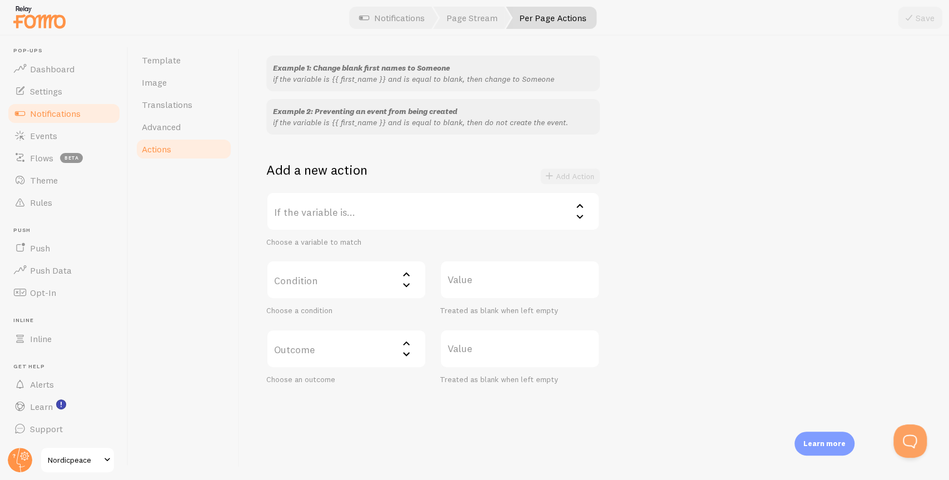
click at [397, 219] on label "If the variable is..." at bounding box center [432, 211] width 333 height 39
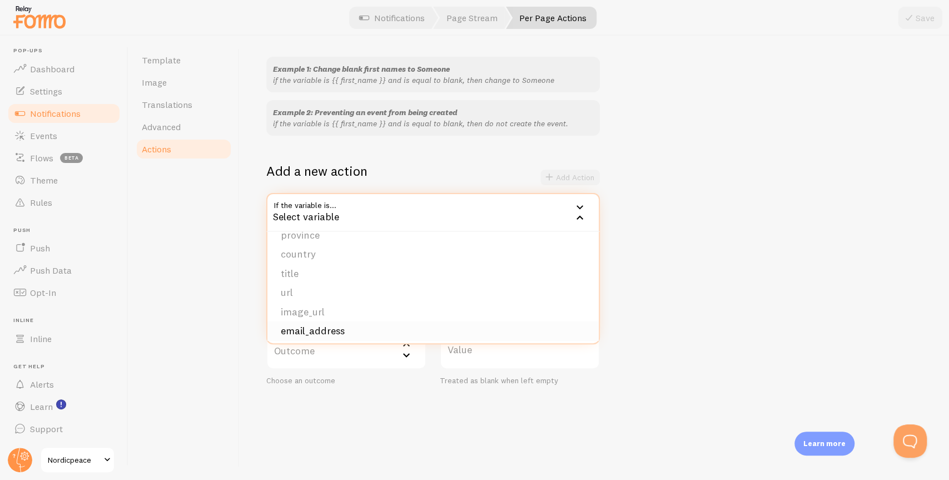
scroll to position [113, 0]
click at [327, 309] on li "count" at bounding box center [432, 307] width 331 height 19
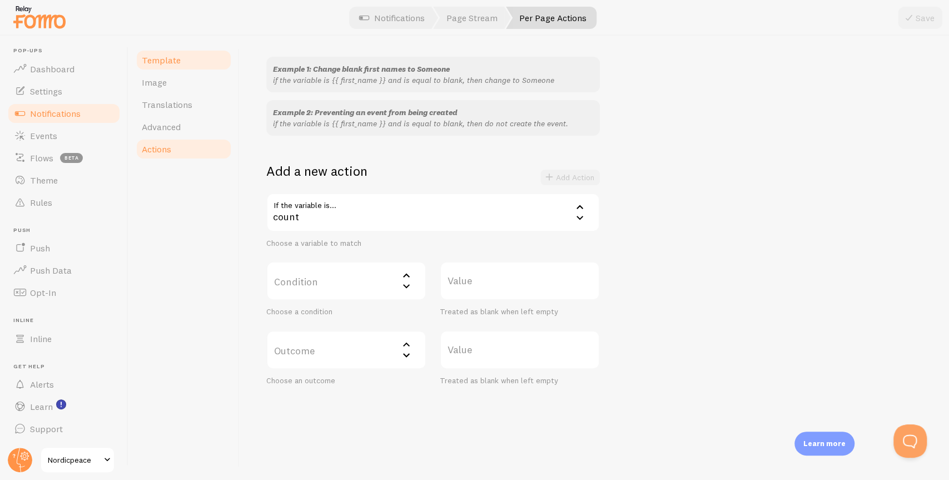
click at [195, 64] on link "Template" at bounding box center [183, 60] width 97 height 22
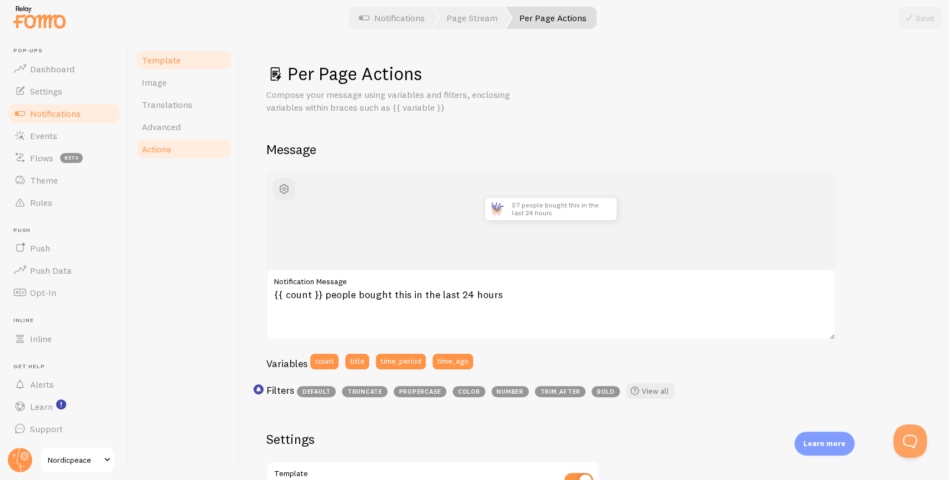
click at [188, 149] on link "Actions" at bounding box center [183, 149] width 97 height 22
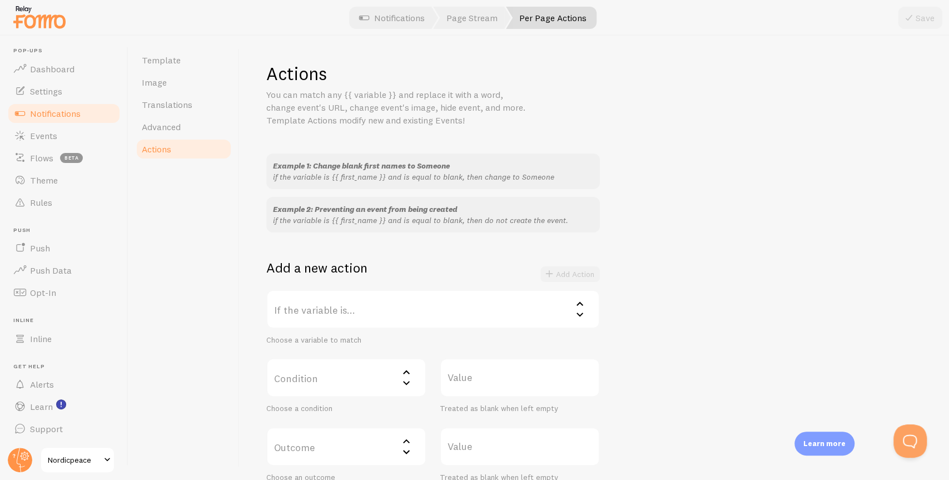
click at [345, 313] on label "If the variable is..." at bounding box center [432, 309] width 333 height 39
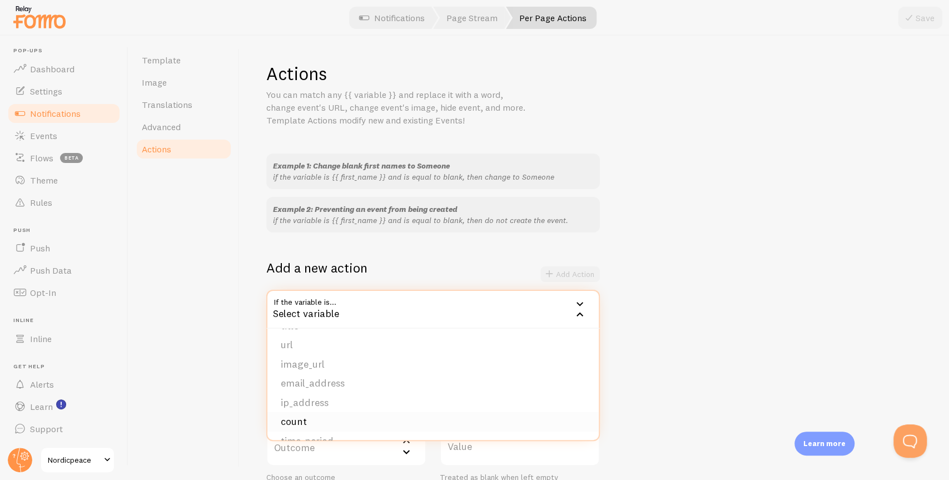
scroll to position [113, 0]
click at [322, 410] on li "count" at bounding box center [432, 404] width 331 height 19
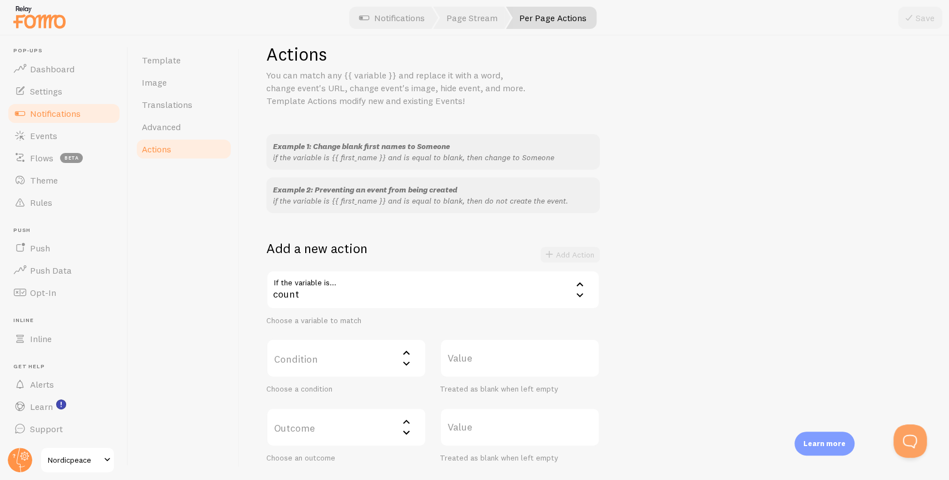
scroll to position [98, 0]
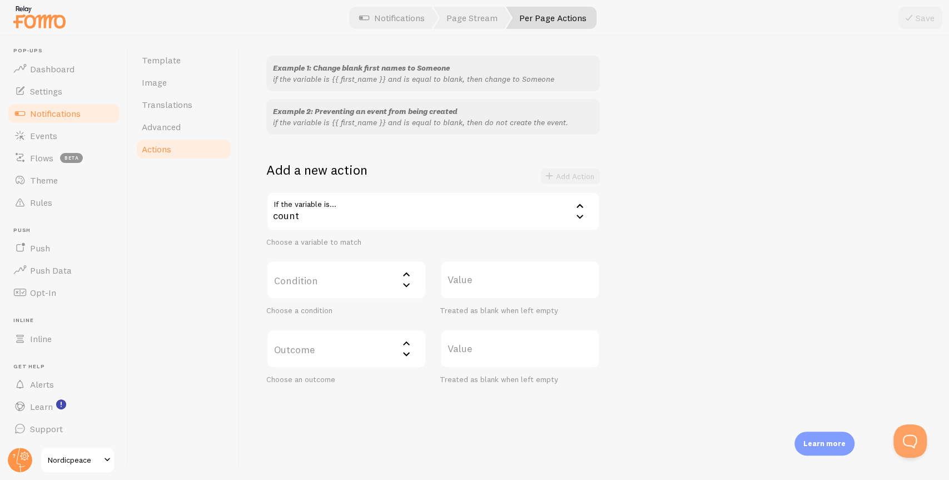
click at [358, 277] on label "Condition" at bounding box center [346, 279] width 160 height 39
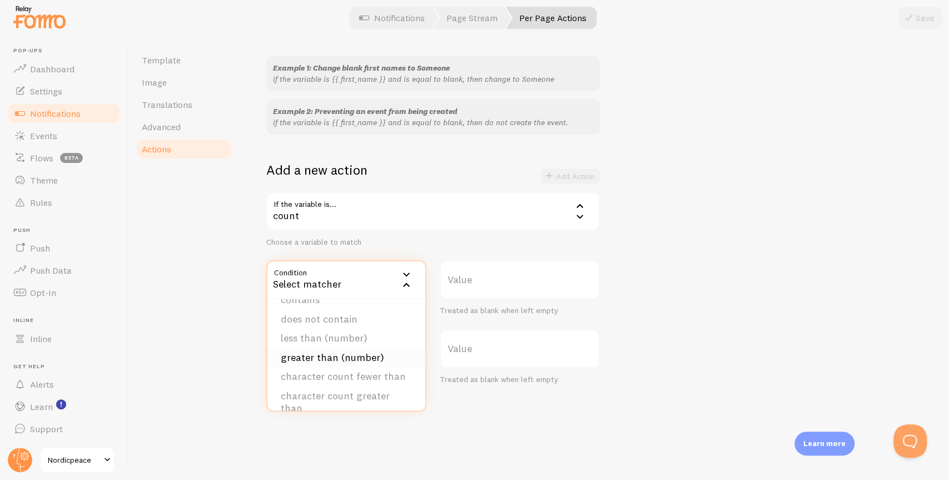
scroll to position [54, 0]
click at [346, 342] on li "less than (number)" at bounding box center [346, 337] width 158 height 19
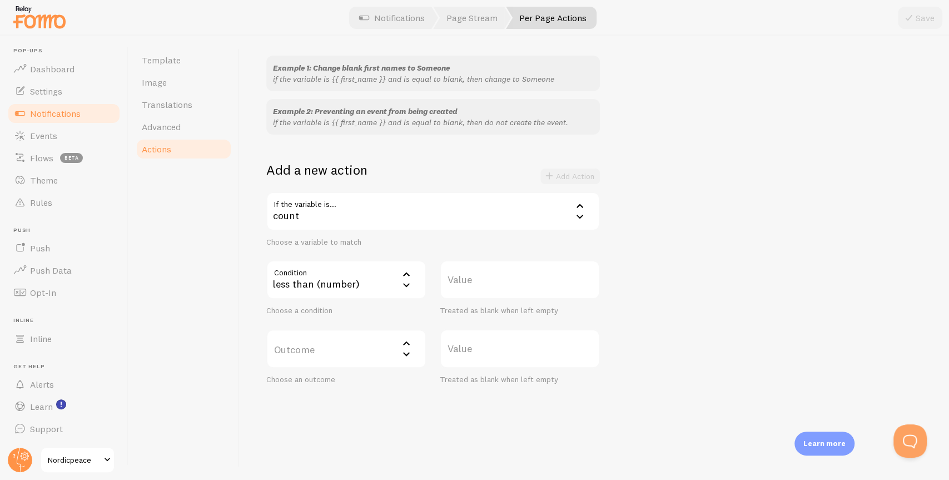
click at [495, 287] on label "Value" at bounding box center [520, 279] width 160 height 39
click at [495, 287] on input "Value" at bounding box center [520, 279] width 160 height 39
type input "5"
click at [371, 352] on label "Outcome" at bounding box center [346, 348] width 160 height 39
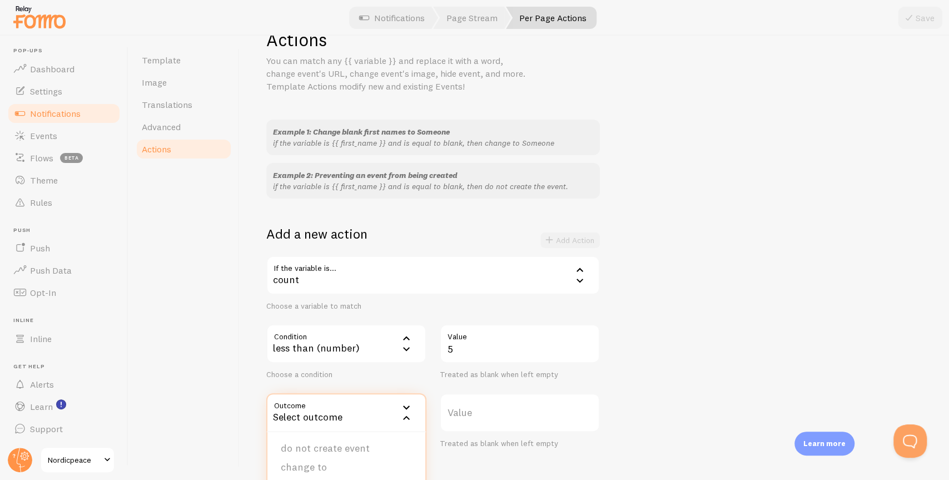
scroll to position [98, 0]
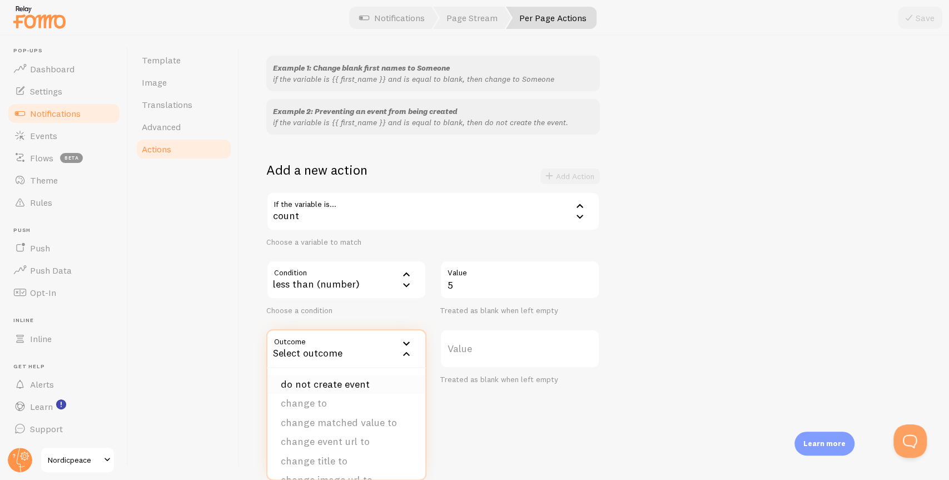
click at [325, 385] on li "do not create event" at bounding box center [346, 384] width 158 height 19
click at [590, 176] on button "Add Action" at bounding box center [569, 176] width 59 height 16
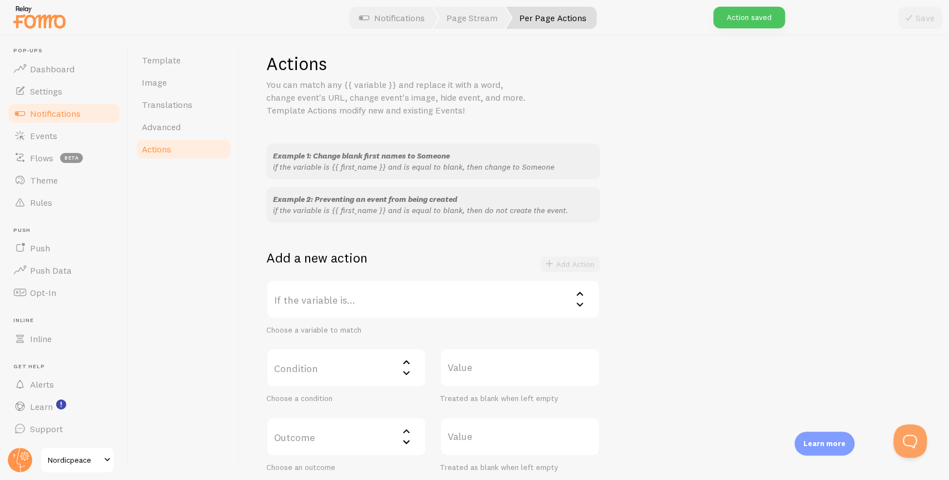
scroll to position [0, 0]
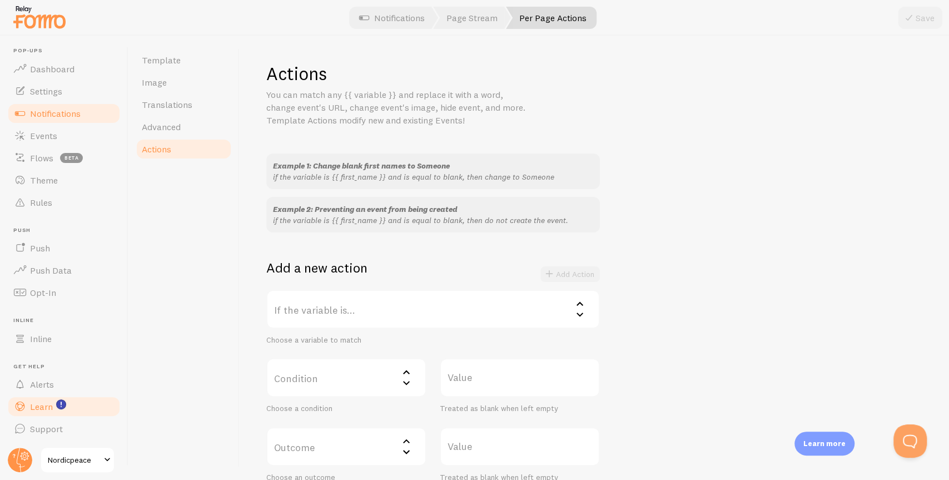
click at [51, 412] on link "Learn" at bounding box center [64, 406] width 114 height 22
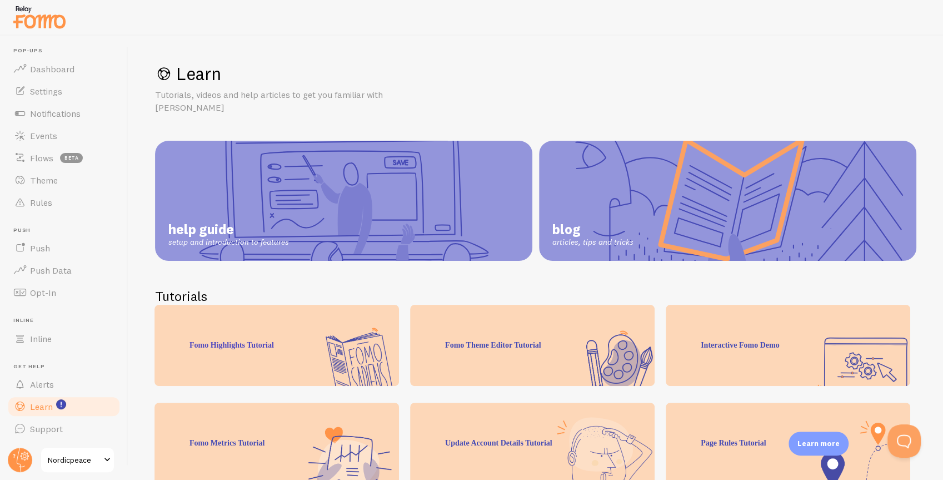
click at [341, 186] on link "help guide setup and introduction to features" at bounding box center [343, 201] width 377 height 120
click at [54, 129] on link "Events" at bounding box center [64, 135] width 114 height 22
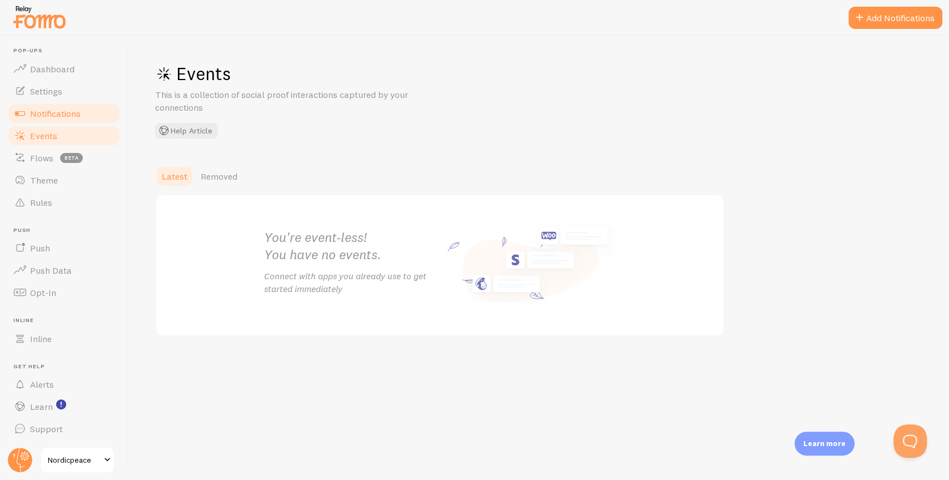
click at [57, 122] on link "Notifications" at bounding box center [64, 113] width 114 height 22
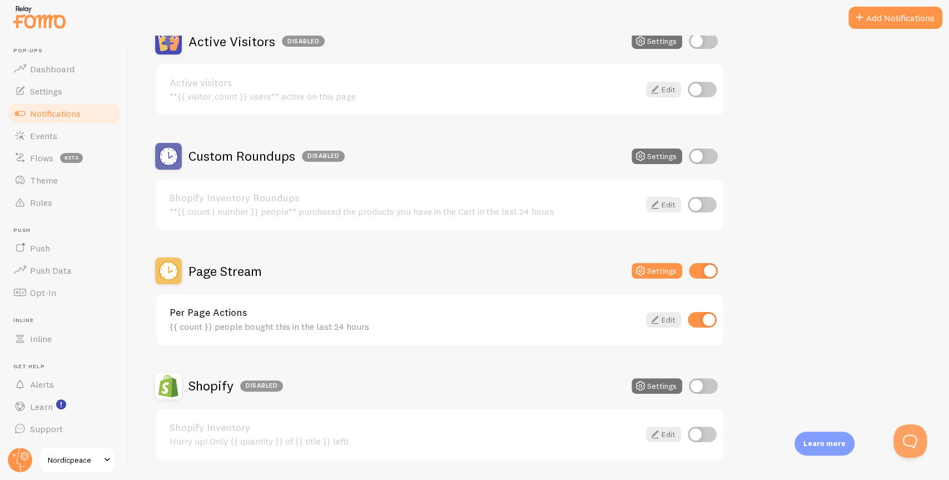
scroll to position [397, 0]
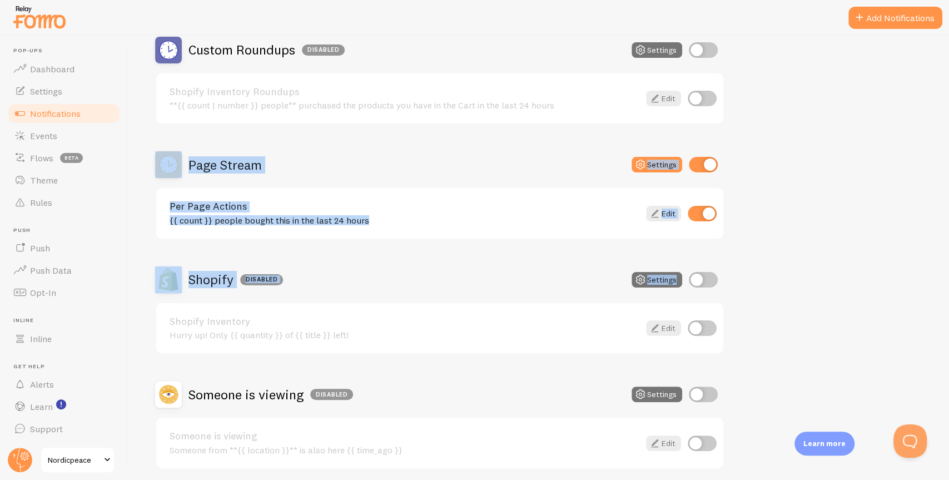
drag, startPoint x: 142, startPoint y: 147, endPoint x: 760, endPoint y: 242, distance: 625.3
click at [763, 244] on div "Notifications Your Connections and their Notifications Help Article Abandoned C…" at bounding box center [538, 258] width 820 height 444
click at [760, 242] on div "Abandoned Cart Disabled Settings Abandoned Cart Template with Variables Your ca…" at bounding box center [538, 112] width 767 height 714
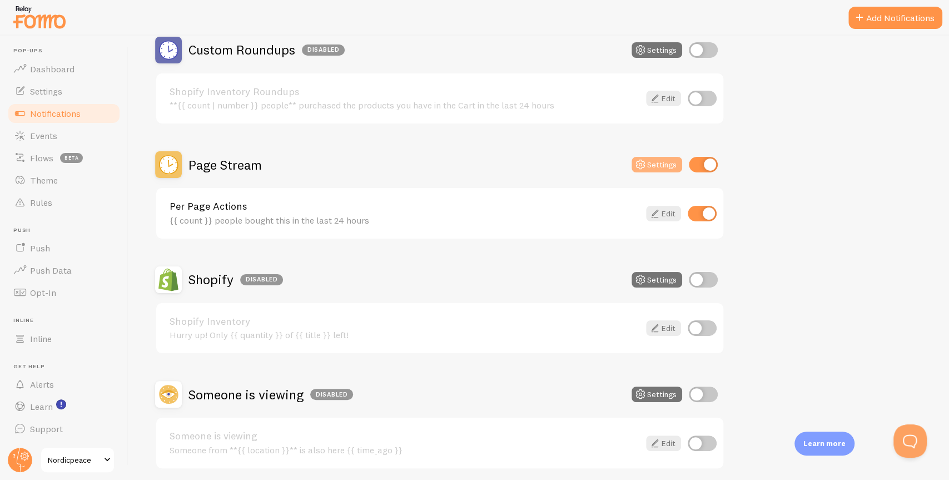
click at [655, 157] on button "Settings" at bounding box center [656, 165] width 51 height 16
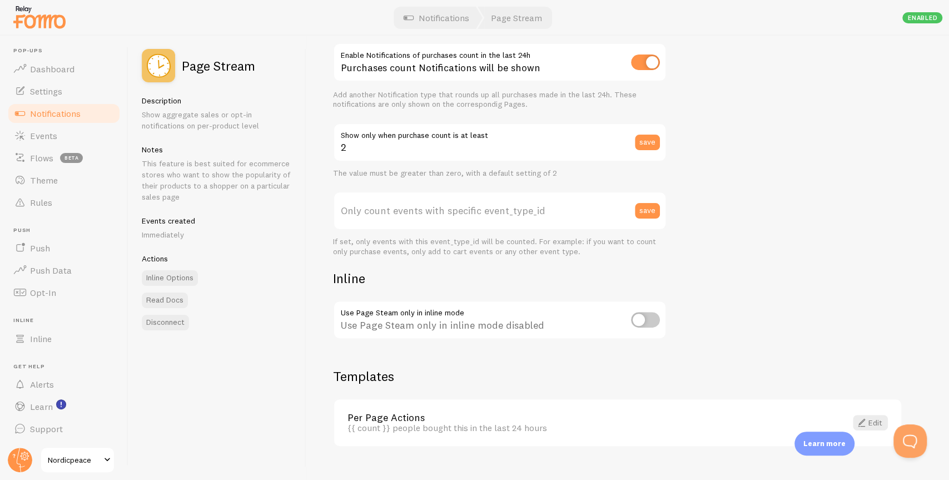
scroll to position [298, 0]
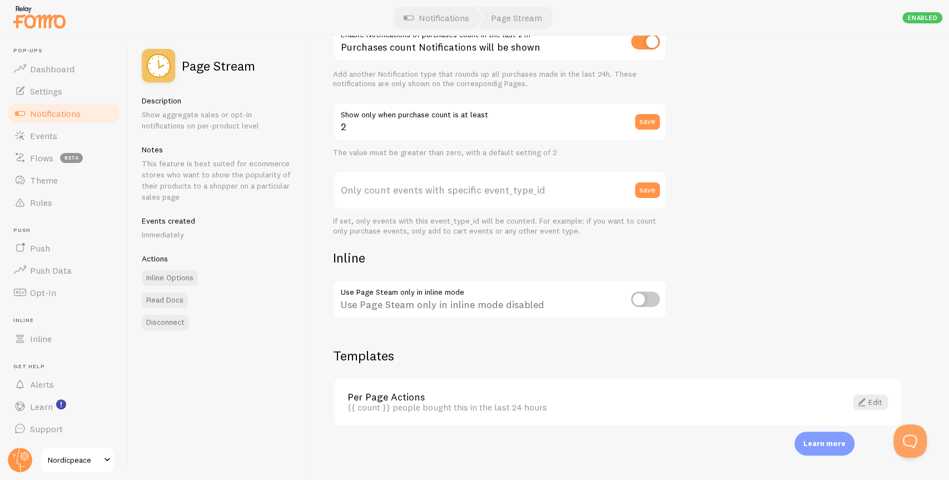
click at [650, 295] on input "checkbox" at bounding box center [645, 299] width 29 height 16
checkbox input "true"
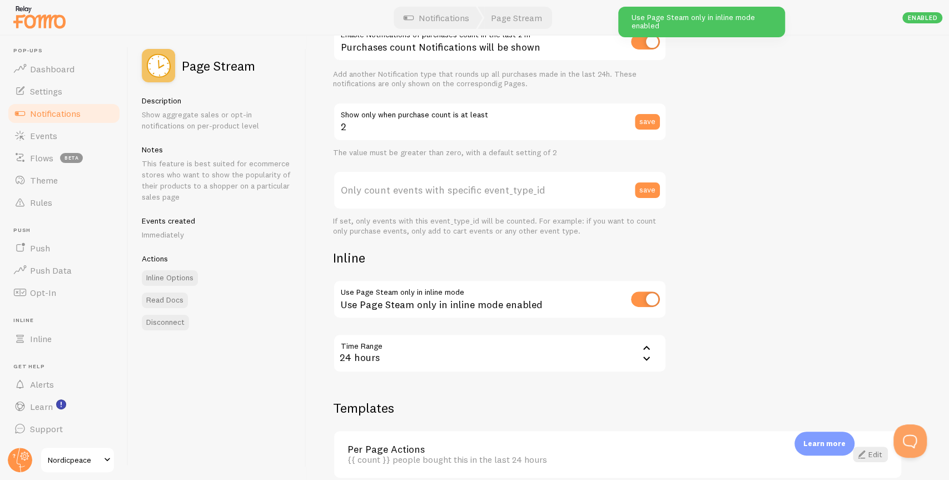
click at [643, 298] on input "checkbox" at bounding box center [645, 299] width 29 height 16
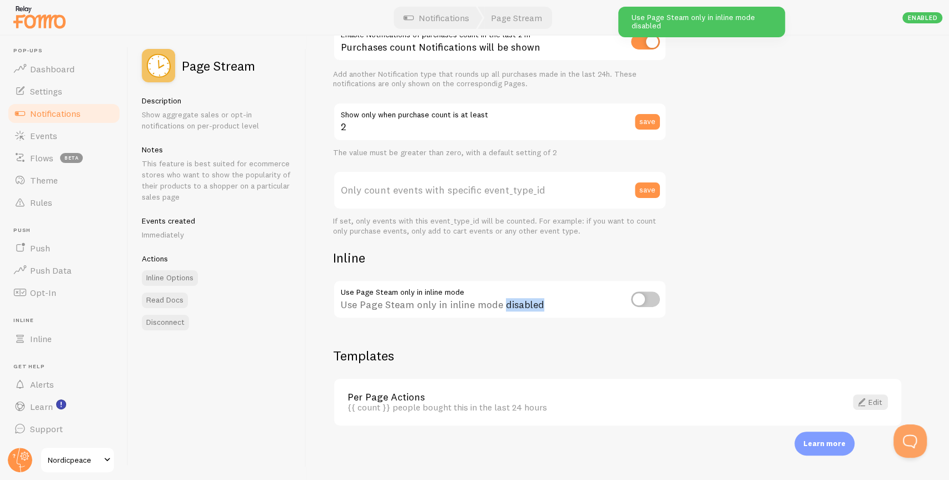
drag, startPoint x: 501, startPoint y: 306, endPoint x: 543, endPoint y: 307, distance: 41.7
click at [543, 307] on div "Use Page Steam only in inline mode disabled" at bounding box center [499, 300] width 333 height 41
click at [513, 303] on div "Use Page Steam only in inline mode disabled" at bounding box center [499, 300] width 333 height 41
click at [652, 297] on input "checkbox" at bounding box center [645, 299] width 29 height 16
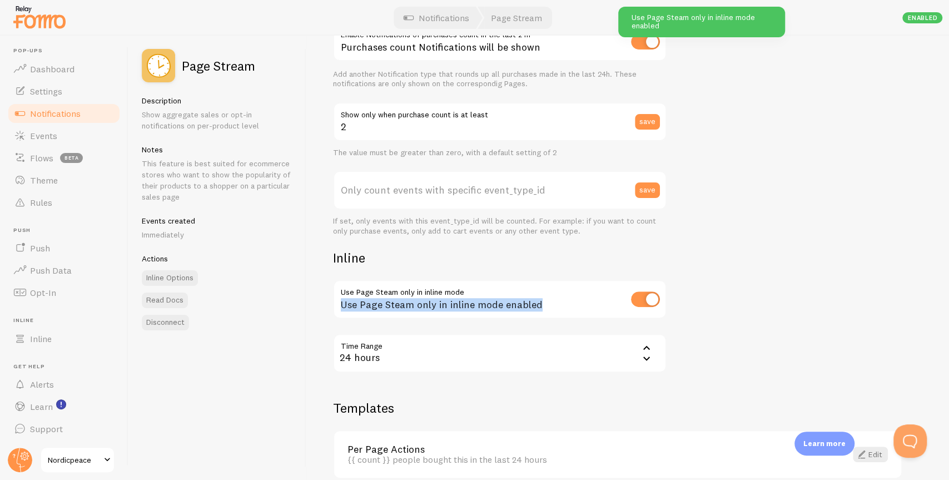
drag, startPoint x: 342, startPoint y: 305, endPoint x: 537, endPoint y: 307, distance: 195.1
click at [537, 307] on div "Use Page Steam only in inline mode enabled" at bounding box center [499, 300] width 333 height 41
click at [512, 311] on div "Use Page Steam only in inline mode enabled" at bounding box center [499, 300] width 333 height 41
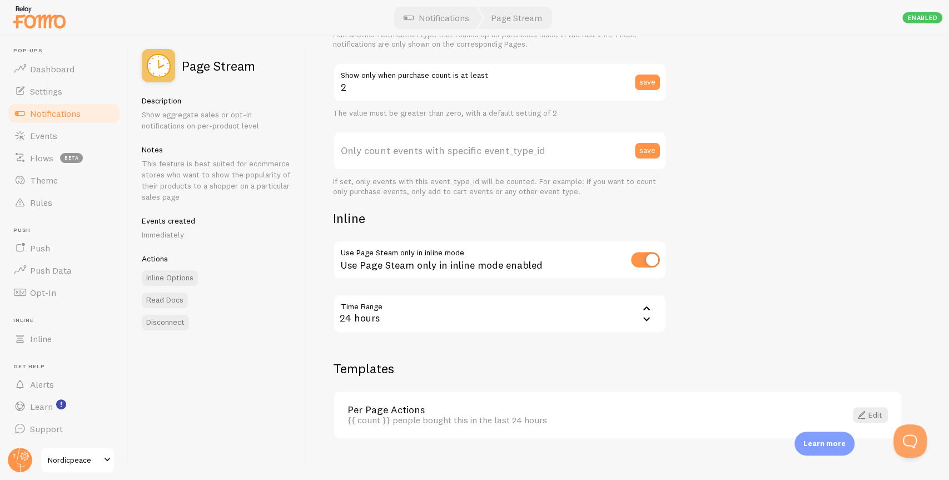
scroll to position [351, 0]
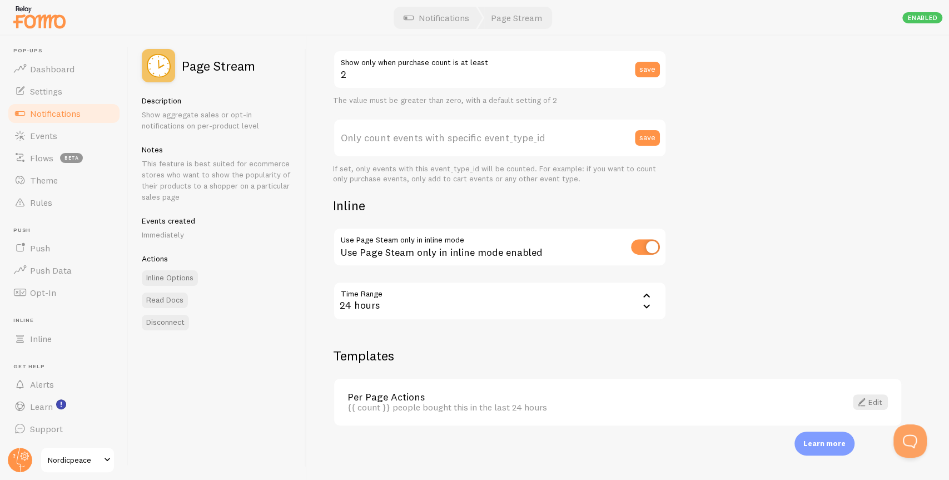
click at [474, 263] on div "Use Page Steam only in inline mode enabled" at bounding box center [499, 247] width 333 height 41
click at [642, 246] on input "checkbox" at bounding box center [645, 247] width 29 height 16
checkbox input "false"
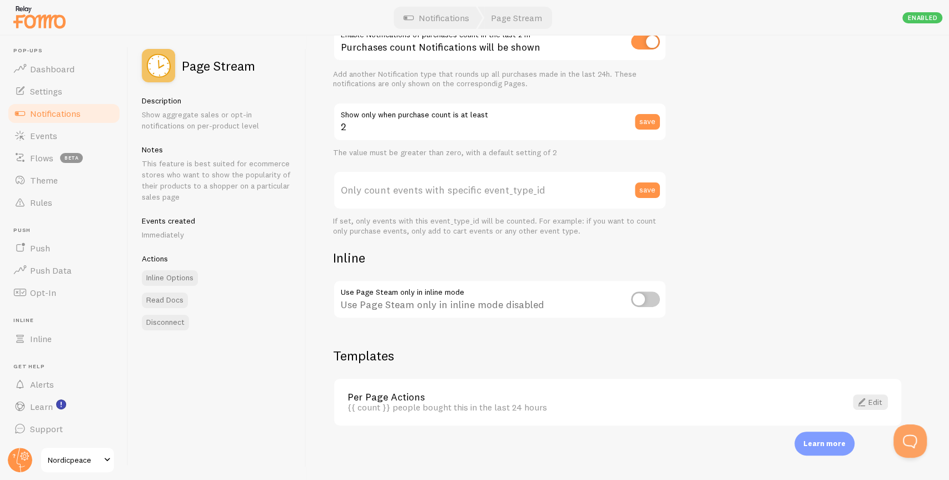
click at [769, 397] on link "Per Page Actions" at bounding box center [589, 397] width 485 height 10
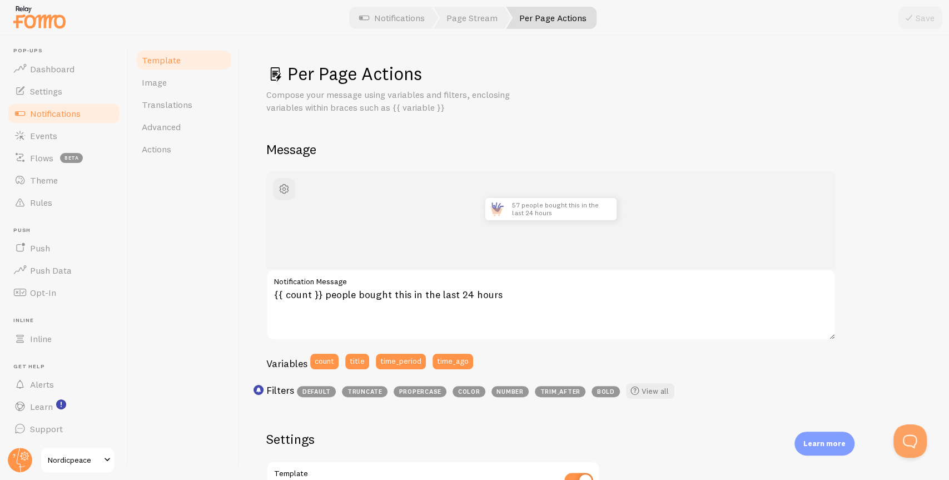
click at [173, 165] on div "Template Image Translations Advanced Actions" at bounding box center [183, 258] width 111 height 444
click at [179, 155] on link "Actions" at bounding box center [183, 149] width 97 height 22
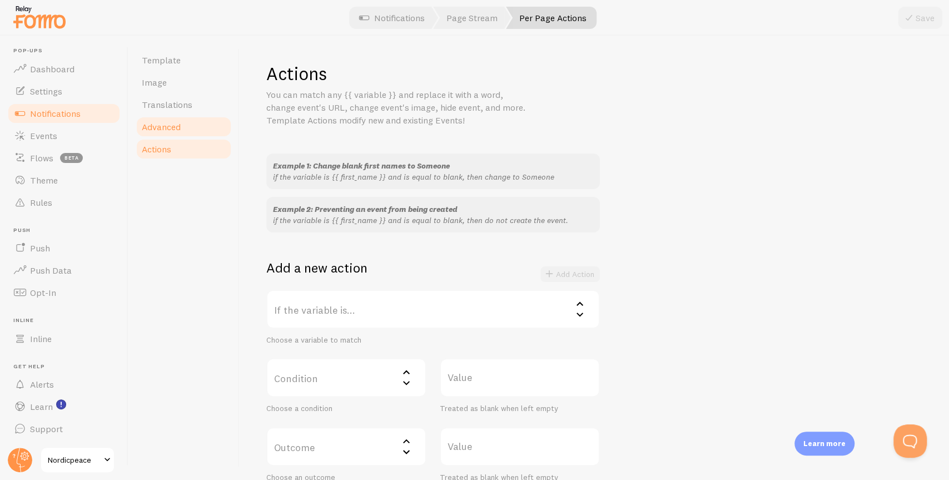
click at [189, 127] on link "Advanced" at bounding box center [183, 127] width 97 height 22
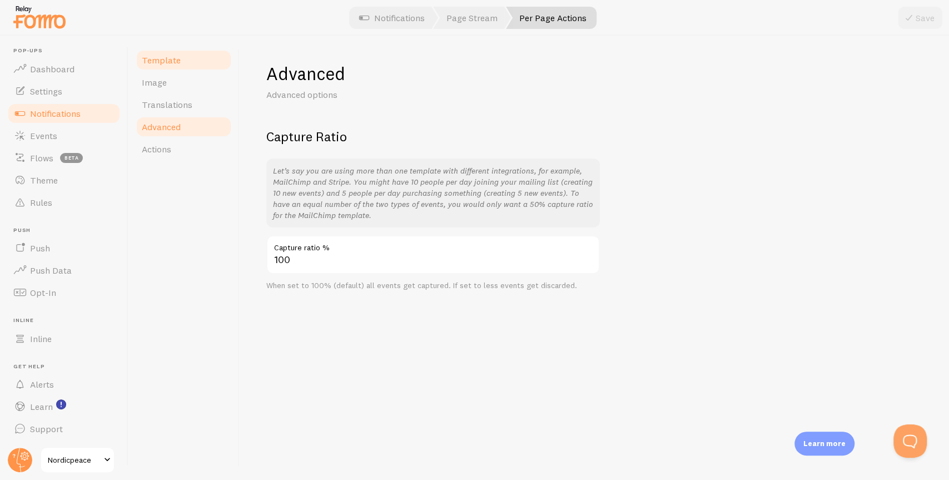
click at [194, 62] on link "Template" at bounding box center [183, 60] width 97 height 22
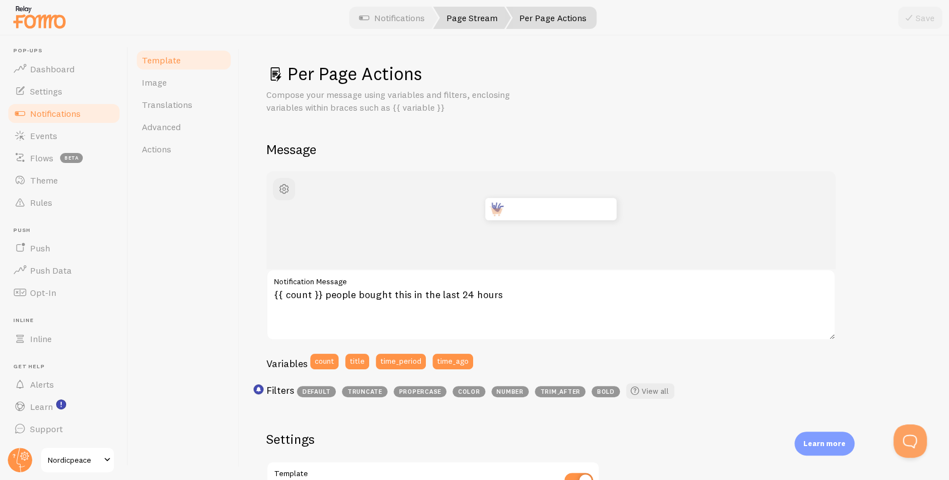
click at [474, 22] on link "Page Stream" at bounding box center [472, 18] width 78 height 22
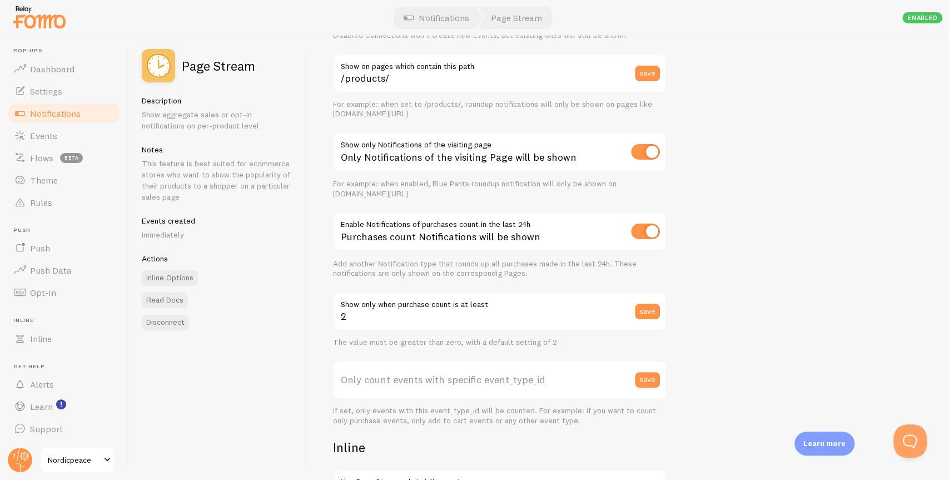
scroll to position [119, 0]
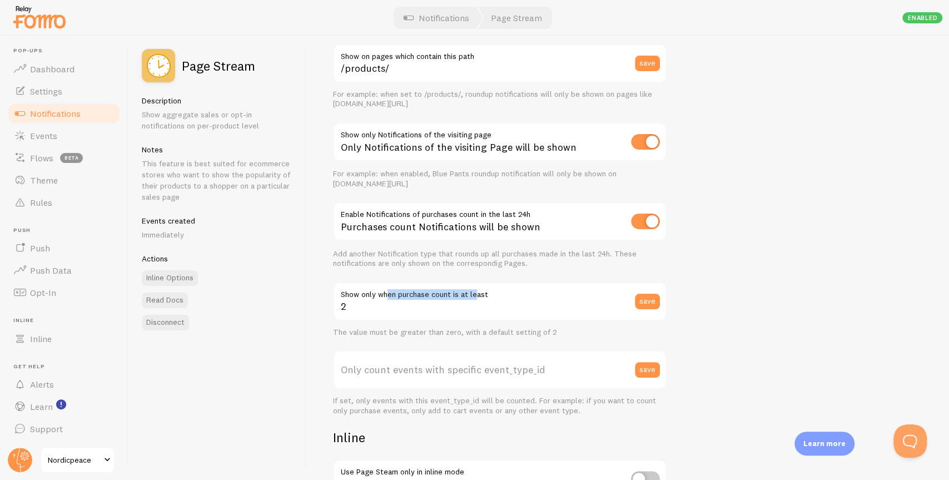
drag, startPoint x: 409, startPoint y: 293, endPoint x: 478, endPoint y: 290, distance: 69.0
click at [478, 290] on label "Show only when purchase count is at least" at bounding box center [499, 291] width 333 height 19
click at [467, 296] on label "Show only when purchase count is at least" at bounding box center [499, 291] width 333 height 19
click at [467, 296] on input "2" at bounding box center [499, 301] width 333 height 39
drag, startPoint x: 365, startPoint y: 310, endPoint x: 313, endPoint y: 308, distance: 51.2
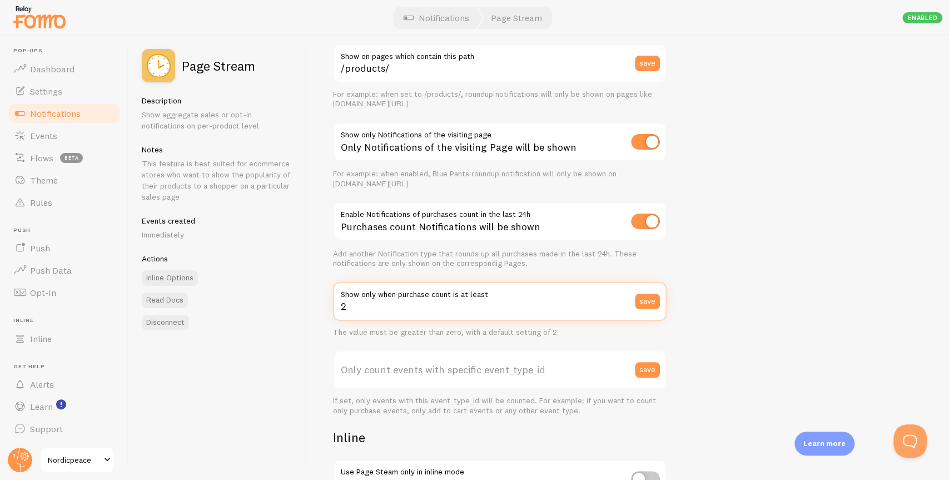
click at [313, 308] on div "Settings Connection Connection enabled Disabled Connections won't create new Ev…" at bounding box center [627, 258] width 642 height 444
drag, startPoint x: 266, startPoint y: 311, endPoint x: 243, endPoint y: 312, distance: 22.8
click at [242, 311] on div "Page Stream Description Show aggregate sales or opt-in notifications on per-pro…" at bounding box center [538, 258] width 820 height 444
type input "0"
click at [646, 302] on button "save" at bounding box center [647, 301] width 25 height 16
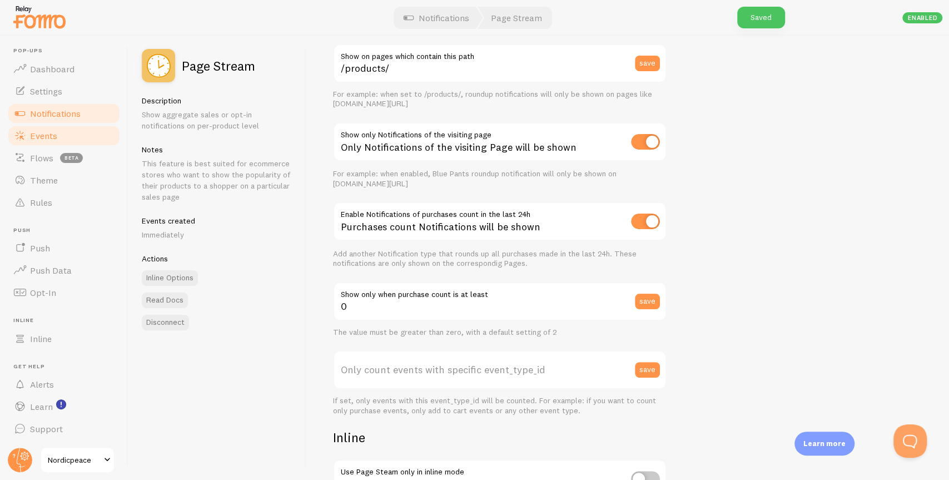
click at [42, 130] on span "Events" at bounding box center [43, 135] width 27 height 11
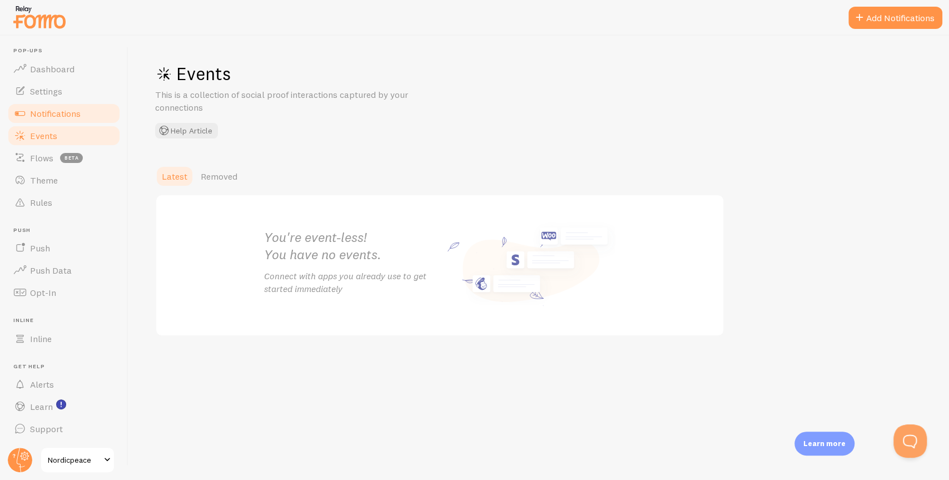
click at [75, 116] on span "Notifications" at bounding box center [55, 113] width 51 height 11
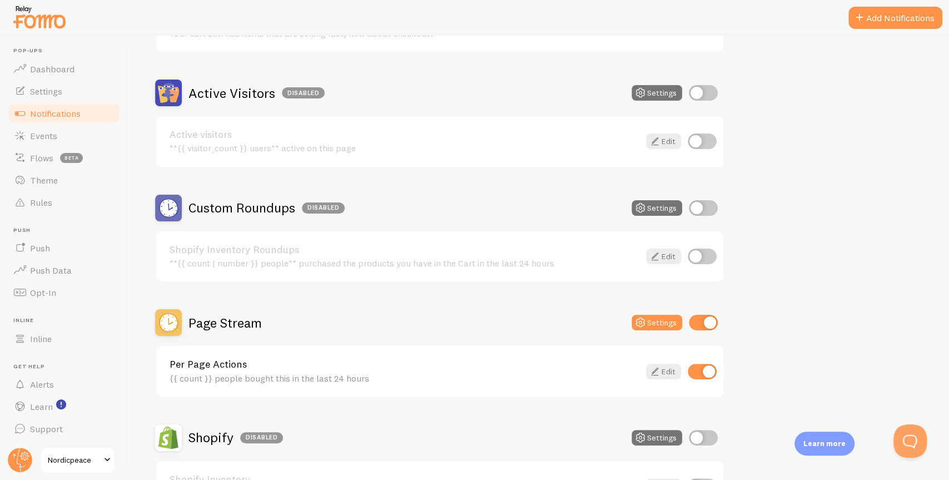
scroll to position [255, 0]
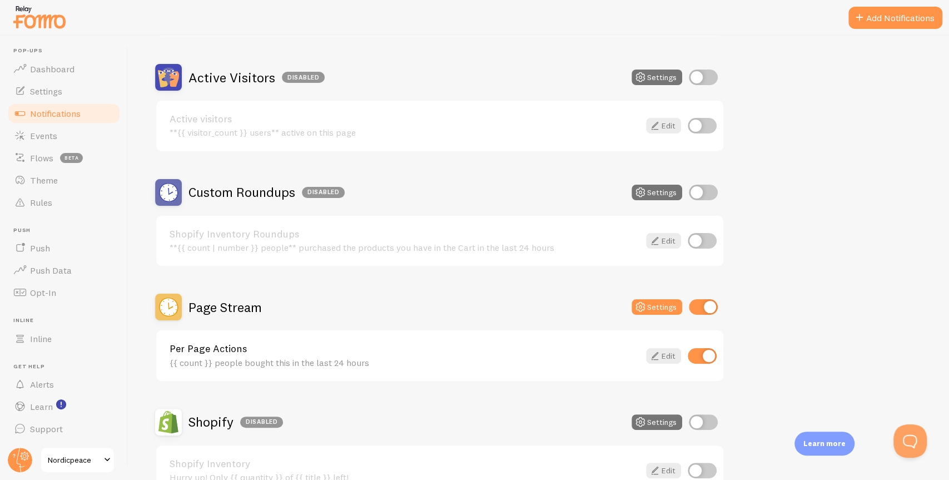
click at [223, 312] on h2 "Page Stream" at bounding box center [224, 306] width 73 height 17
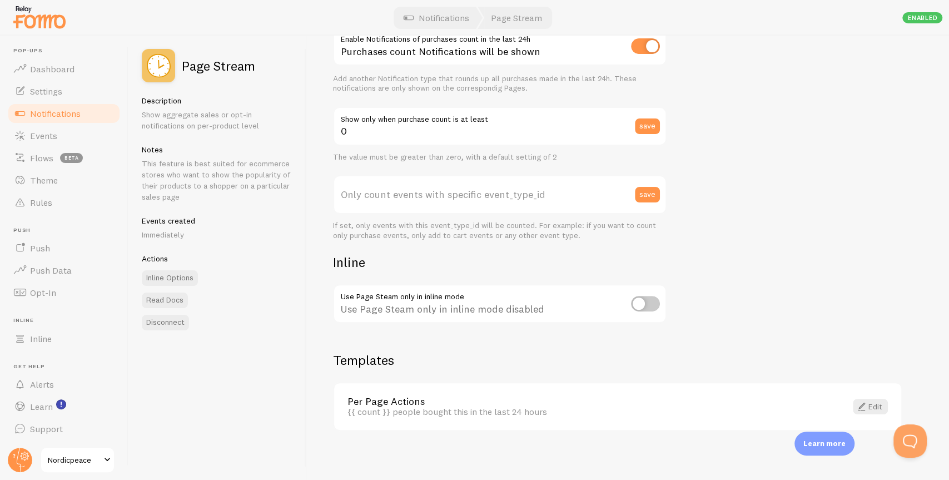
scroll to position [298, 0]
